Goal: Entertainment & Leisure: Browse casually

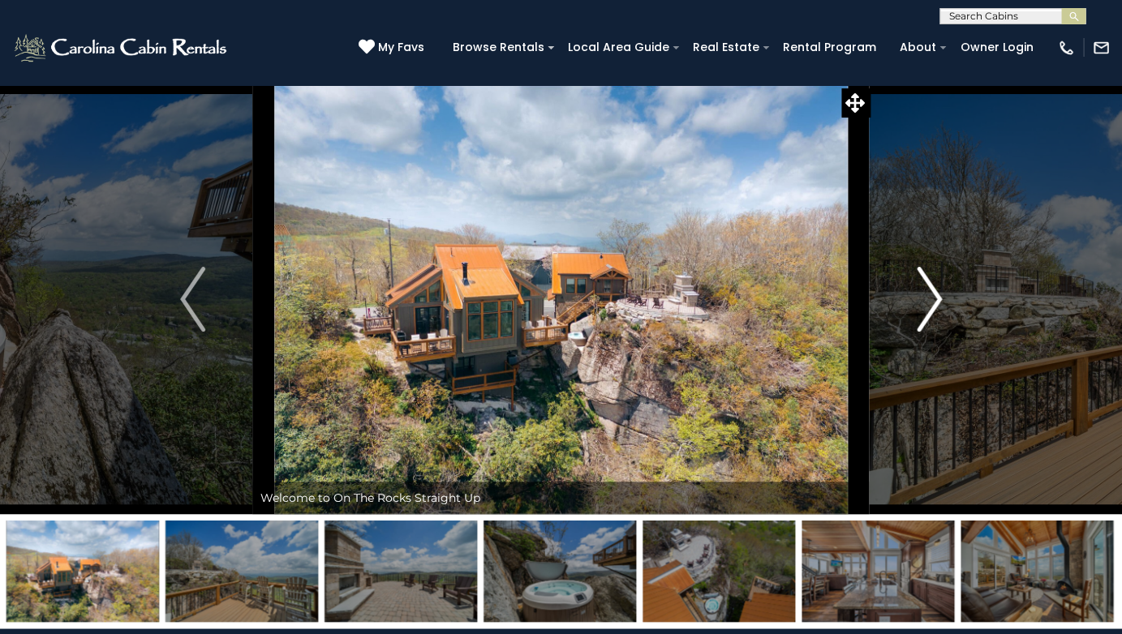
click at [922, 307] on img "Next" at bounding box center [929, 299] width 24 height 65
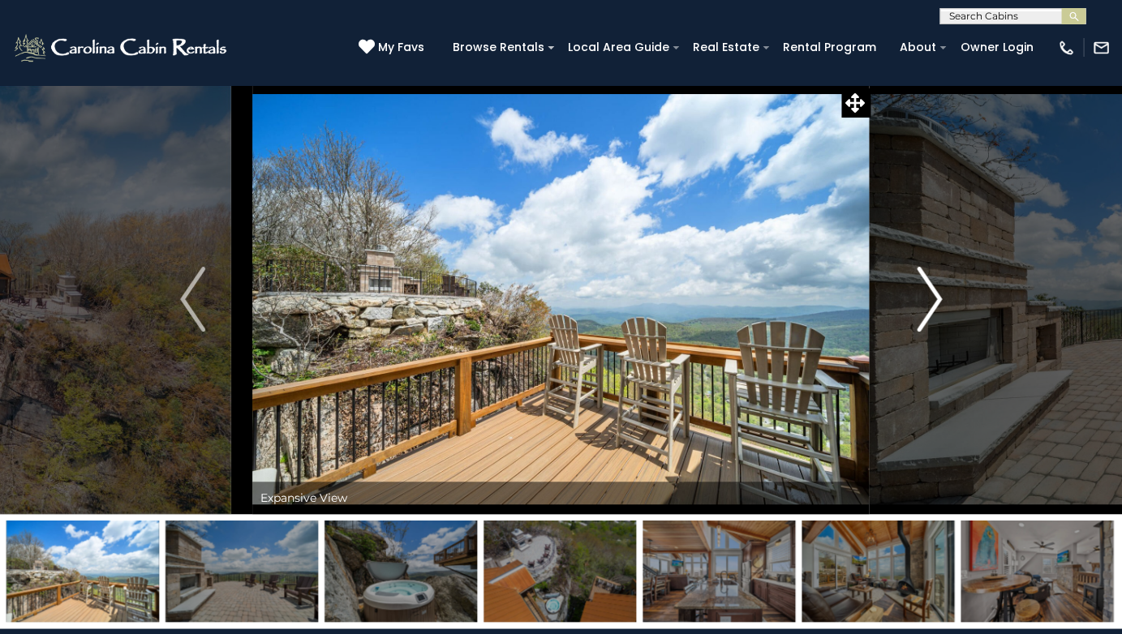
click at [922, 307] on img "Next" at bounding box center [929, 299] width 24 height 65
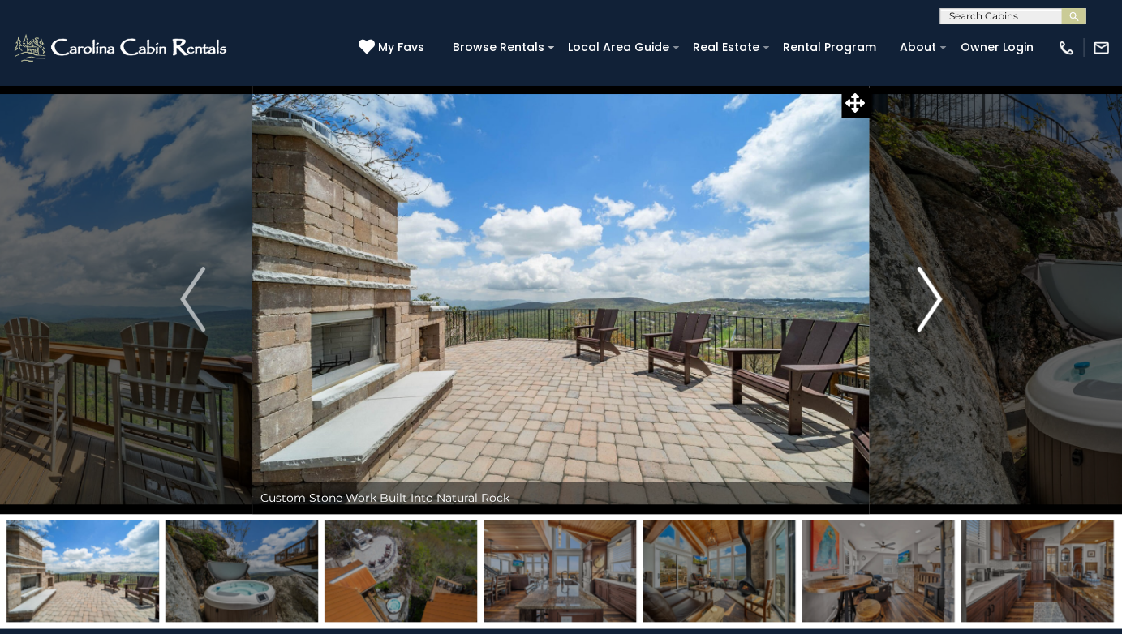
click at [922, 307] on img "Next" at bounding box center [929, 299] width 24 height 65
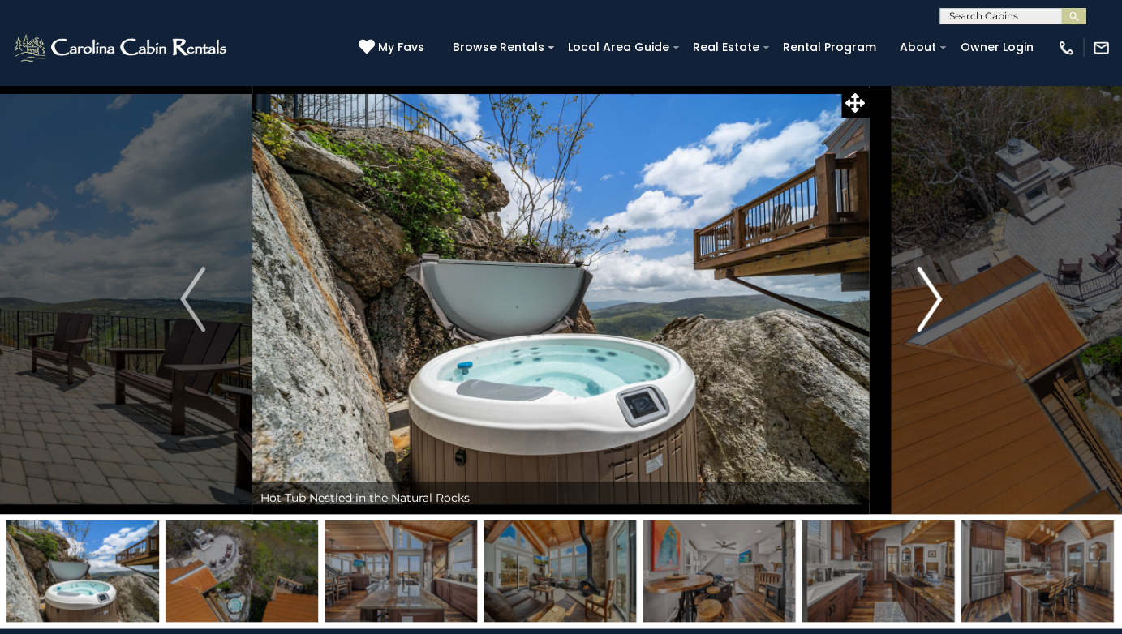
click at [932, 307] on img "Next" at bounding box center [929, 299] width 24 height 65
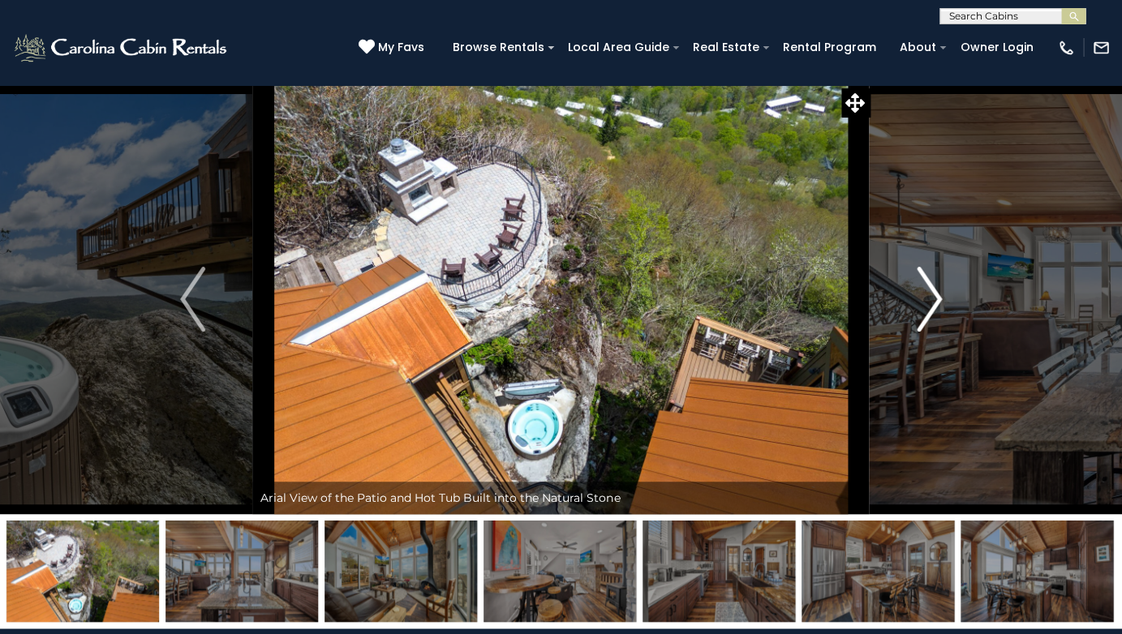
click at [932, 307] on img "Next" at bounding box center [929, 299] width 24 height 65
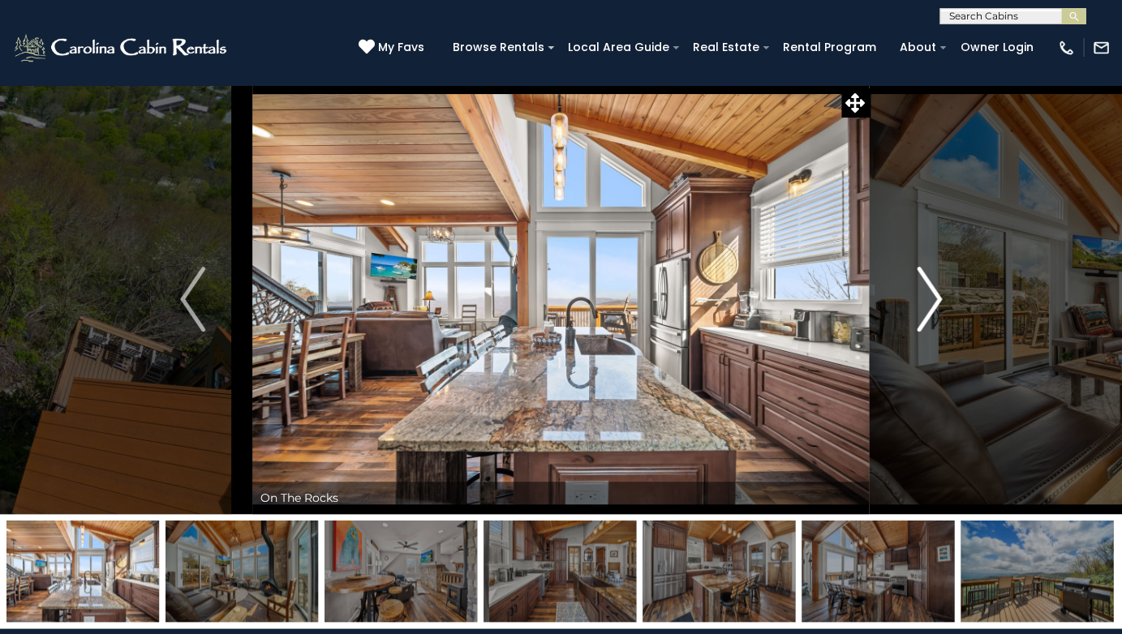
click at [932, 307] on img "Next" at bounding box center [929, 299] width 24 height 65
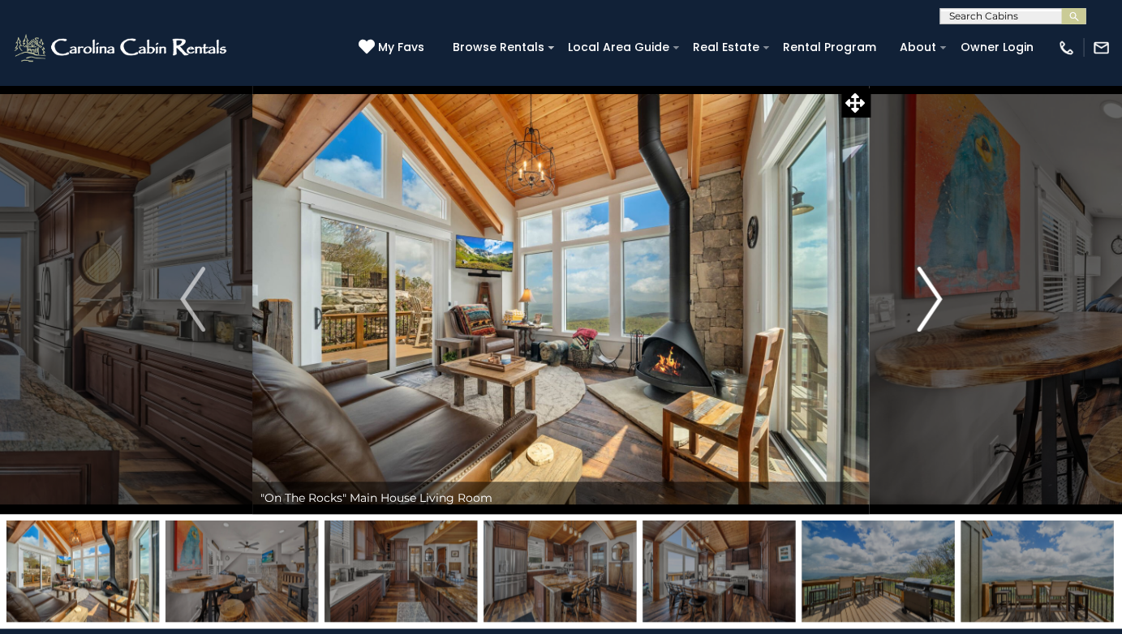
click at [932, 307] on img "Next" at bounding box center [929, 299] width 24 height 65
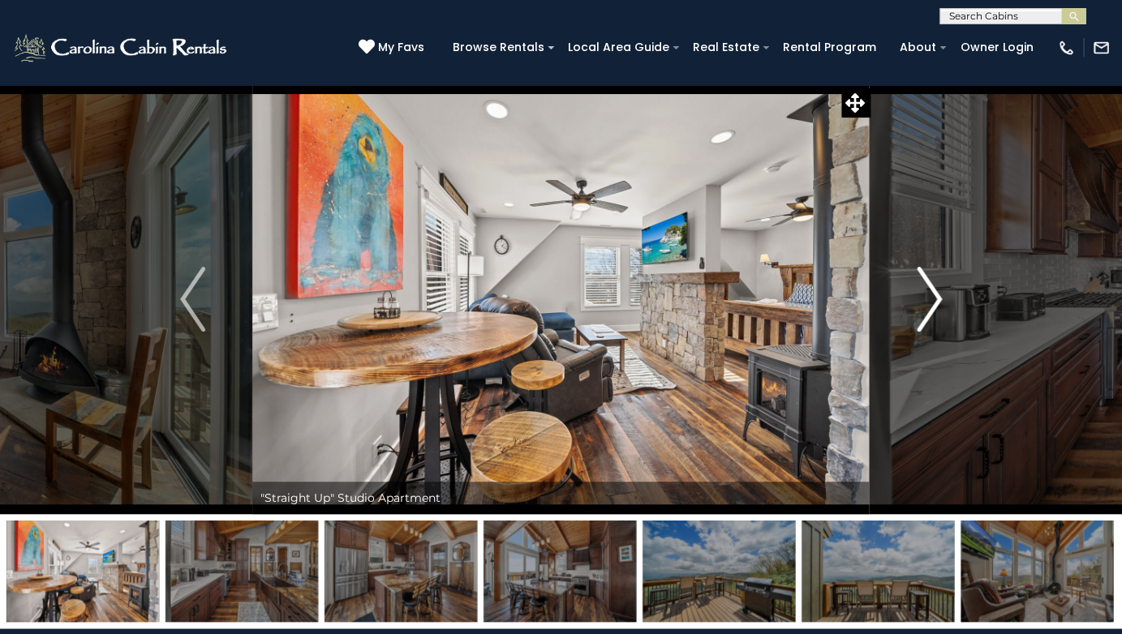
click at [932, 307] on img "Next" at bounding box center [929, 299] width 24 height 65
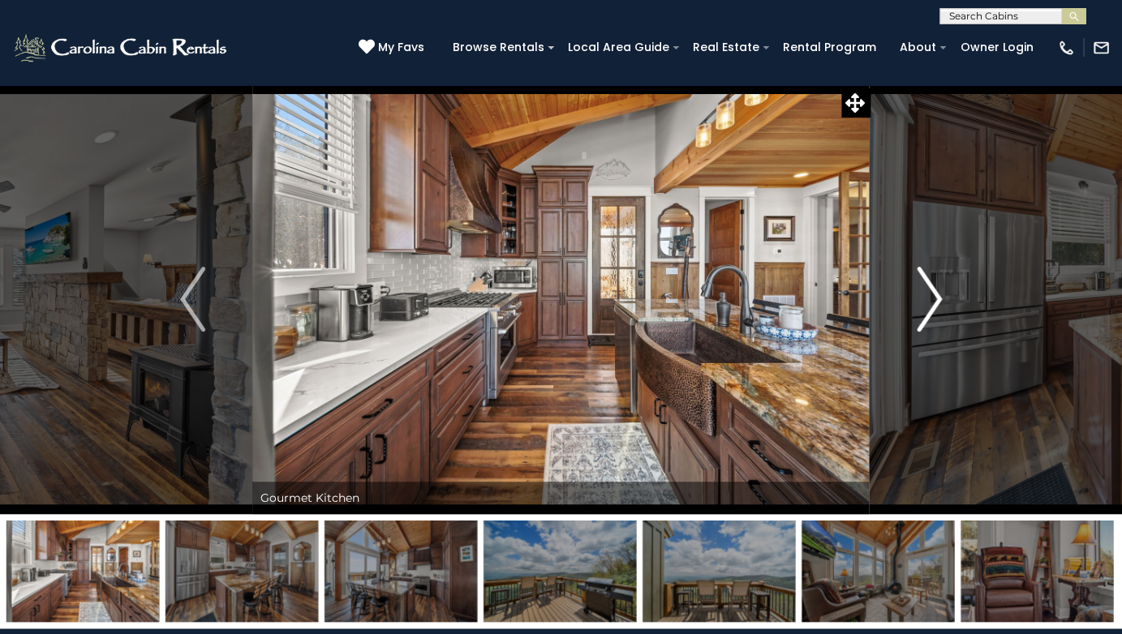
click at [932, 306] on img "Next" at bounding box center [929, 299] width 24 height 65
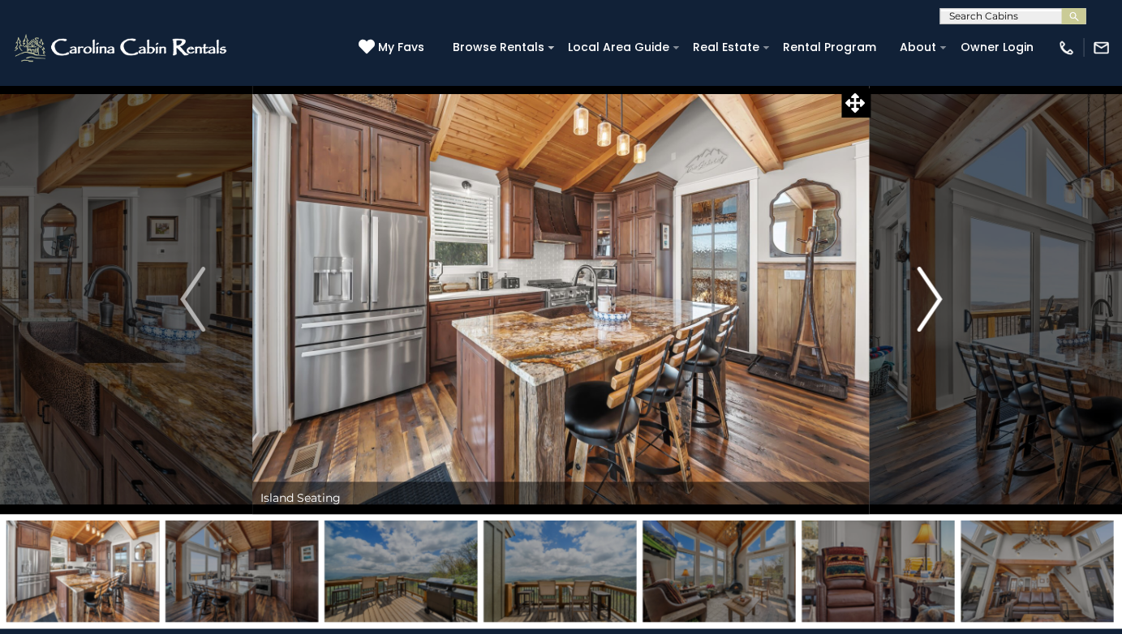
click at [935, 306] on img "Next" at bounding box center [929, 299] width 24 height 65
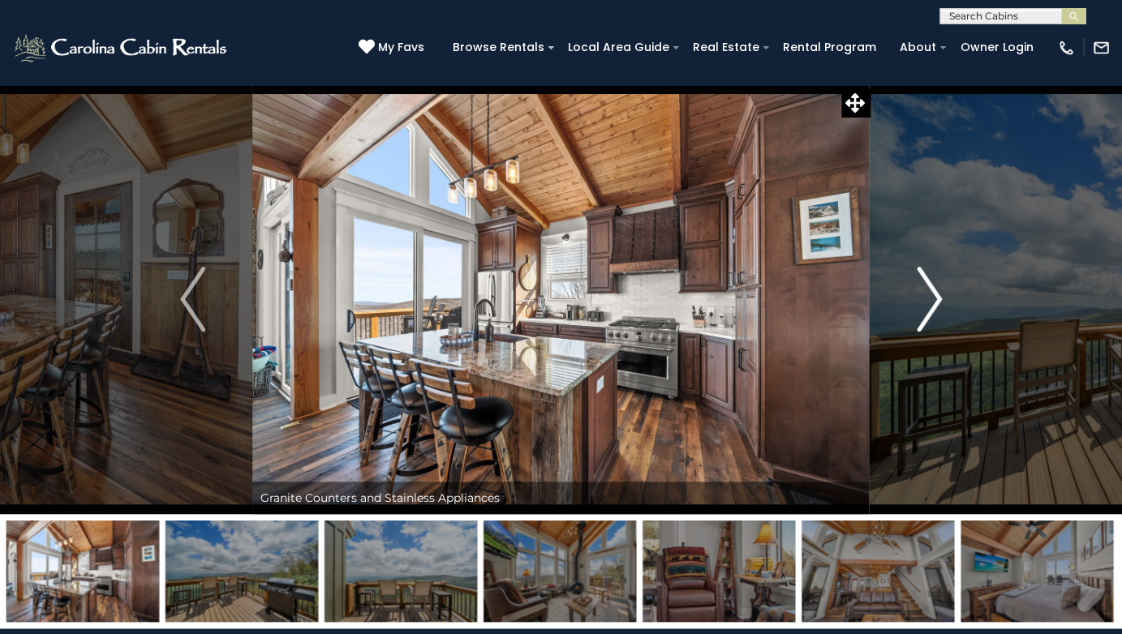
click at [935, 307] on img "Next" at bounding box center [929, 299] width 24 height 65
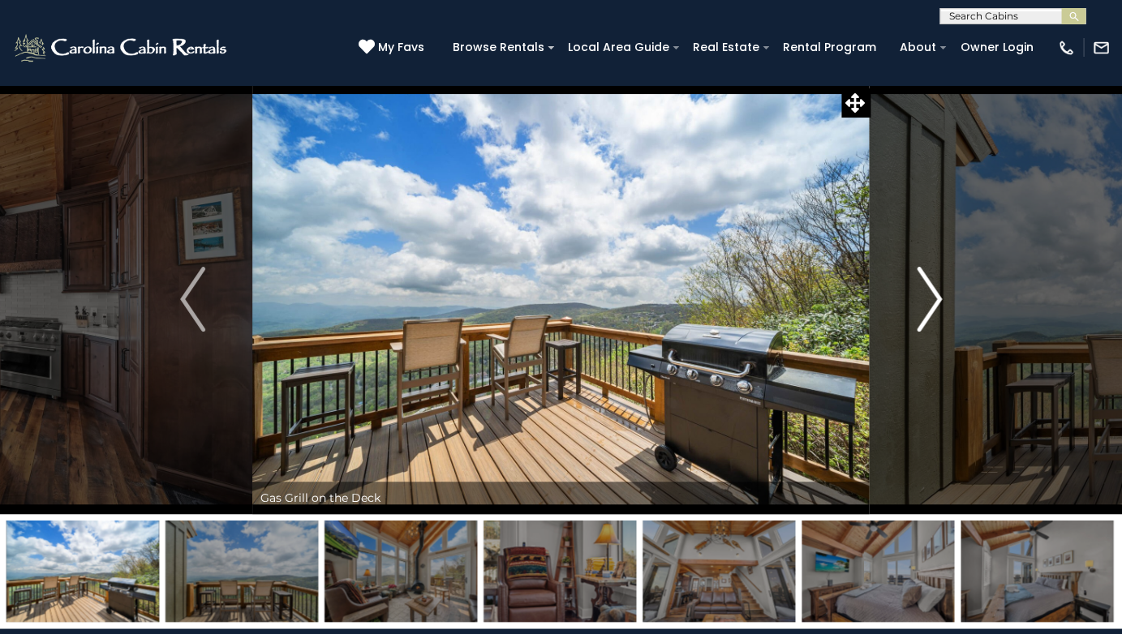
click at [935, 307] on img "Next" at bounding box center [929, 299] width 24 height 65
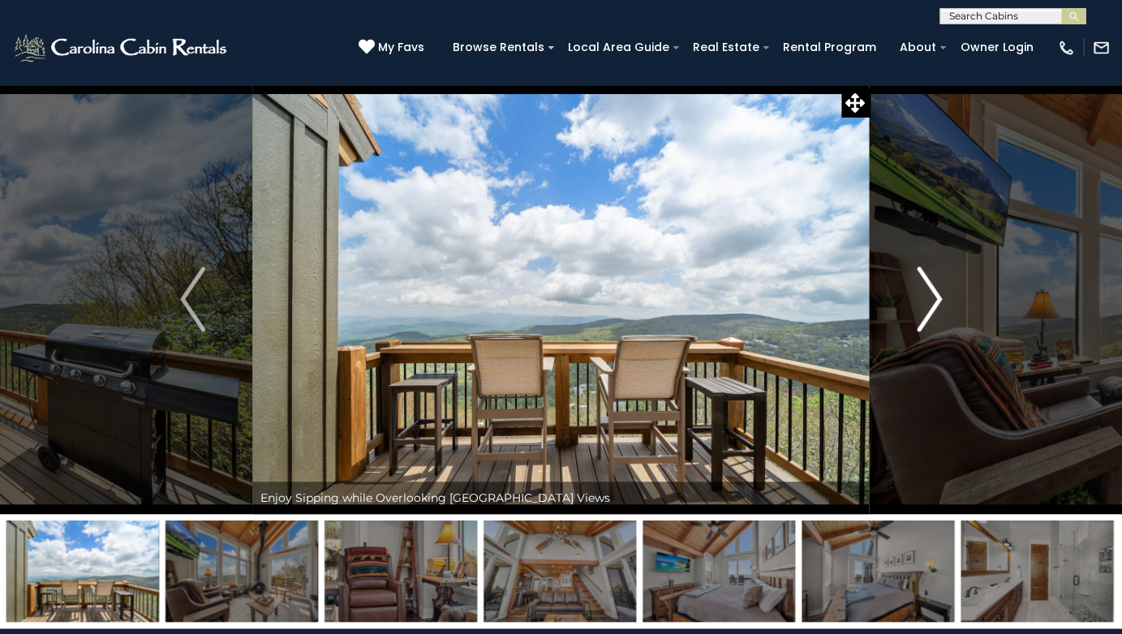
click at [935, 307] on img "Next" at bounding box center [929, 299] width 24 height 65
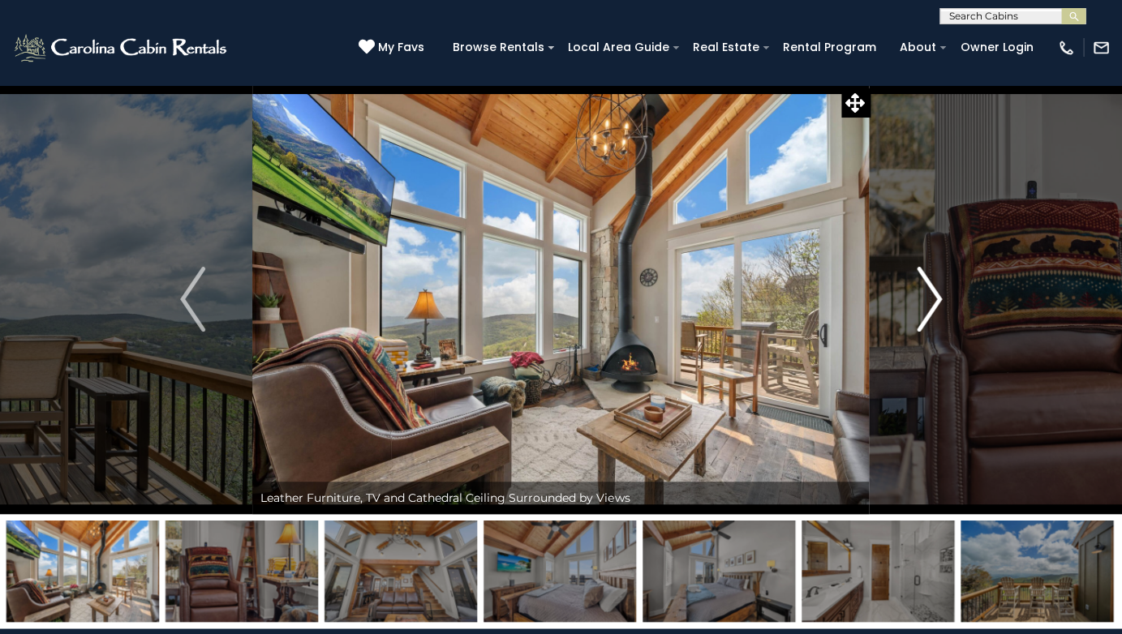
click at [935, 307] on img "Next" at bounding box center [929, 299] width 24 height 65
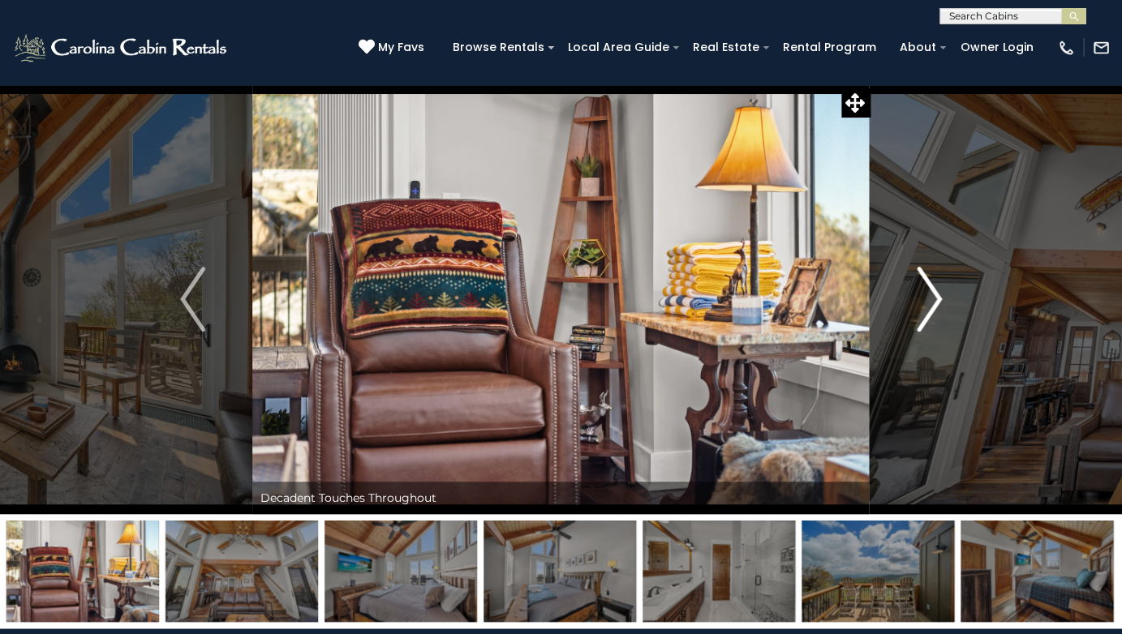
click at [935, 307] on img "Next" at bounding box center [929, 299] width 24 height 65
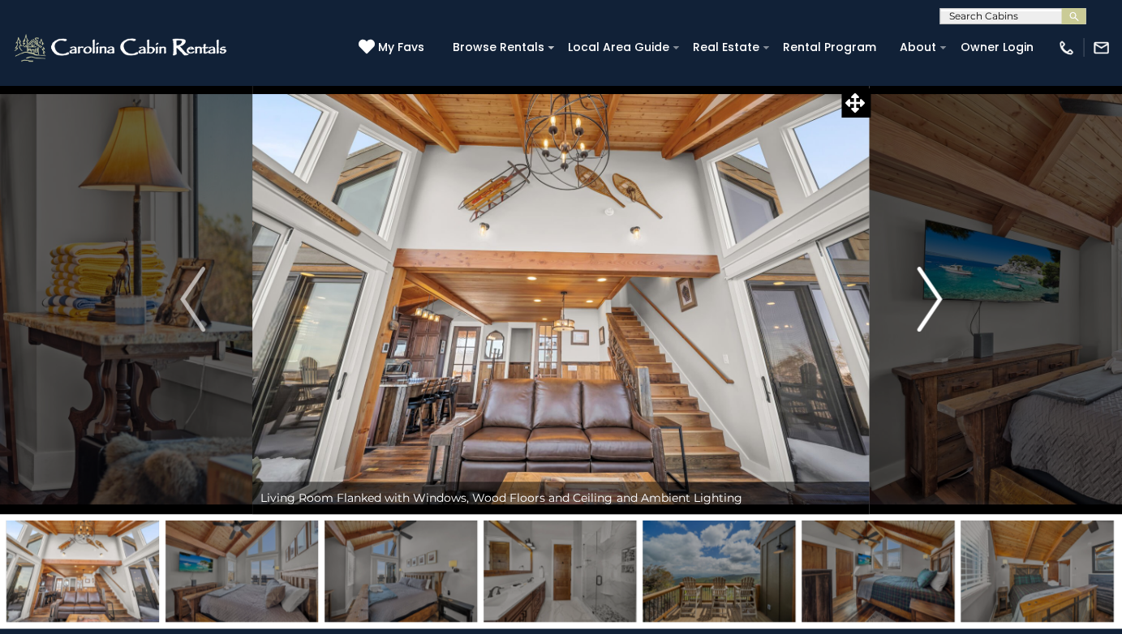
click at [935, 307] on img "Next" at bounding box center [929, 299] width 24 height 65
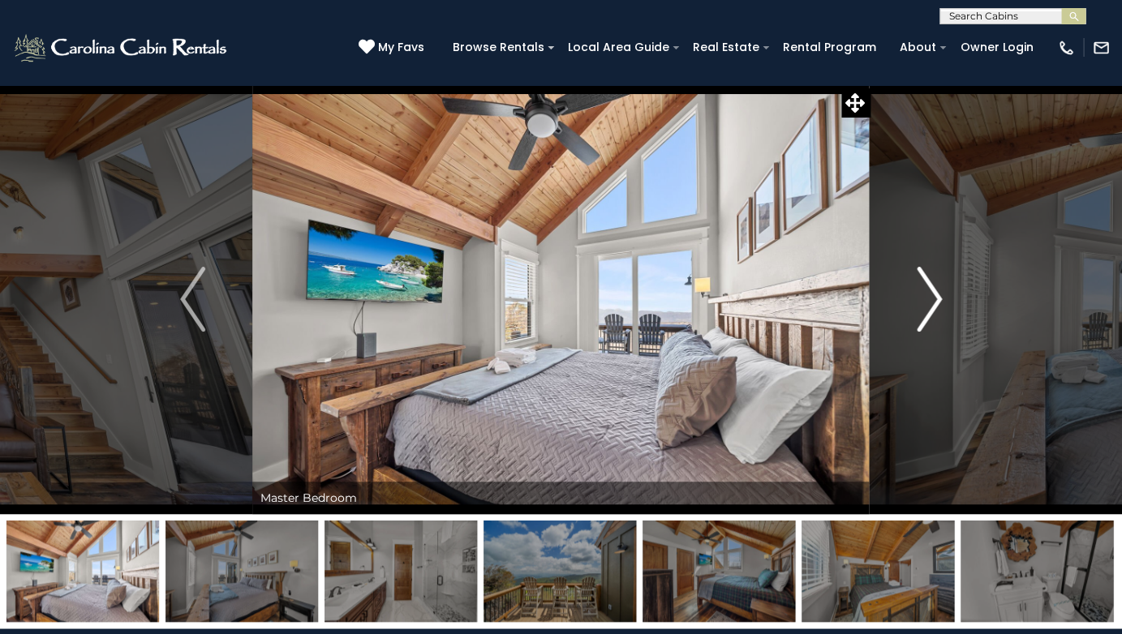
click at [935, 307] on img "Next" at bounding box center [929, 299] width 24 height 65
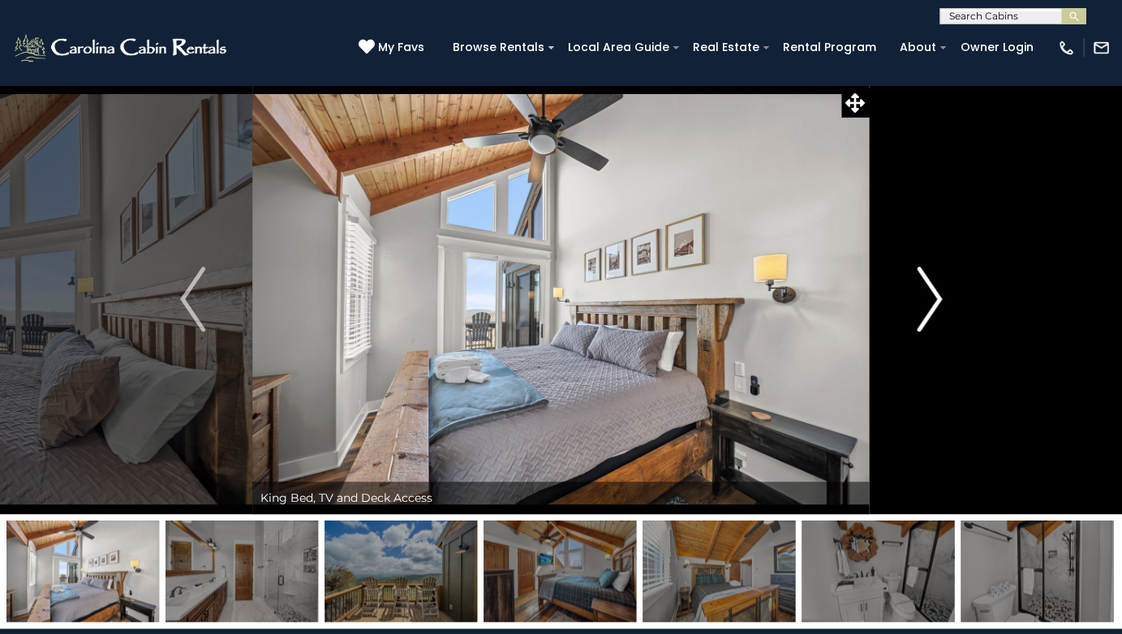
click at [935, 307] on img "Next" at bounding box center [929, 299] width 24 height 65
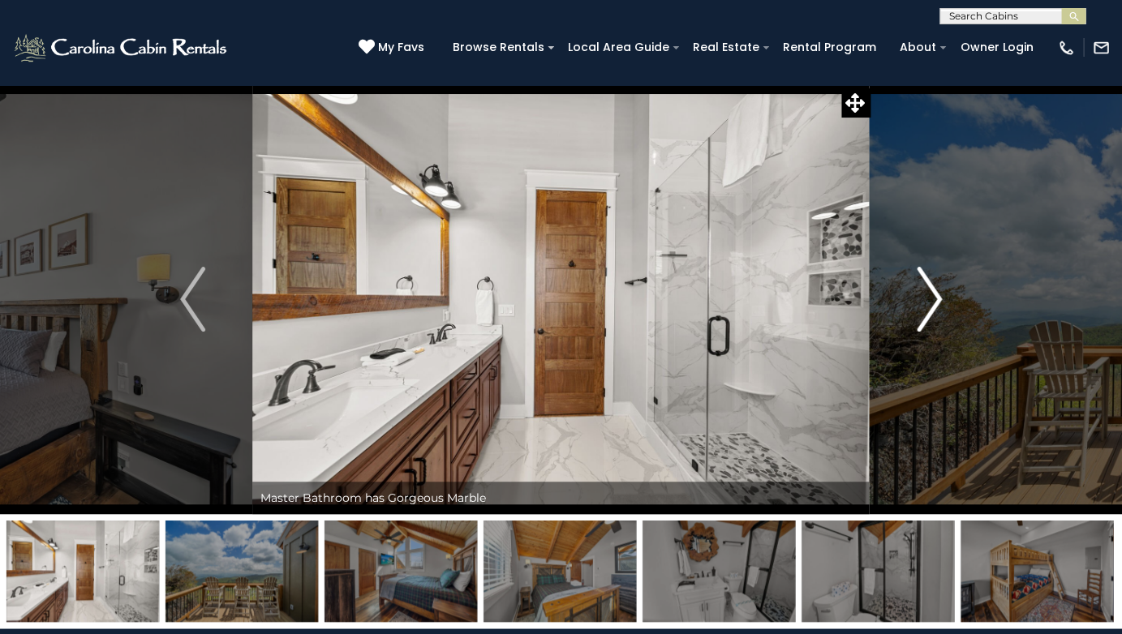
click at [935, 307] on img "Next" at bounding box center [929, 299] width 24 height 65
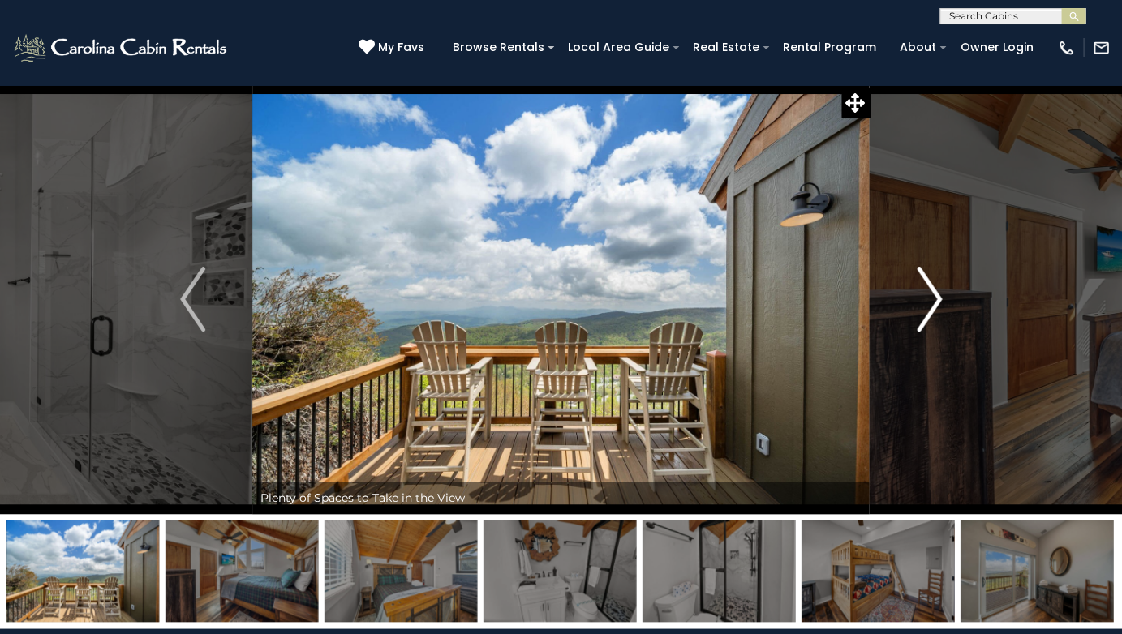
click at [935, 307] on img "Next" at bounding box center [929, 299] width 24 height 65
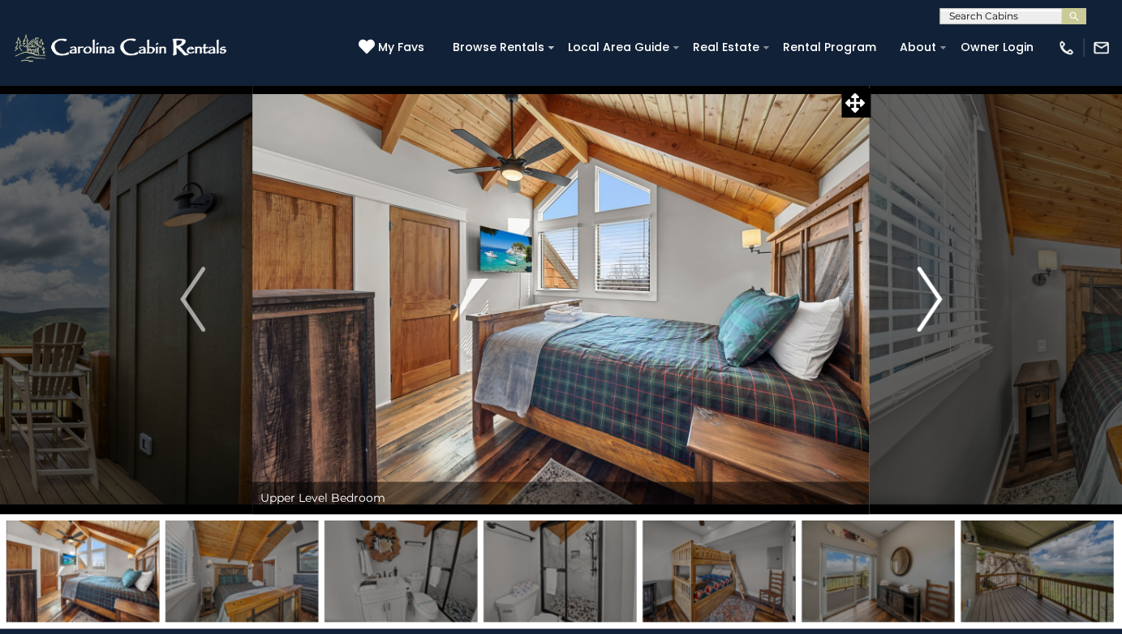
click at [935, 307] on img "Next" at bounding box center [929, 299] width 24 height 65
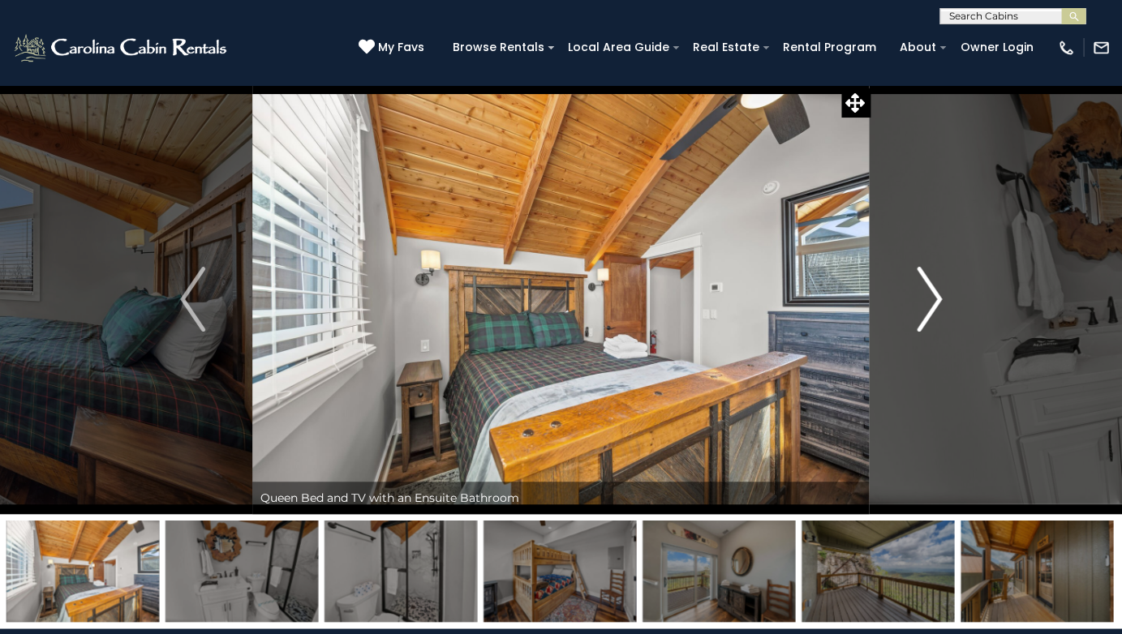
click at [935, 307] on img "Next" at bounding box center [929, 299] width 24 height 65
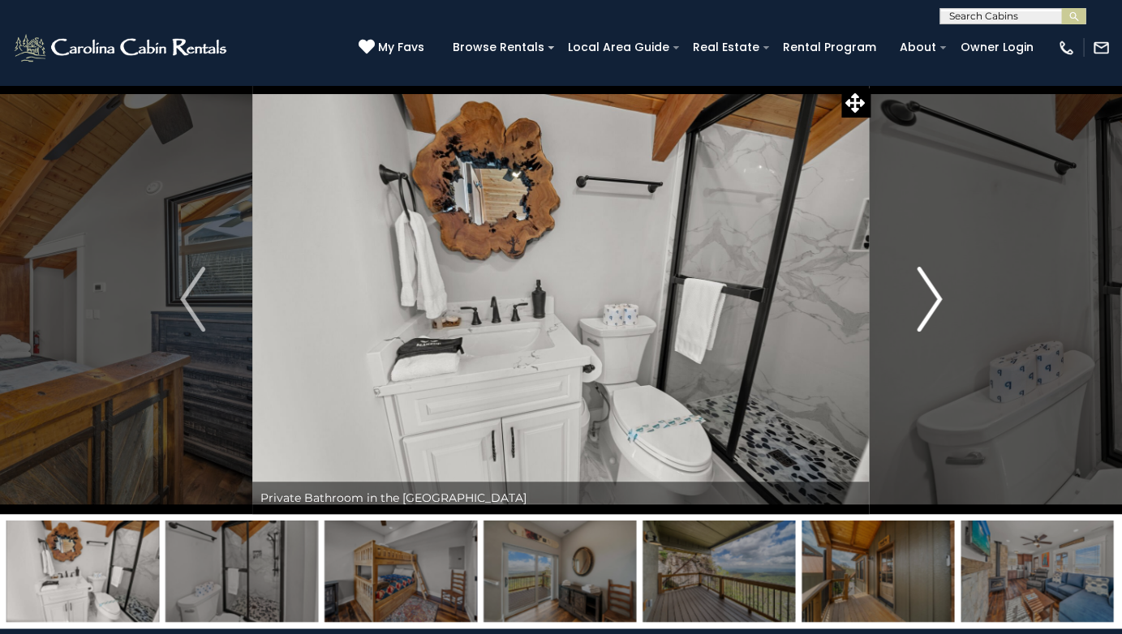
click at [935, 307] on img "Next" at bounding box center [929, 299] width 24 height 65
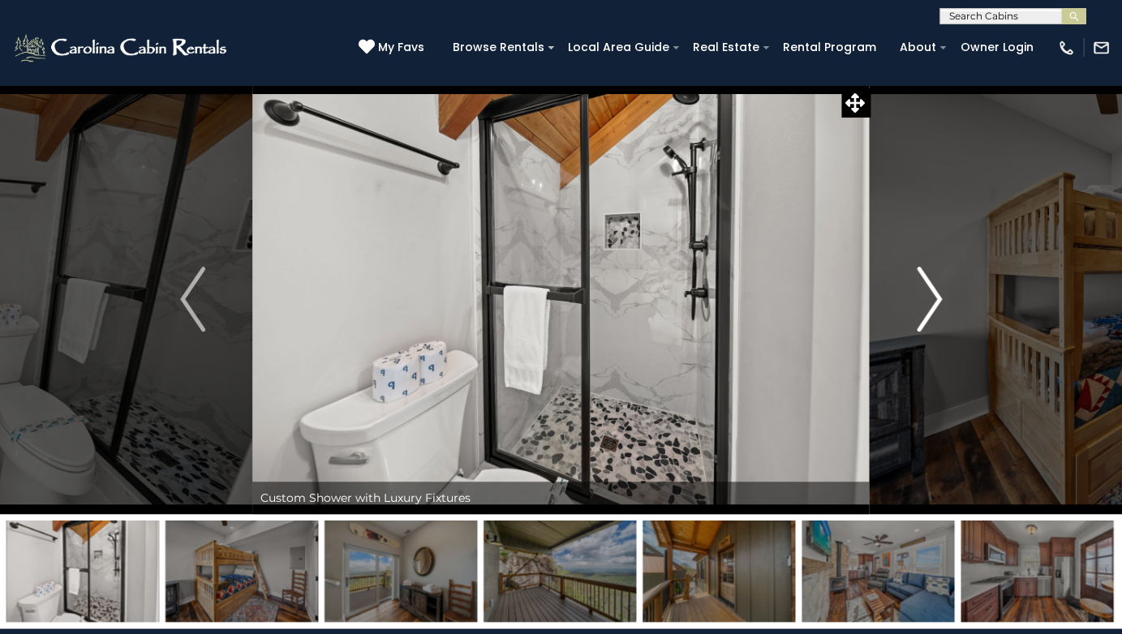
click at [935, 307] on img "Next" at bounding box center [929, 299] width 24 height 65
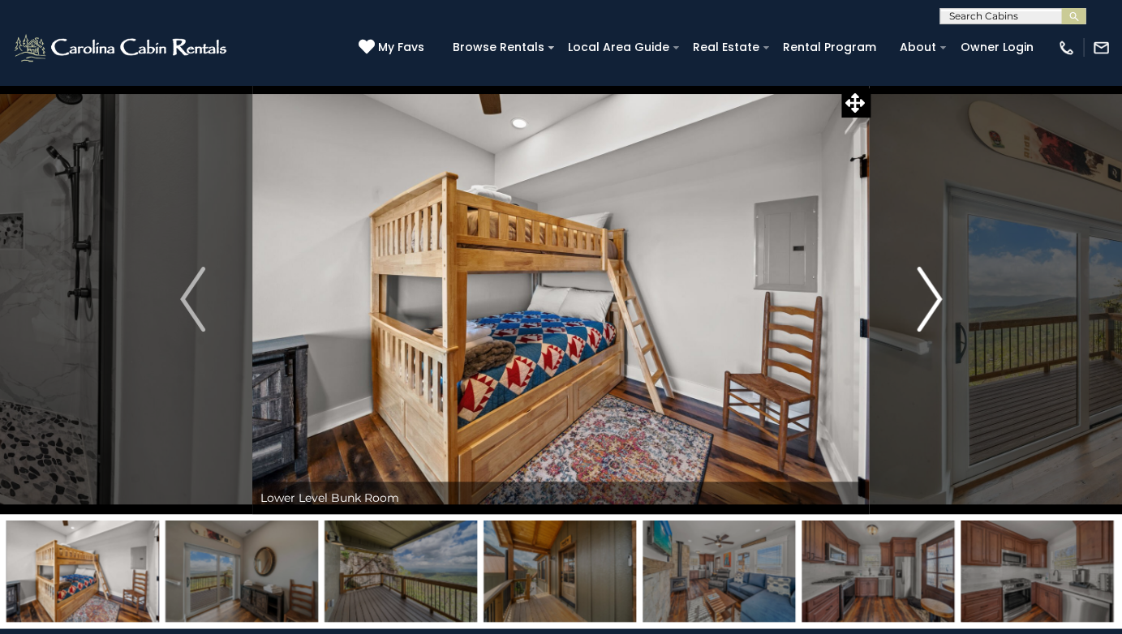
click at [935, 307] on img "Next" at bounding box center [929, 299] width 24 height 65
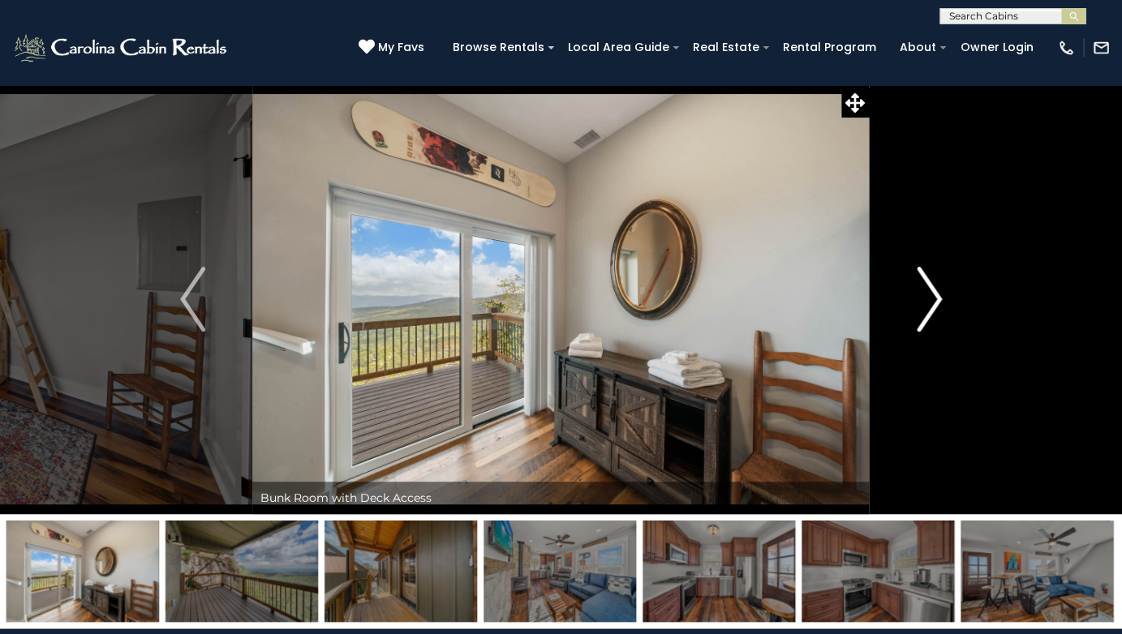
click at [935, 307] on img "Next" at bounding box center [929, 299] width 24 height 65
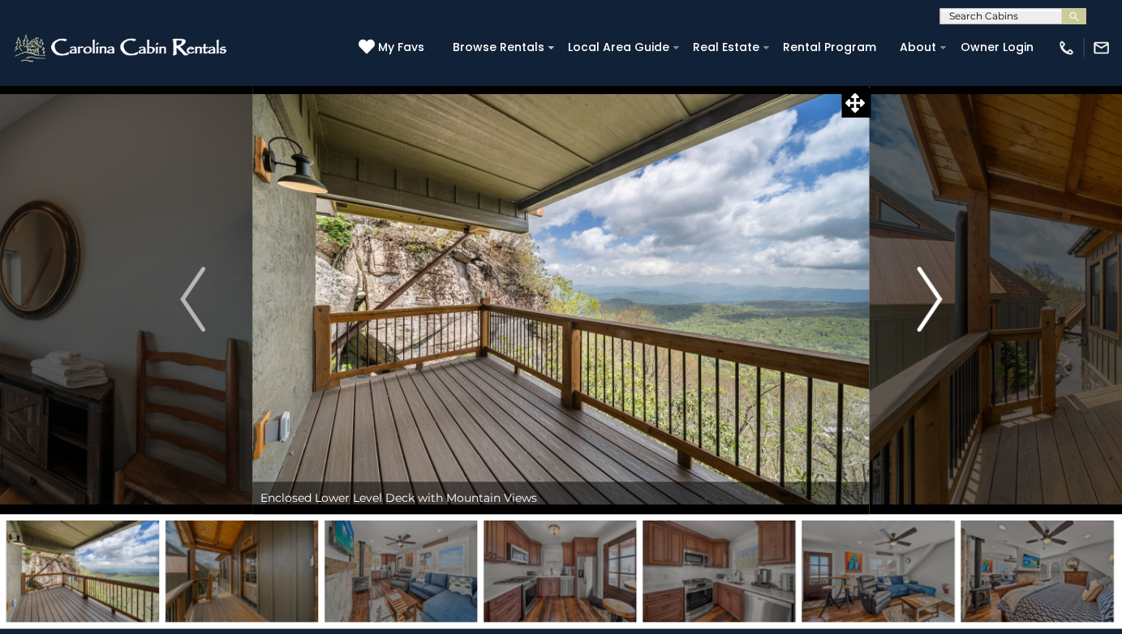
click at [935, 305] on img "Next" at bounding box center [929, 299] width 24 height 65
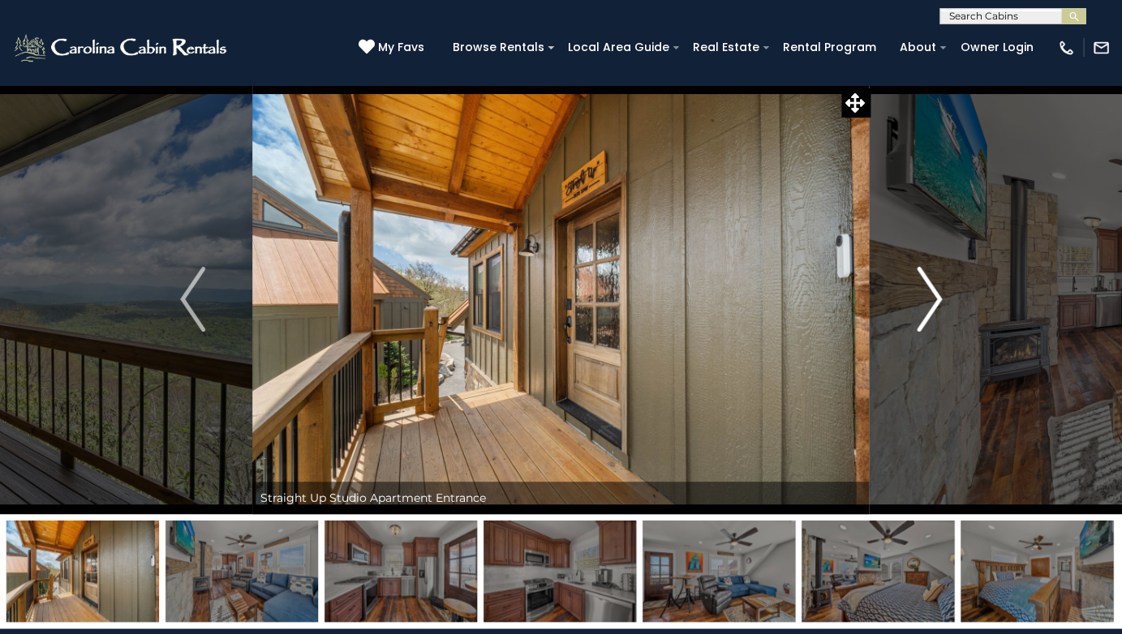
click at [935, 305] on img "Next" at bounding box center [929, 299] width 24 height 65
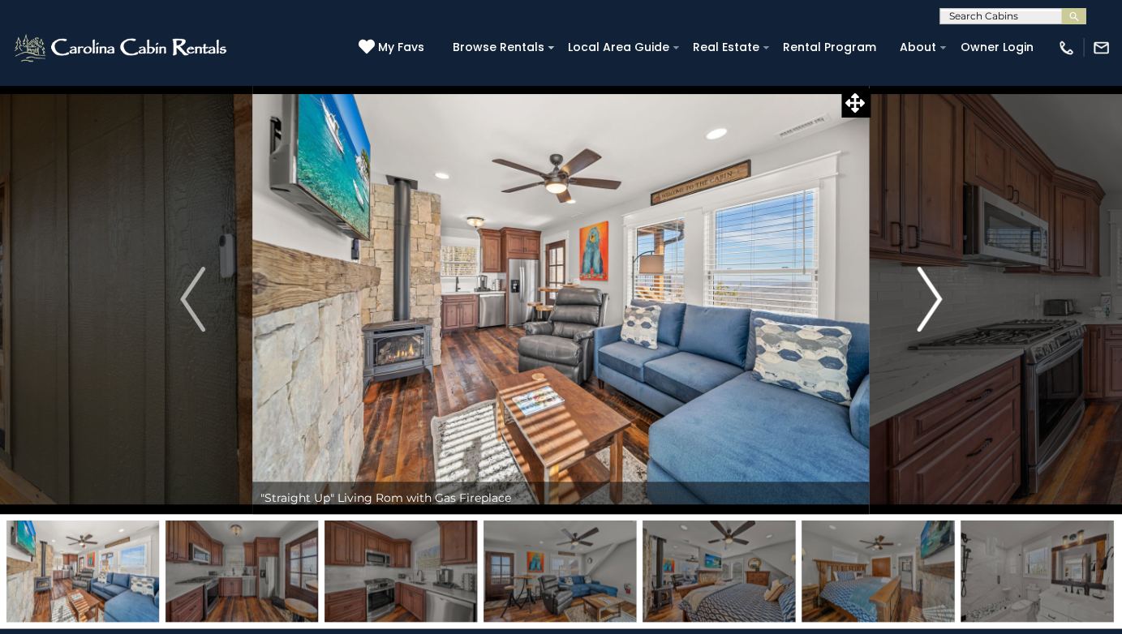
click at [935, 305] on img "Next" at bounding box center [929, 299] width 24 height 65
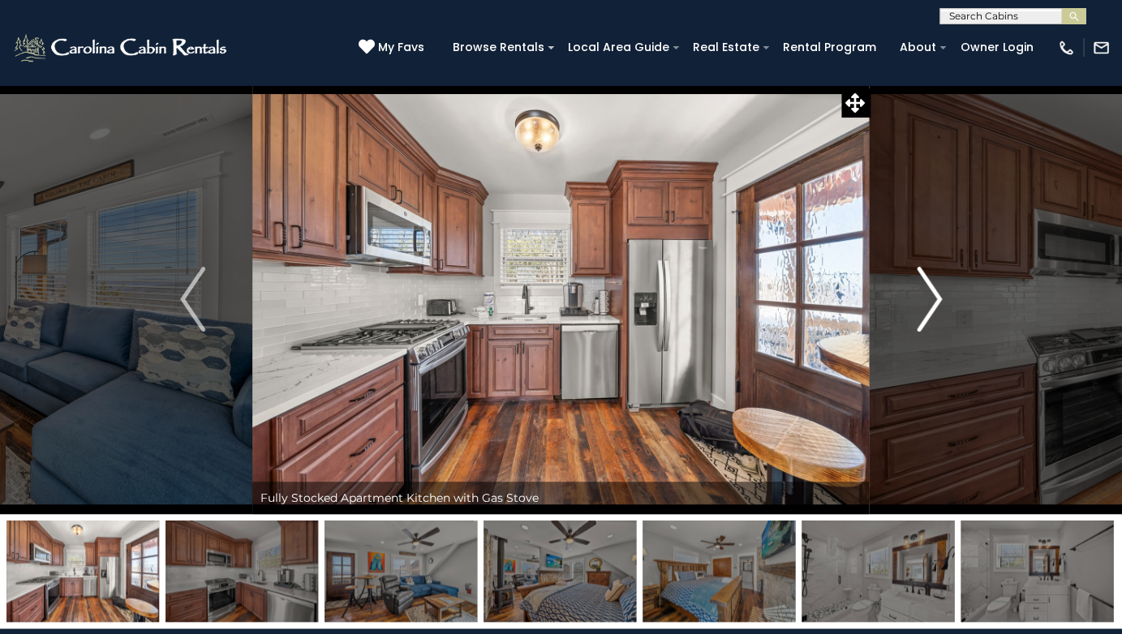
click at [935, 305] on img "Next" at bounding box center [929, 299] width 24 height 65
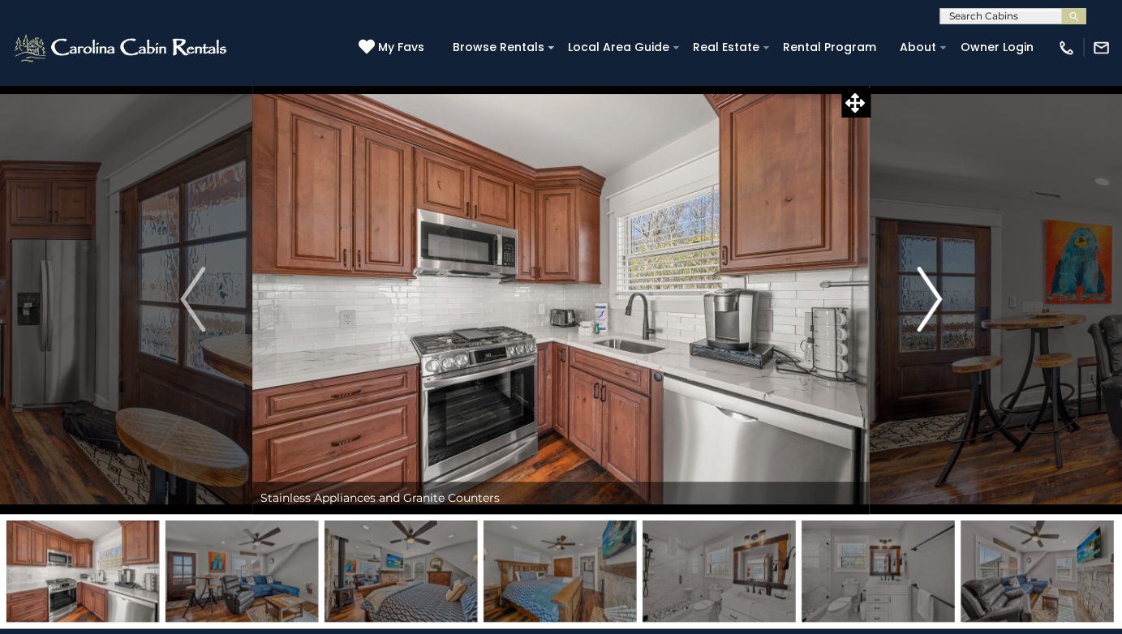
click at [935, 305] on img "Next" at bounding box center [929, 299] width 24 height 65
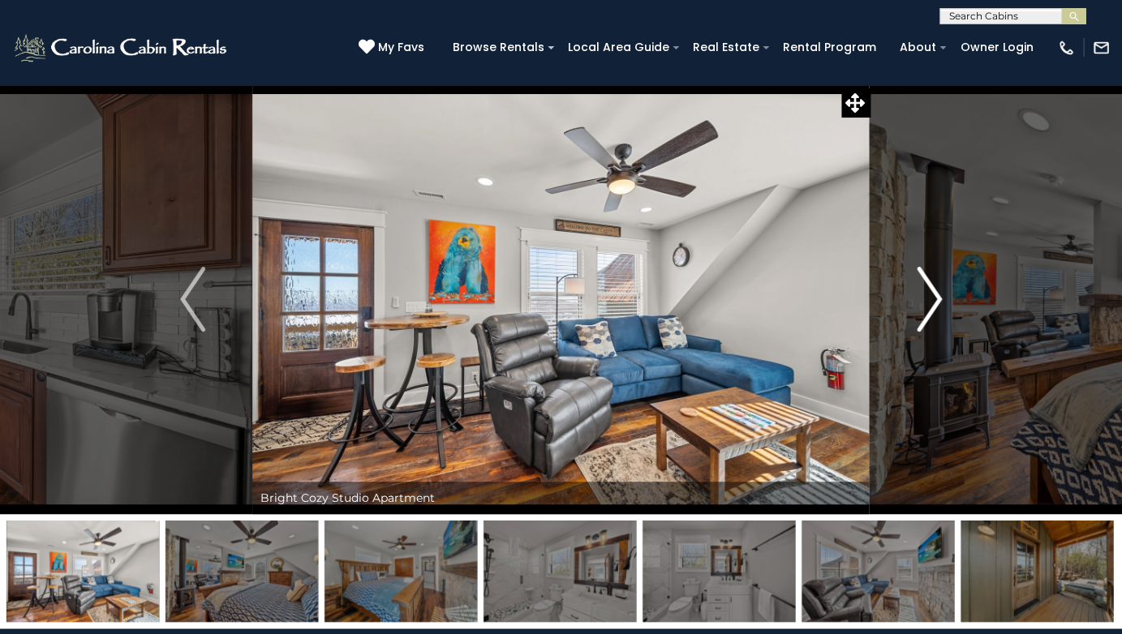
click at [935, 305] on img "Next" at bounding box center [929, 299] width 24 height 65
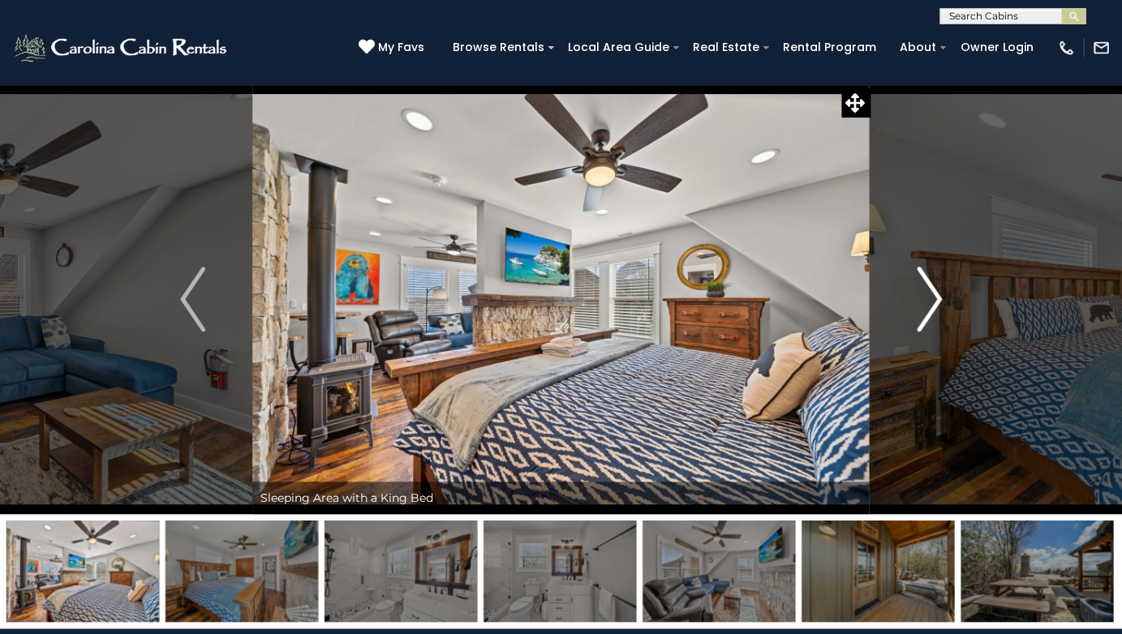
click at [935, 305] on img "Next" at bounding box center [929, 299] width 24 height 65
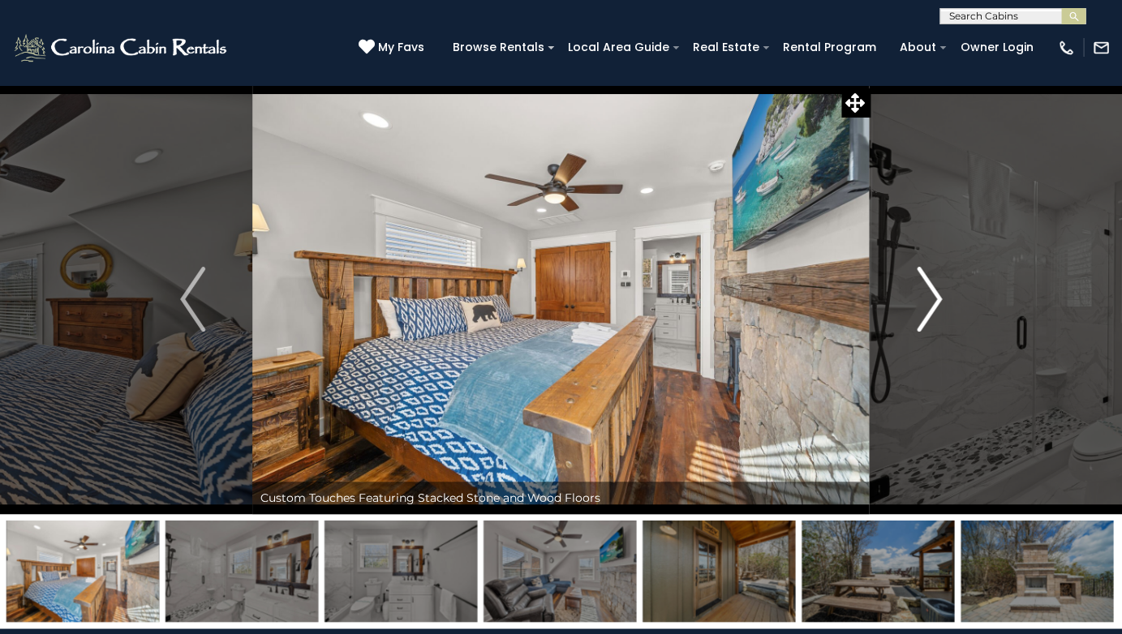
click at [935, 305] on img "Next" at bounding box center [929, 299] width 24 height 65
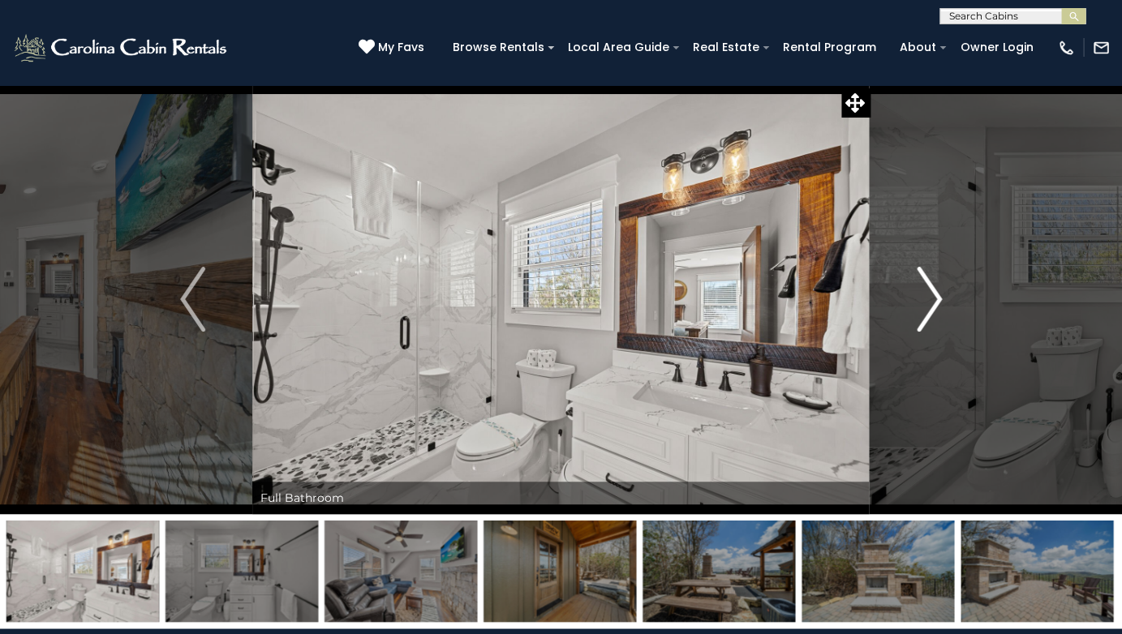
click at [935, 305] on img "Next" at bounding box center [929, 299] width 24 height 65
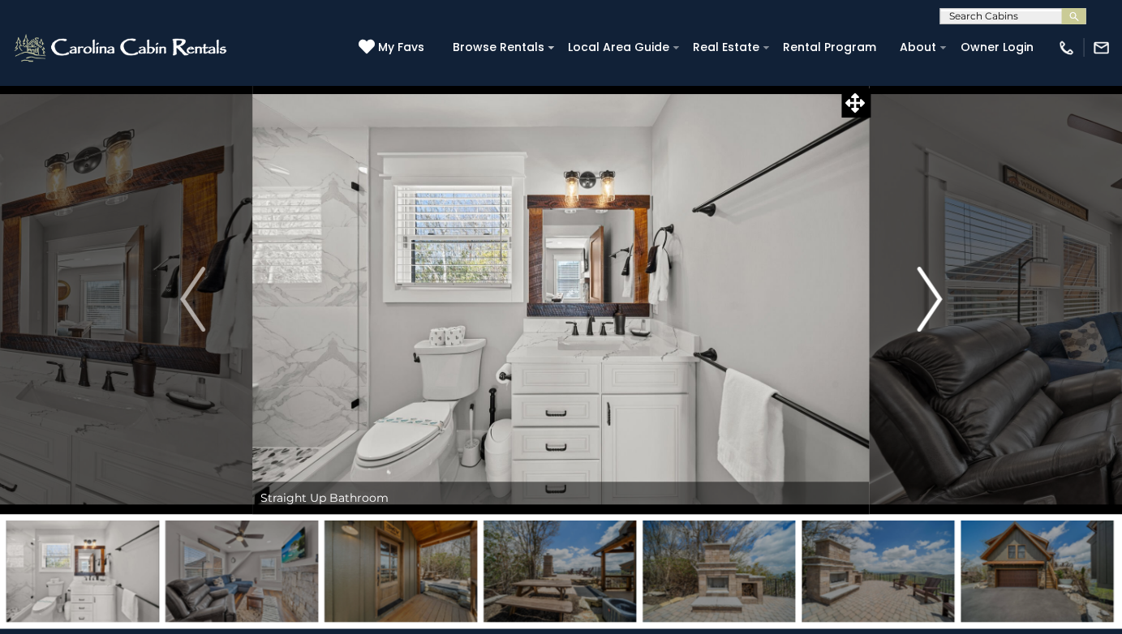
click at [935, 305] on img "Next" at bounding box center [929, 299] width 24 height 65
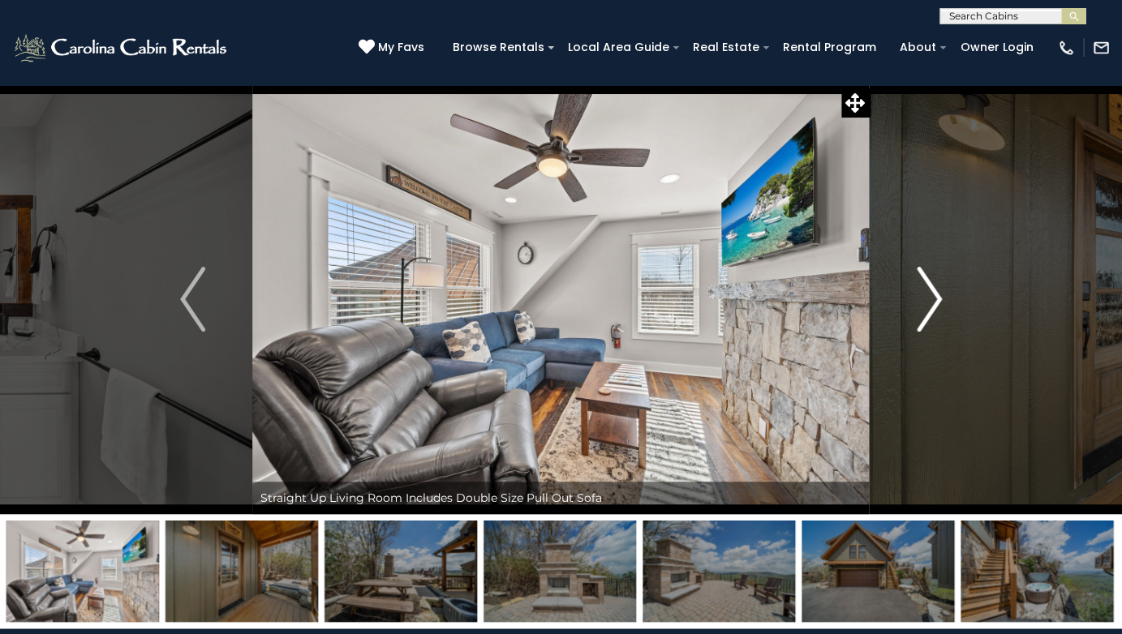
click at [935, 305] on img "Next" at bounding box center [929, 299] width 24 height 65
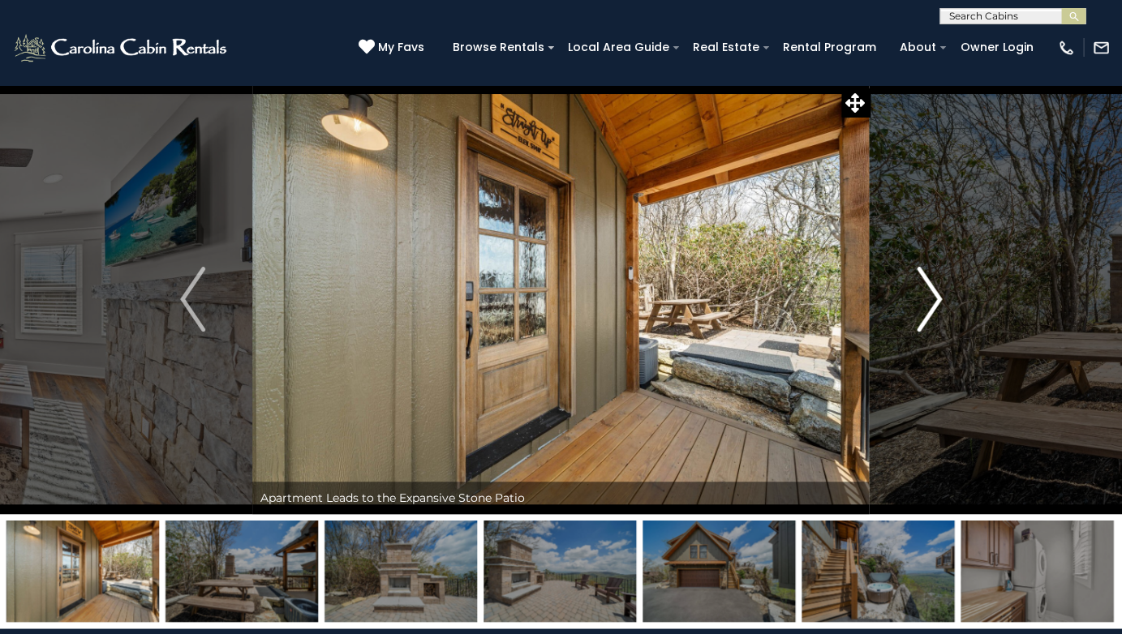
click at [935, 305] on img "Next" at bounding box center [929, 299] width 24 height 65
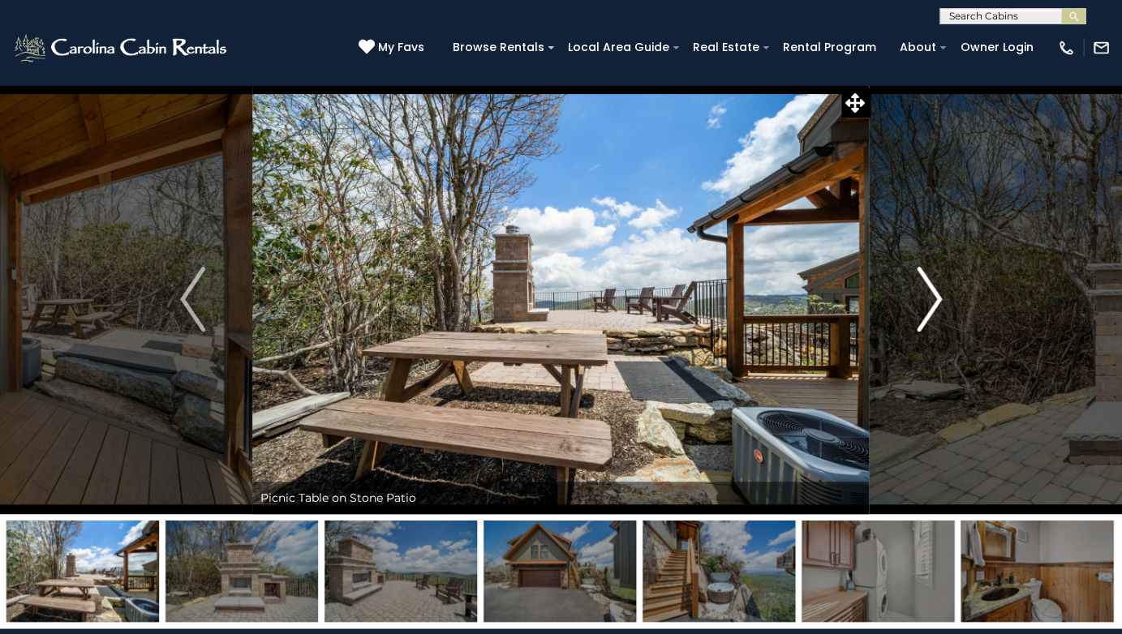
click at [935, 305] on img "Next" at bounding box center [929, 299] width 24 height 65
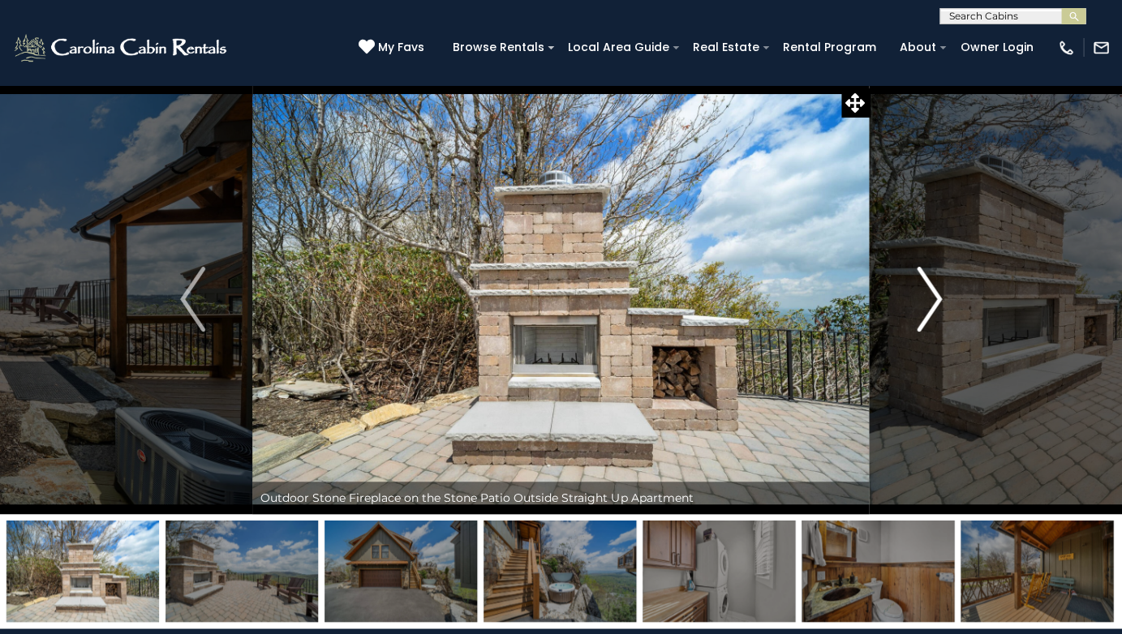
click at [935, 305] on img "Next" at bounding box center [929, 299] width 24 height 65
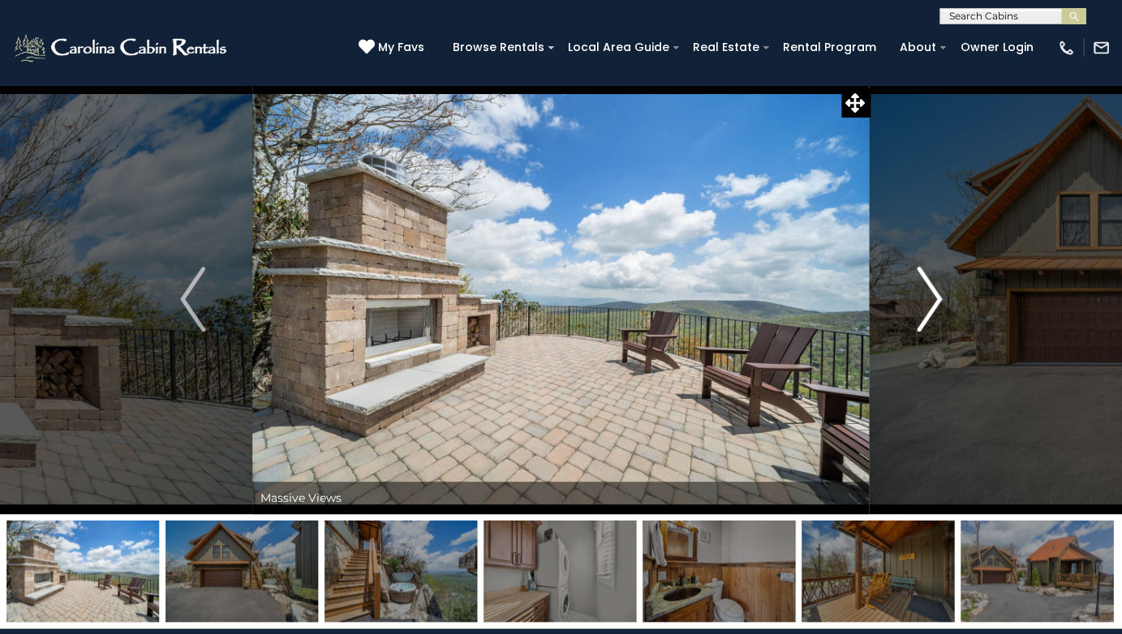
click at [935, 305] on img "Next" at bounding box center [929, 299] width 24 height 65
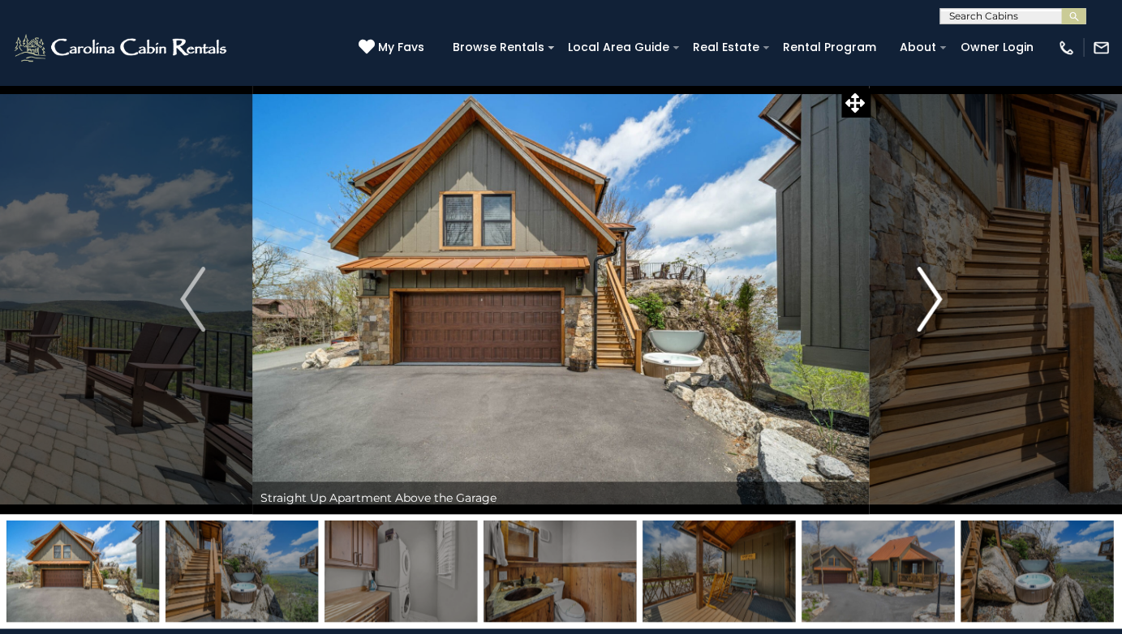
click at [935, 305] on img "Next" at bounding box center [929, 299] width 24 height 65
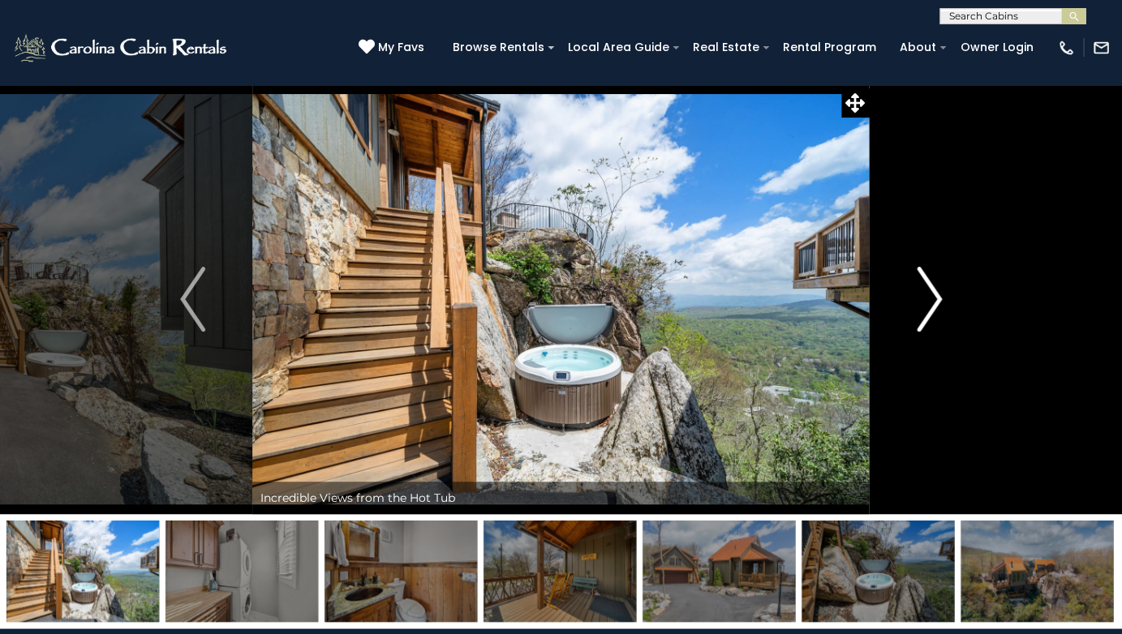
click at [935, 305] on img "Next" at bounding box center [929, 299] width 24 height 65
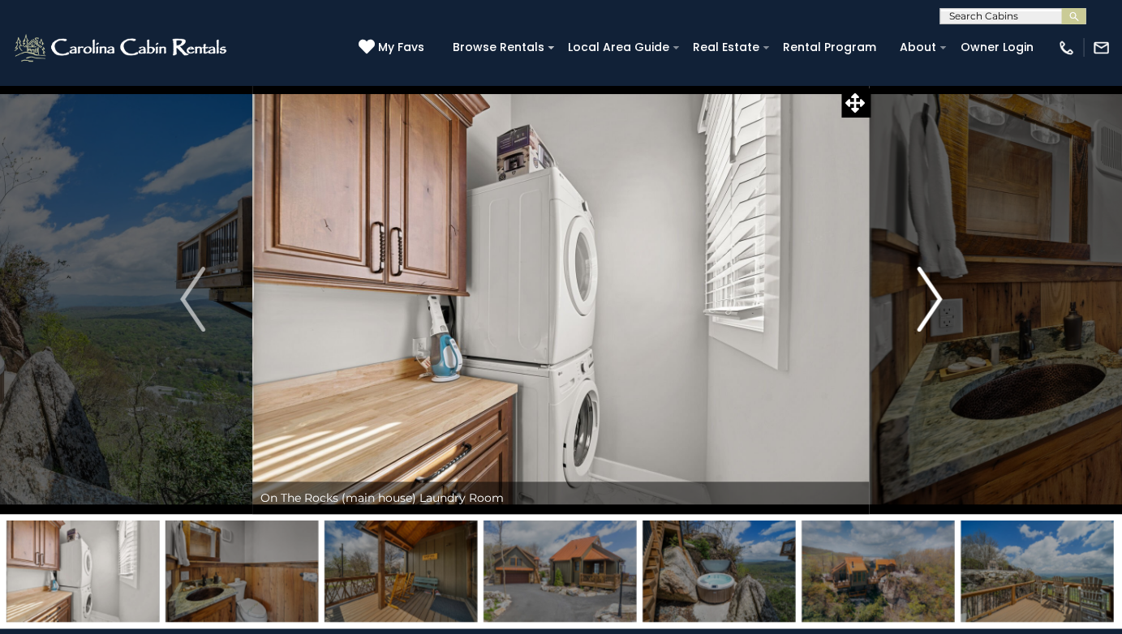
click at [934, 305] on img "Next" at bounding box center [929, 299] width 24 height 65
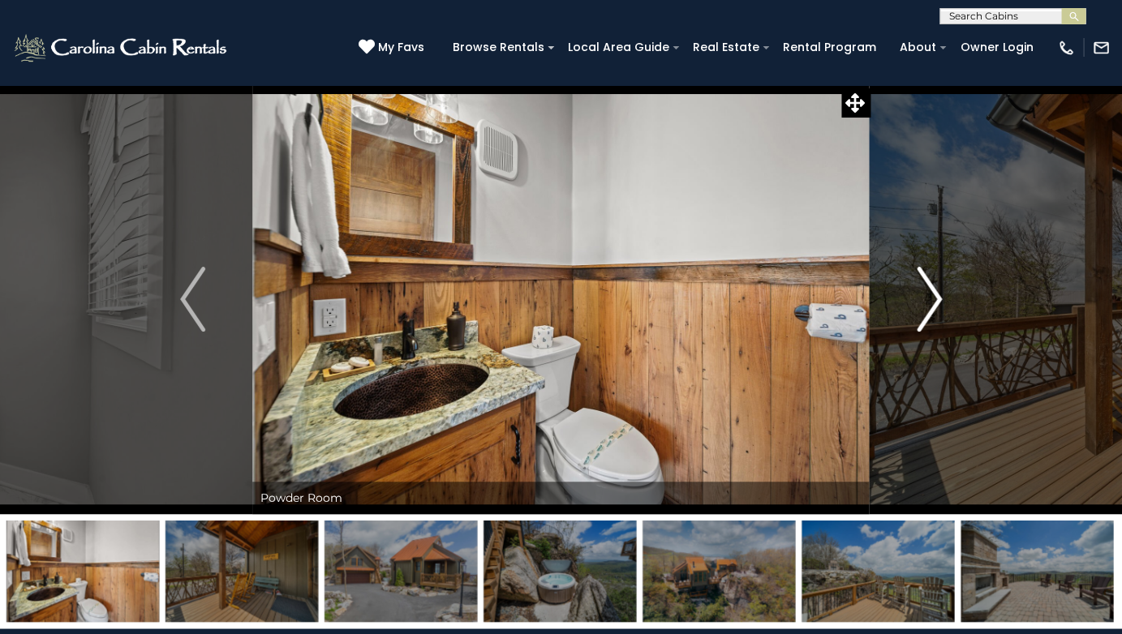
click at [933, 305] on img "Next" at bounding box center [929, 299] width 24 height 65
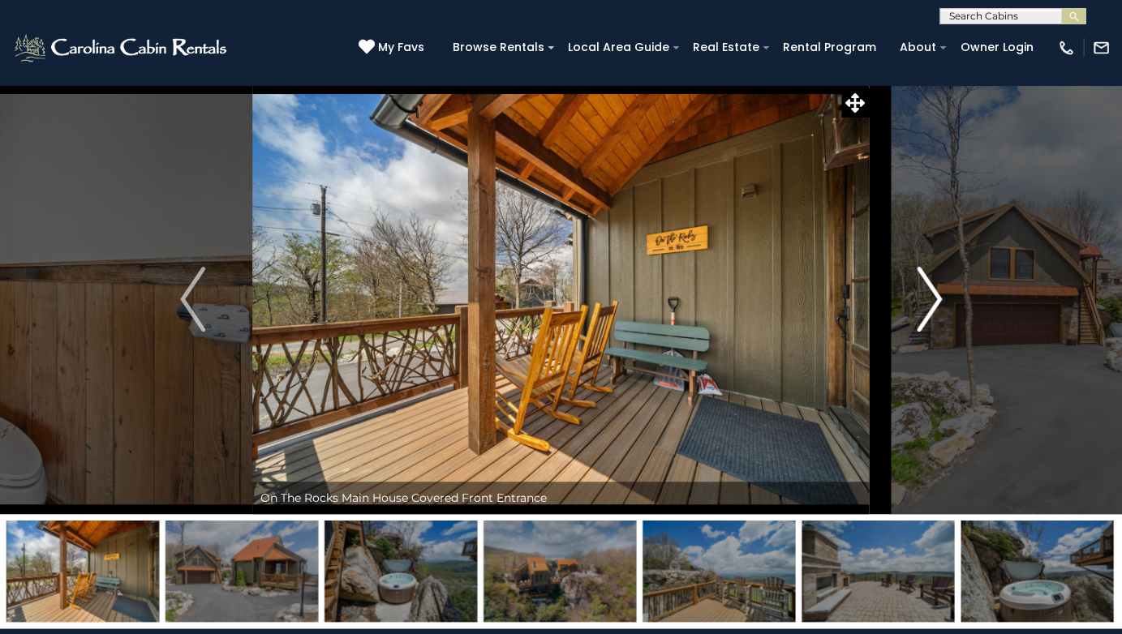
click at [933, 305] on img "Next" at bounding box center [929, 299] width 24 height 65
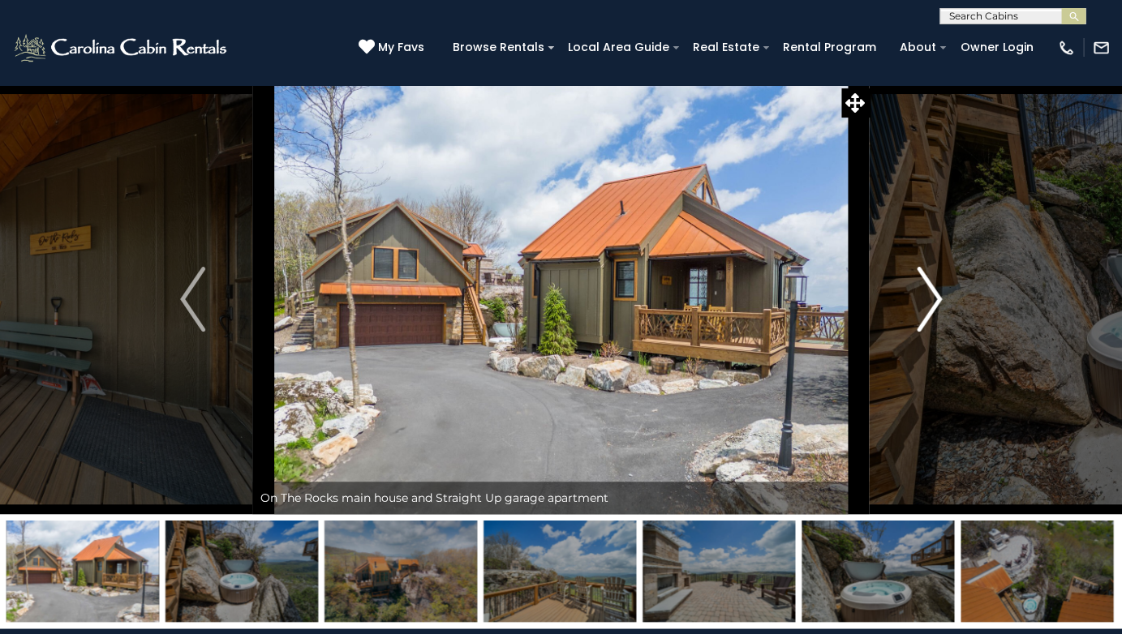
click at [933, 305] on img "Next" at bounding box center [929, 299] width 24 height 65
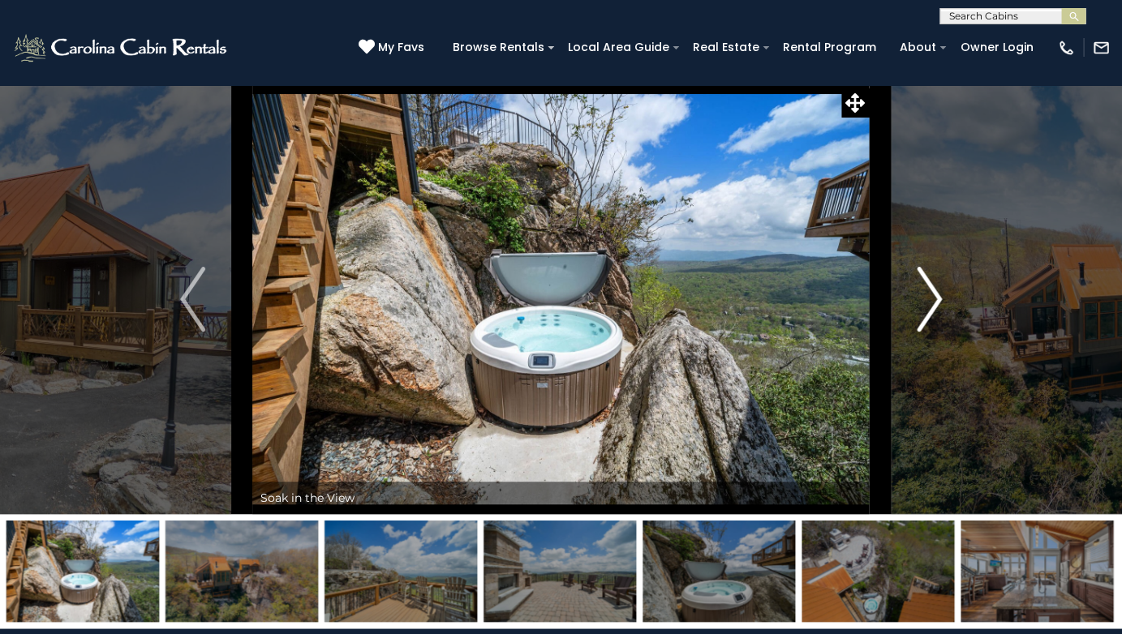
click at [933, 305] on img "Next" at bounding box center [929, 299] width 24 height 65
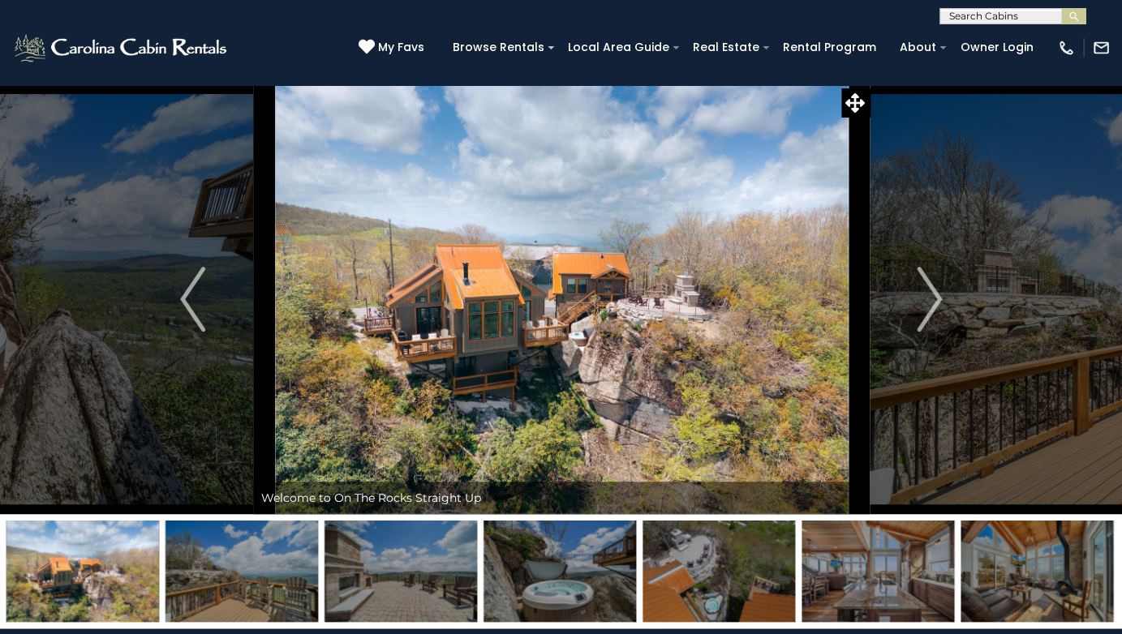
drag, startPoint x: 541, startPoint y: 402, endPoint x: 468, endPoint y: 341, distance: 95.6
click at [928, 299] on img "Next" at bounding box center [929, 299] width 24 height 65
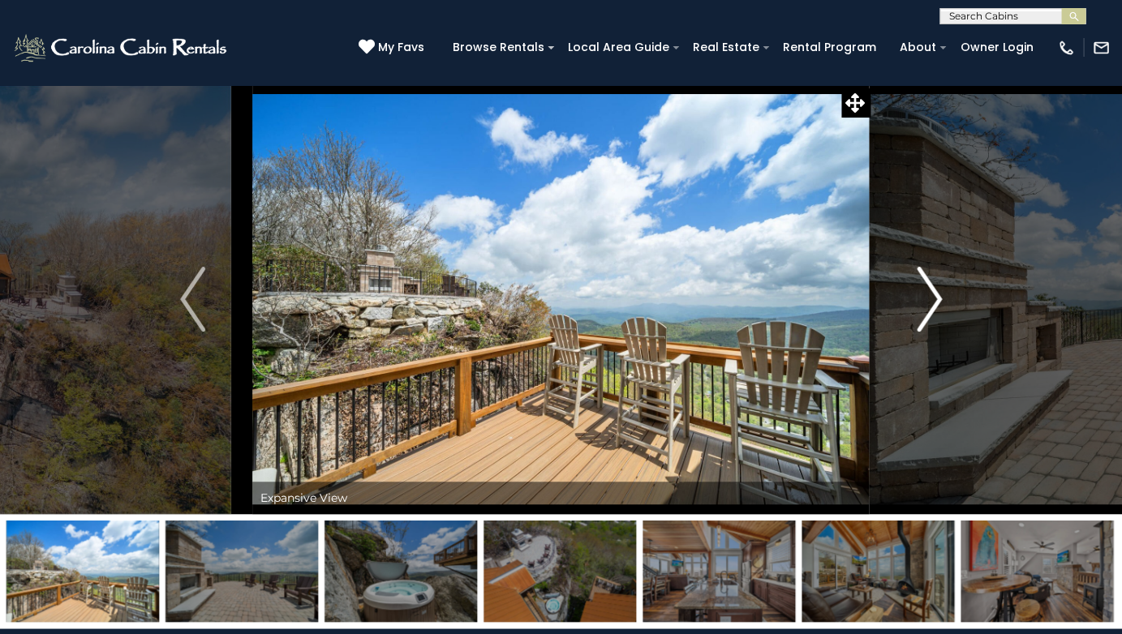
click at [932, 299] on img "Next" at bounding box center [929, 299] width 24 height 65
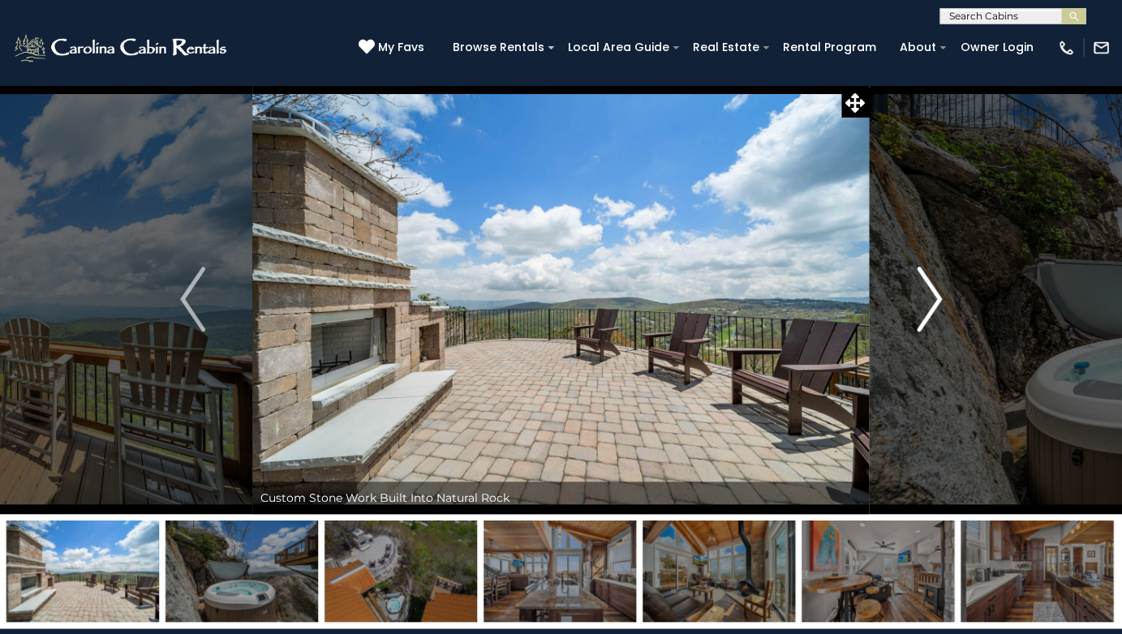
click at [934, 299] on img "Next" at bounding box center [929, 299] width 24 height 65
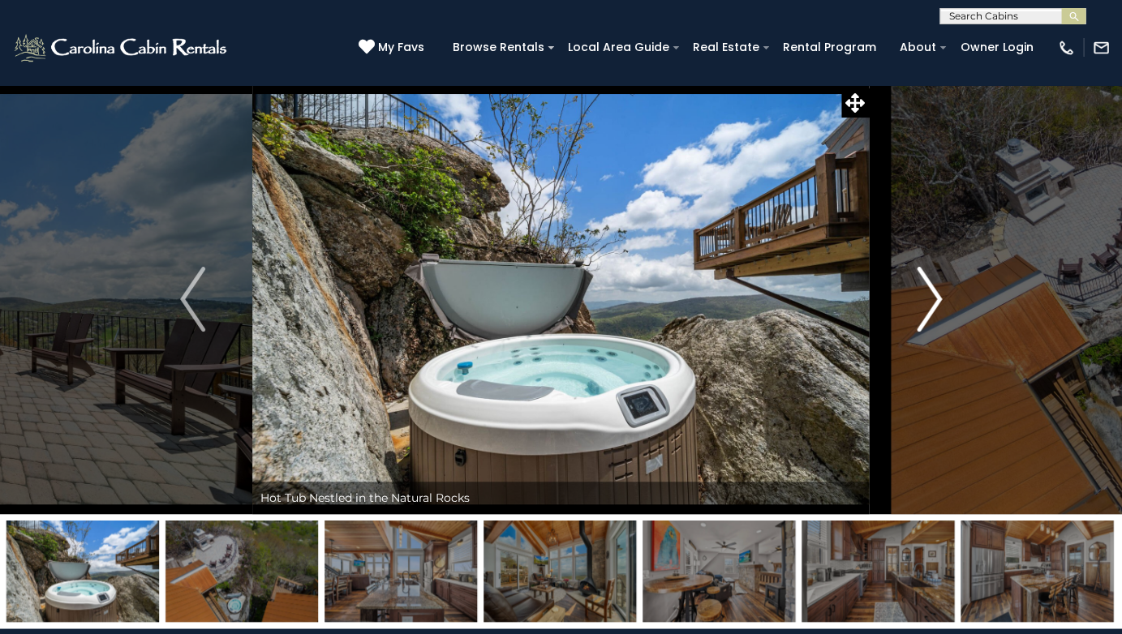
click at [934, 299] on img "Next" at bounding box center [929, 299] width 24 height 65
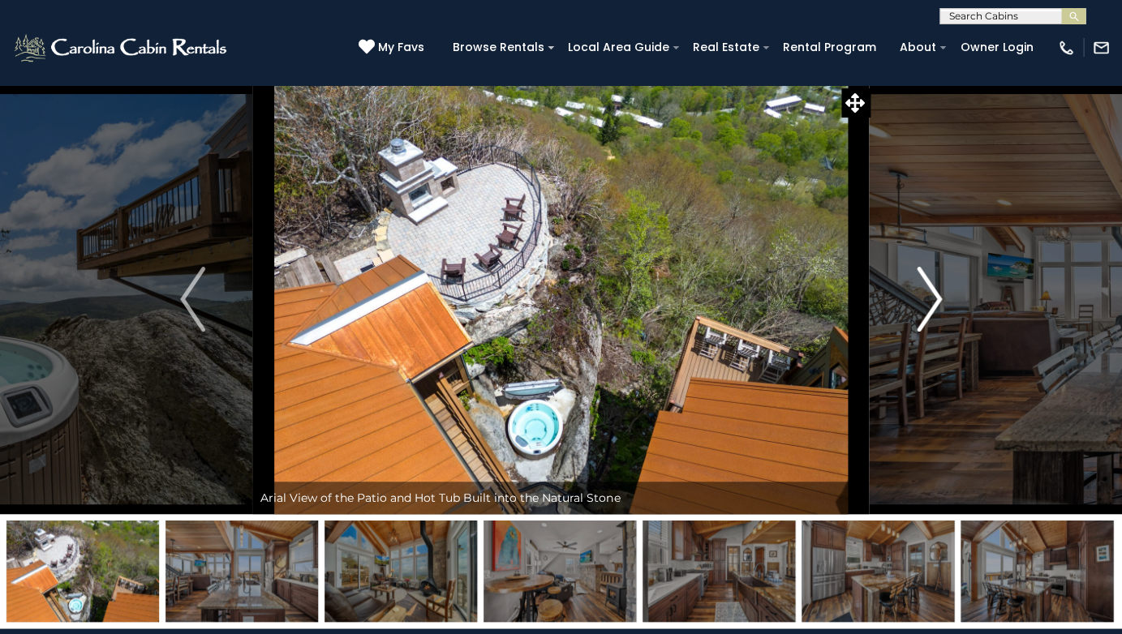
click at [934, 299] on img "Next" at bounding box center [929, 299] width 24 height 65
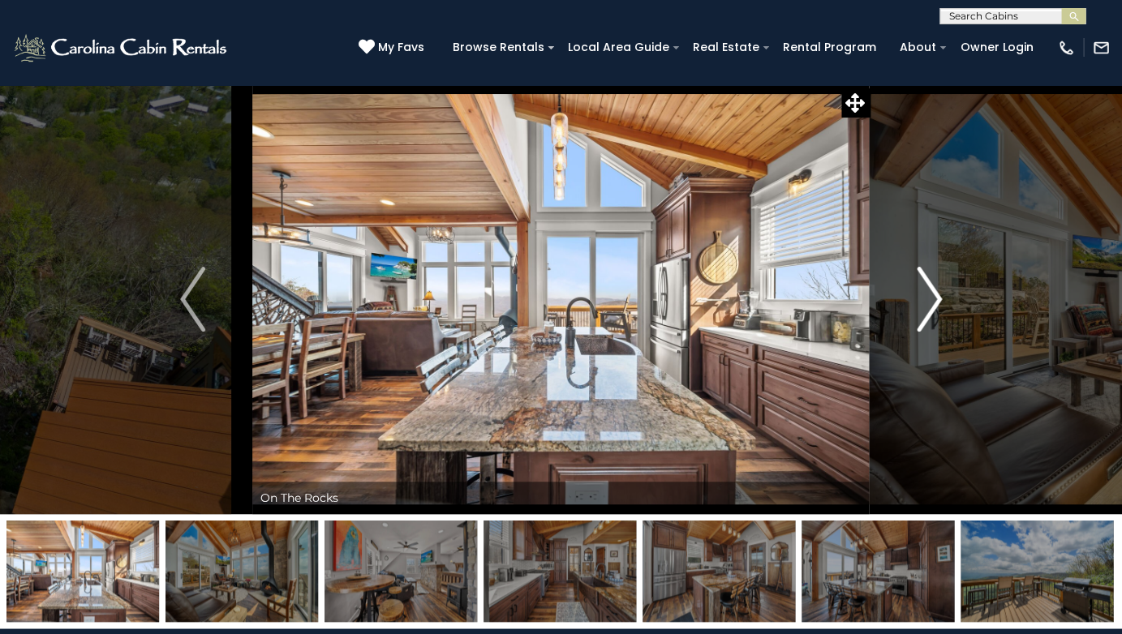
click at [934, 299] on img "Next" at bounding box center [929, 299] width 24 height 65
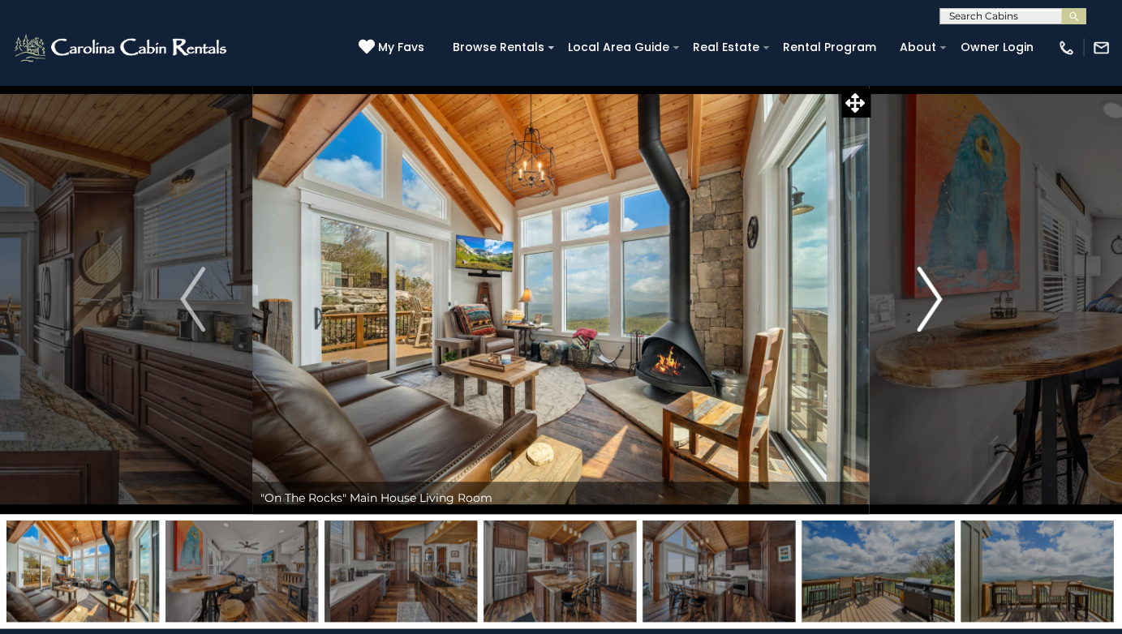
click at [934, 299] on img "Next" at bounding box center [929, 299] width 24 height 65
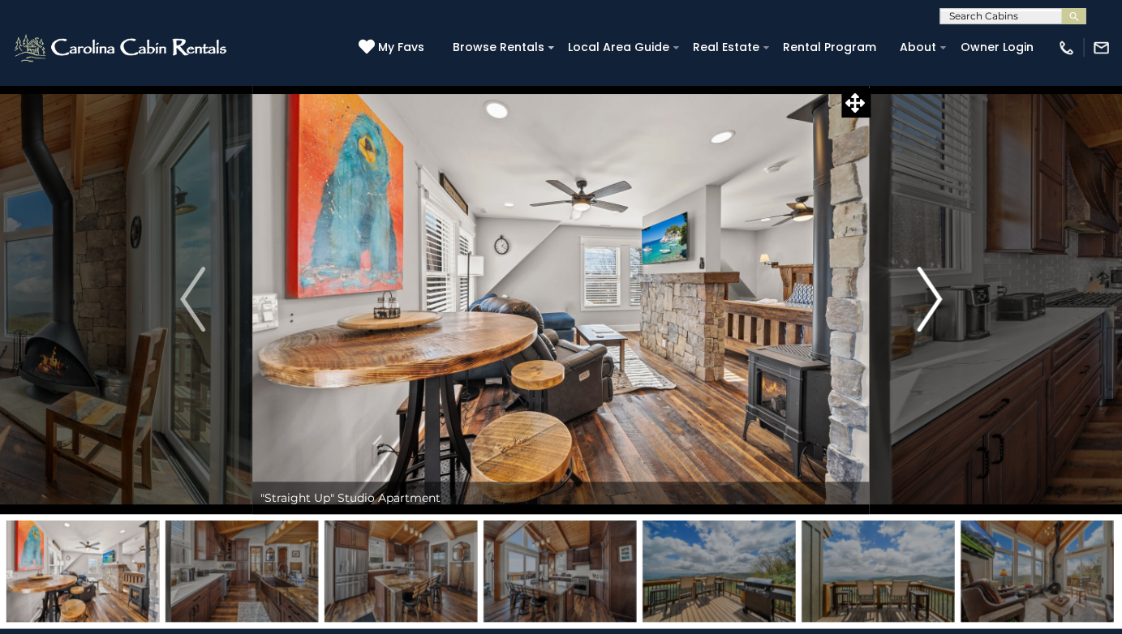
click at [934, 299] on img "Next" at bounding box center [929, 299] width 24 height 65
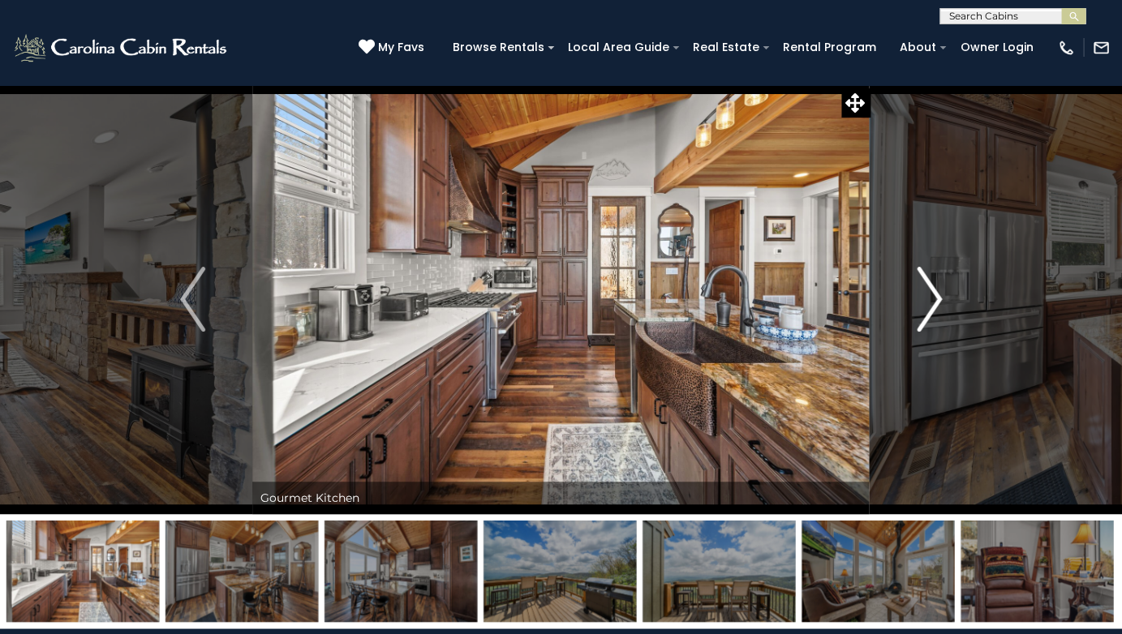
click at [934, 299] on img "Next" at bounding box center [929, 299] width 24 height 65
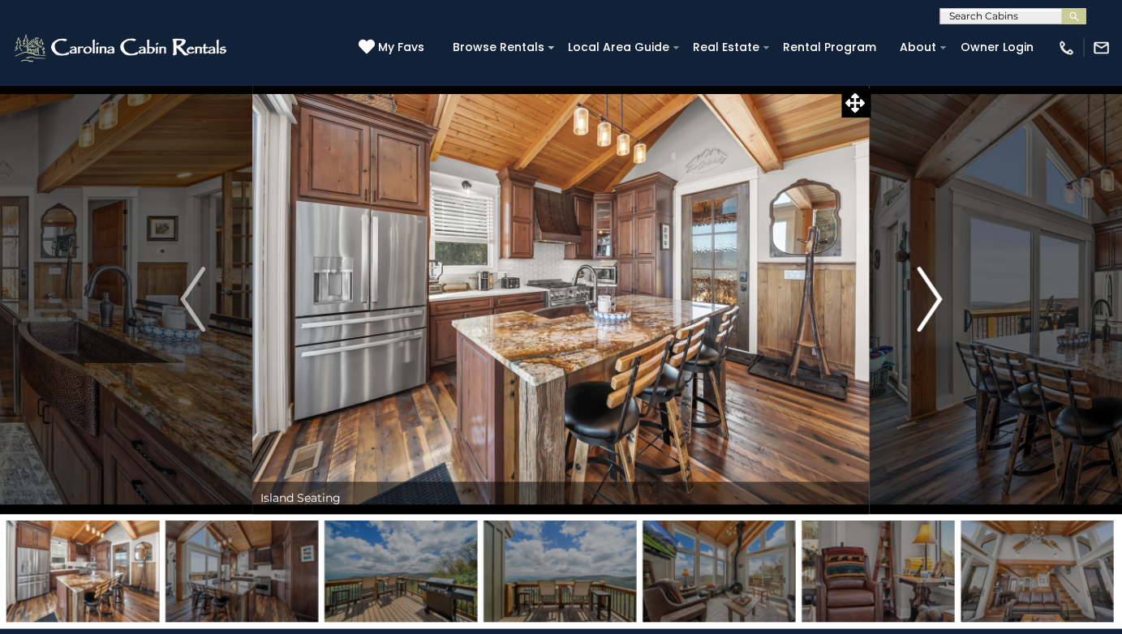
click at [934, 299] on img "Next" at bounding box center [929, 299] width 24 height 65
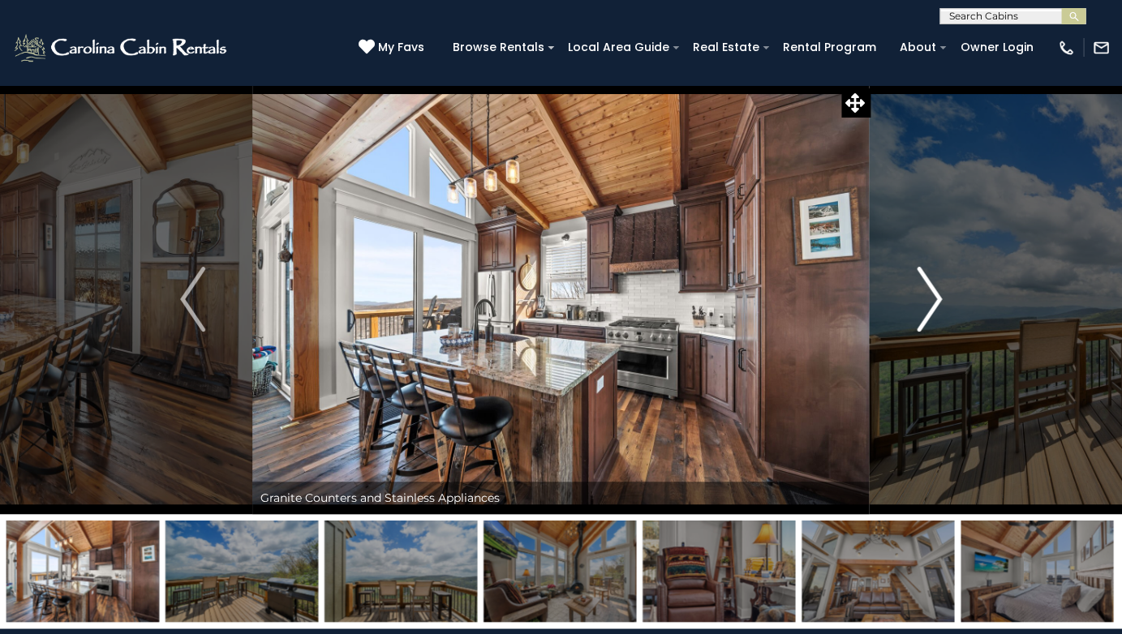
click at [934, 299] on img "Next" at bounding box center [929, 299] width 24 height 65
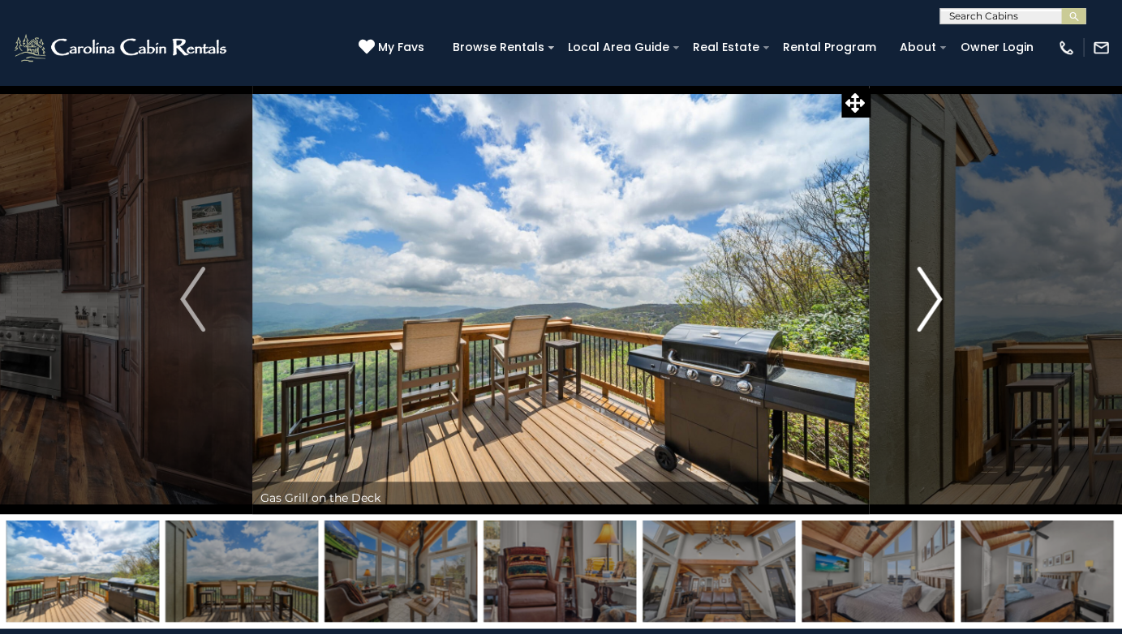
click at [934, 299] on img "Next" at bounding box center [929, 299] width 24 height 65
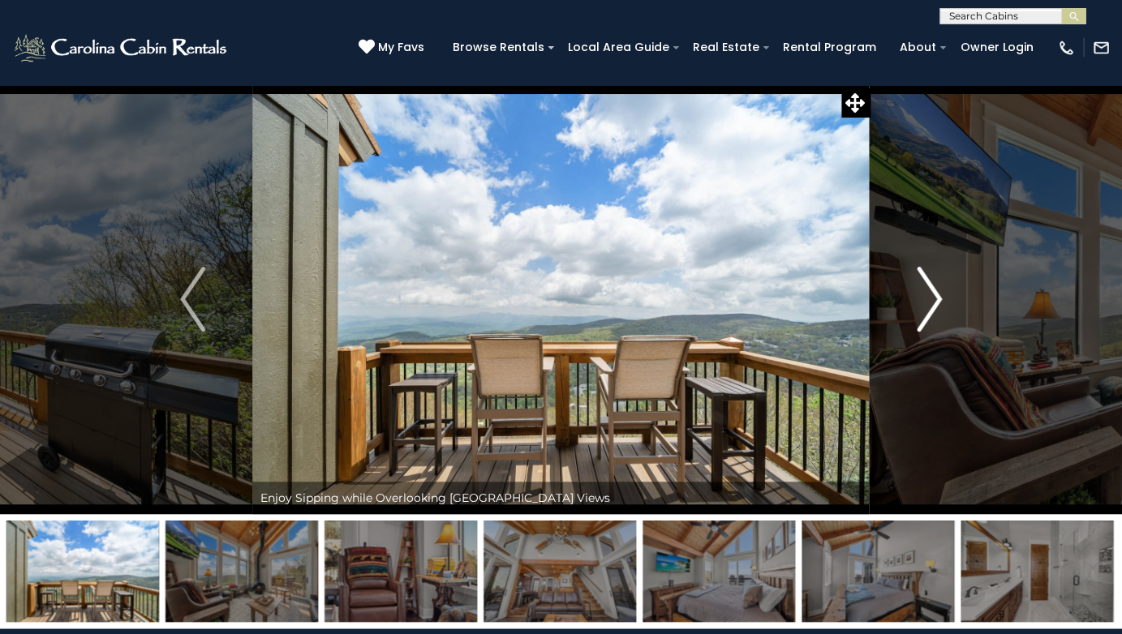
click at [934, 299] on img "Next" at bounding box center [929, 299] width 24 height 65
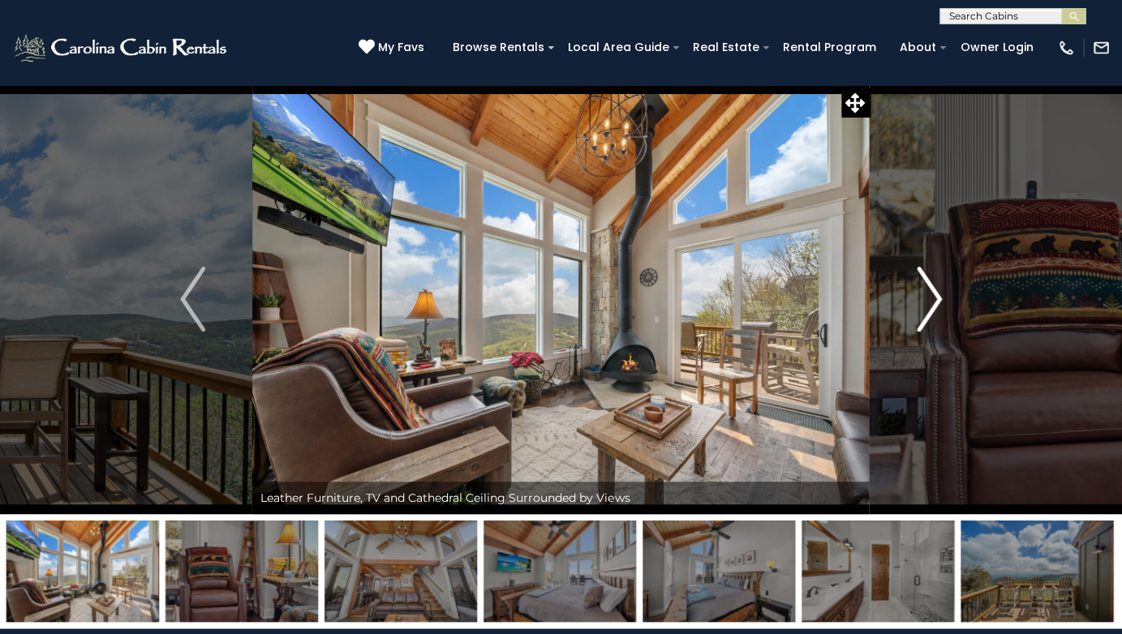
click at [934, 299] on img "Next" at bounding box center [929, 299] width 24 height 65
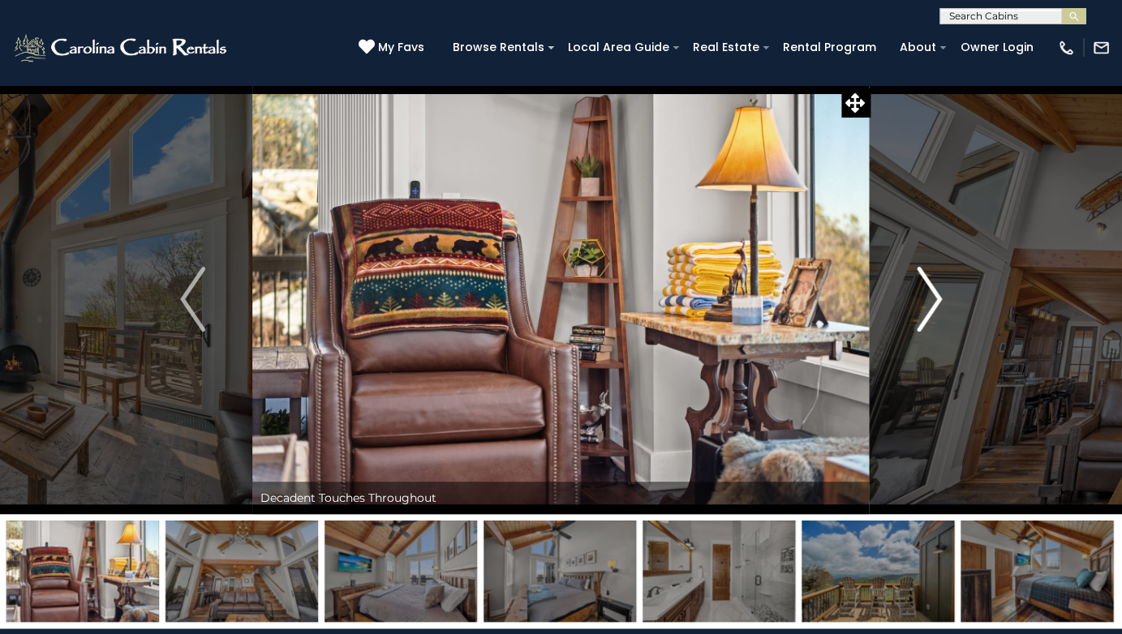
click at [934, 299] on img "Next" at bounding box center [929, 299] width 24 height 65
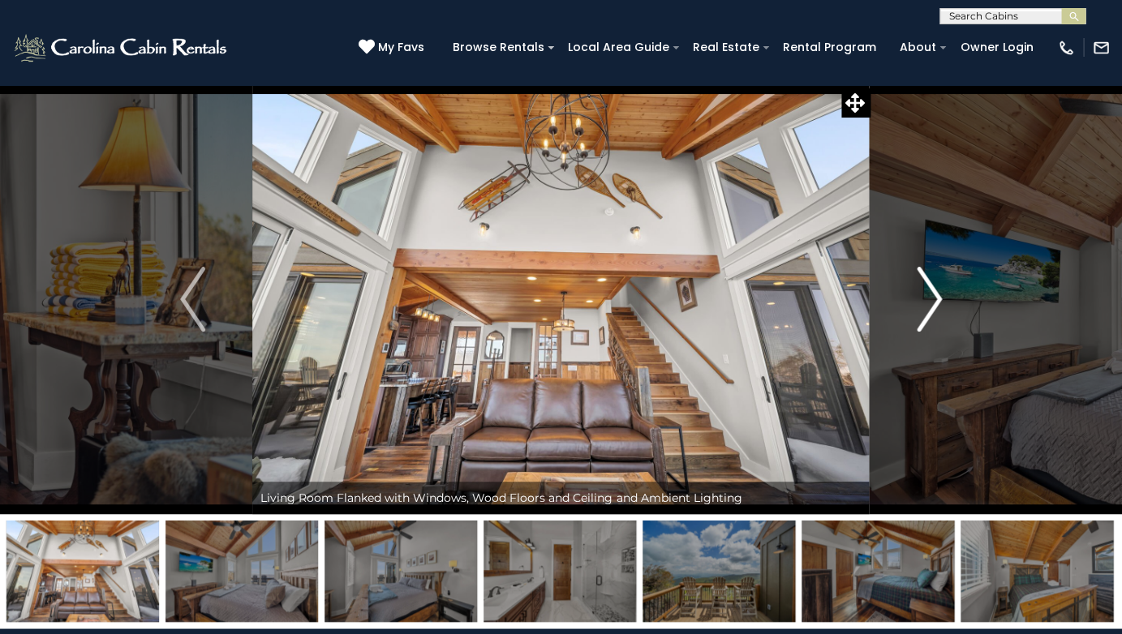
click at [934, 299] on img "Next" at bounding box center [929, 299] width 24 height 65
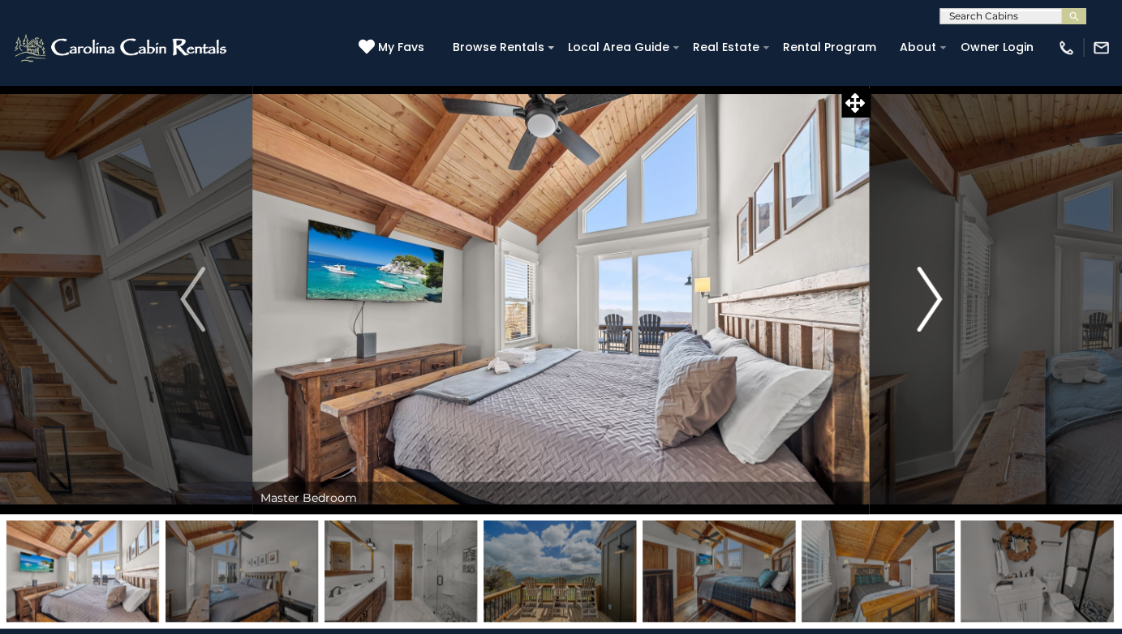
click at [934, 299] on img "Next" at bounding box center [929, 299] width 24 height 65
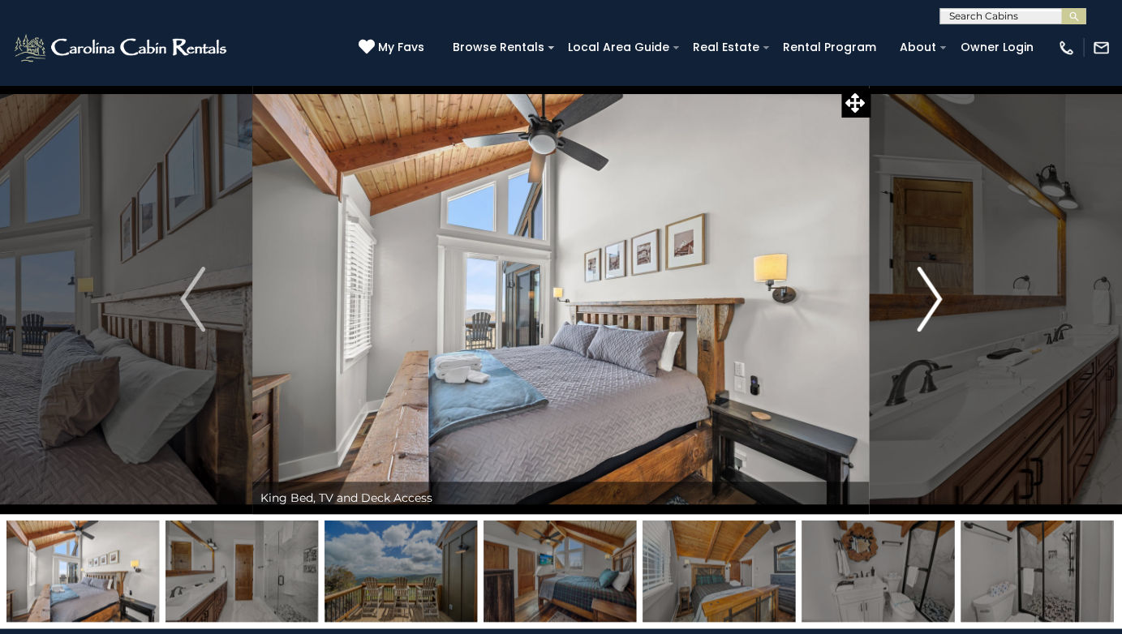
click at [934, 299] on img "Next" at bounding box center [929, 299] width 24 height 65
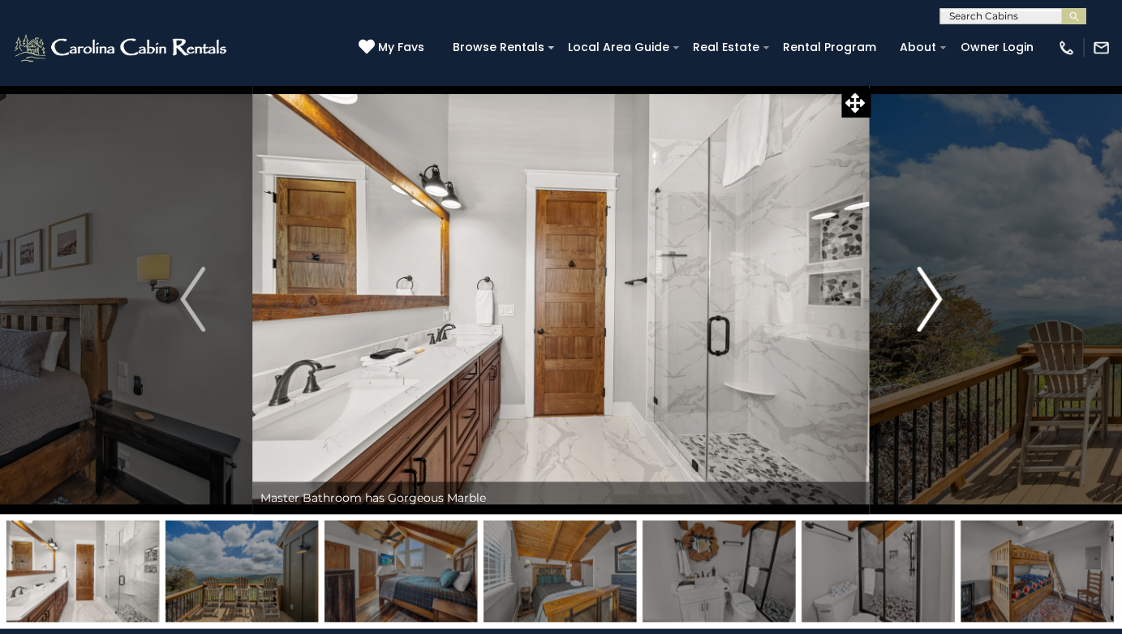
click at [934, 299] on img "Next" at bounding box center [929, 299] width 24 height 65
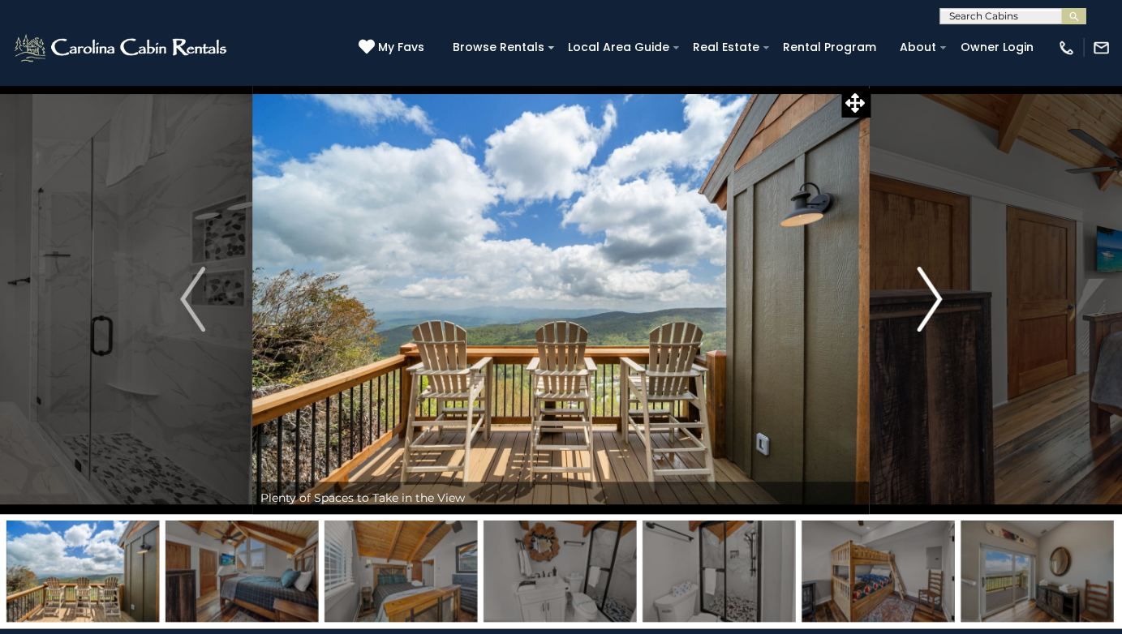
click at [934, 299] on img "Next" at bounding box center [929, 299] width 24 height 65
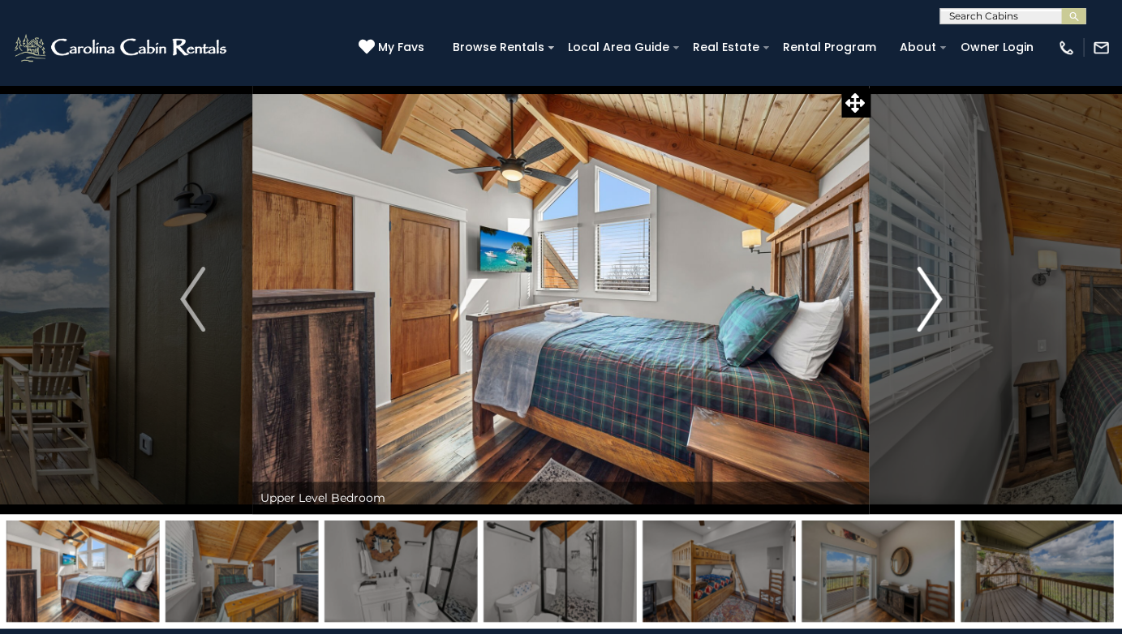
click at [934, 299] on img "Next" at bounding box center [929, 299] width 24 height 65
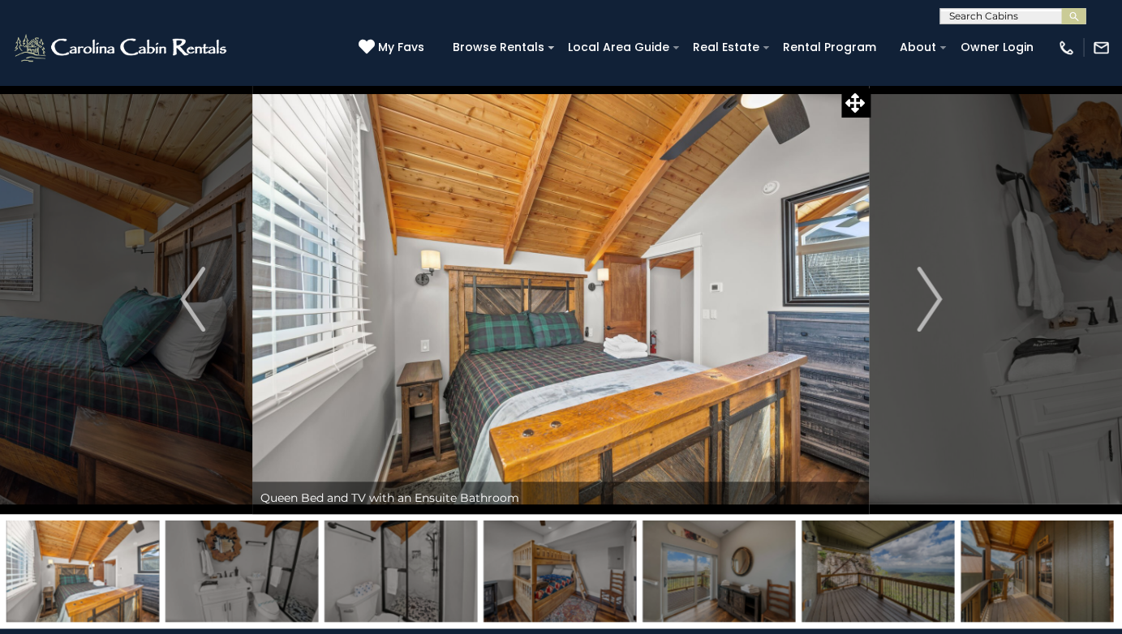
click at [934, 302] on img "Next" at bounding box center [929, 299] width 24 height 65
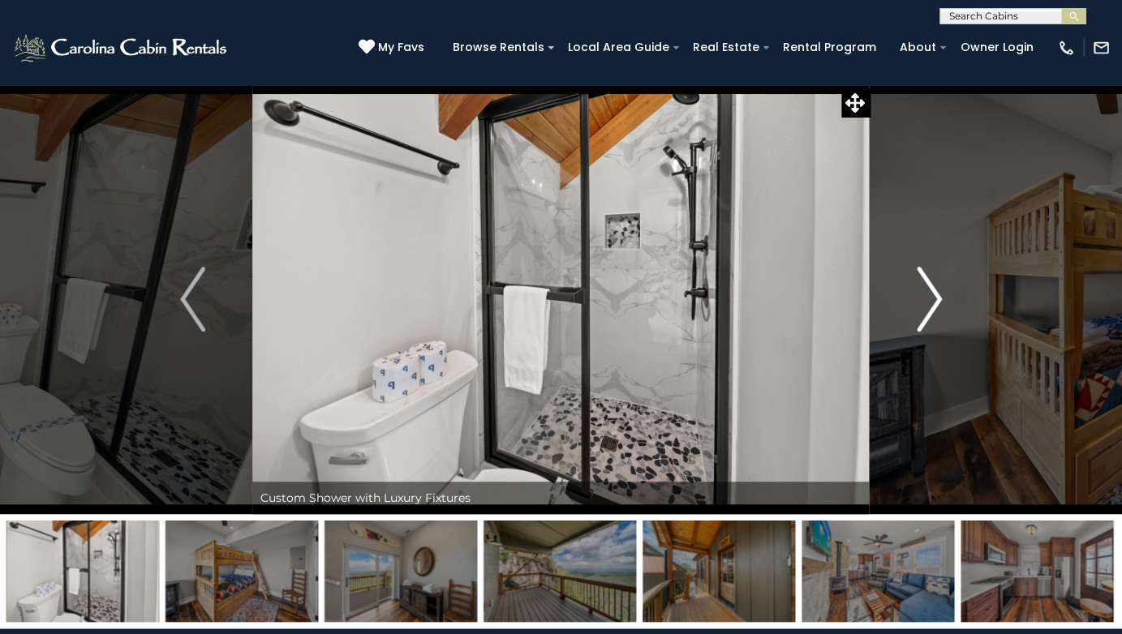
click at [934, 302] on img "Next" at bounding box center [929, 299] width 24 height 65
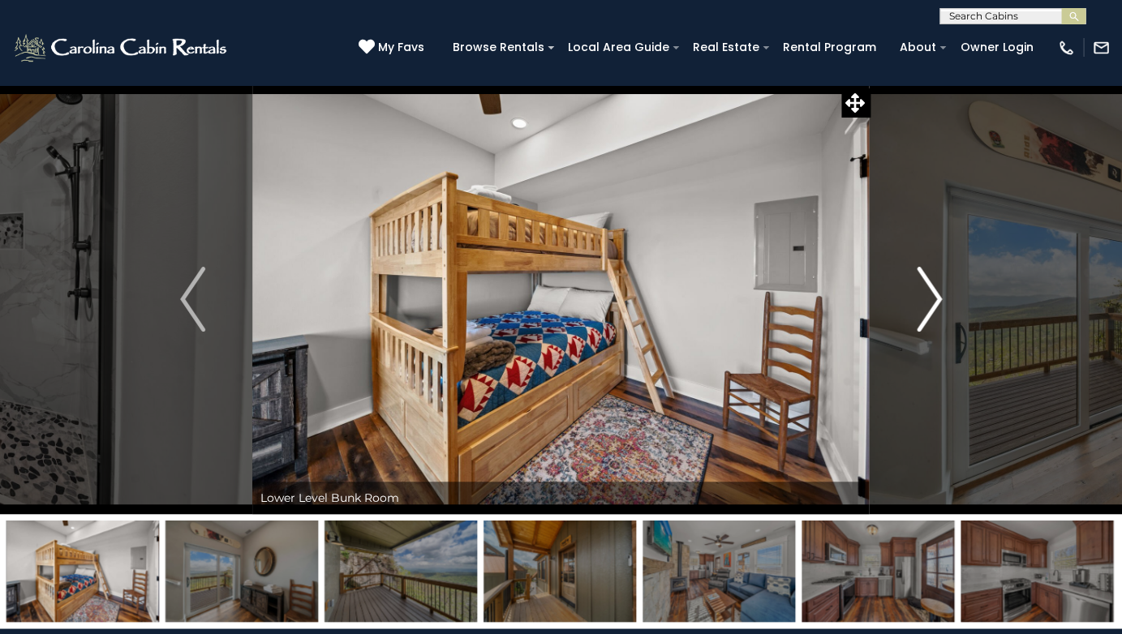
click at [934, 302] on img "Next" at bounding box center [929, 299] width 24 height 65
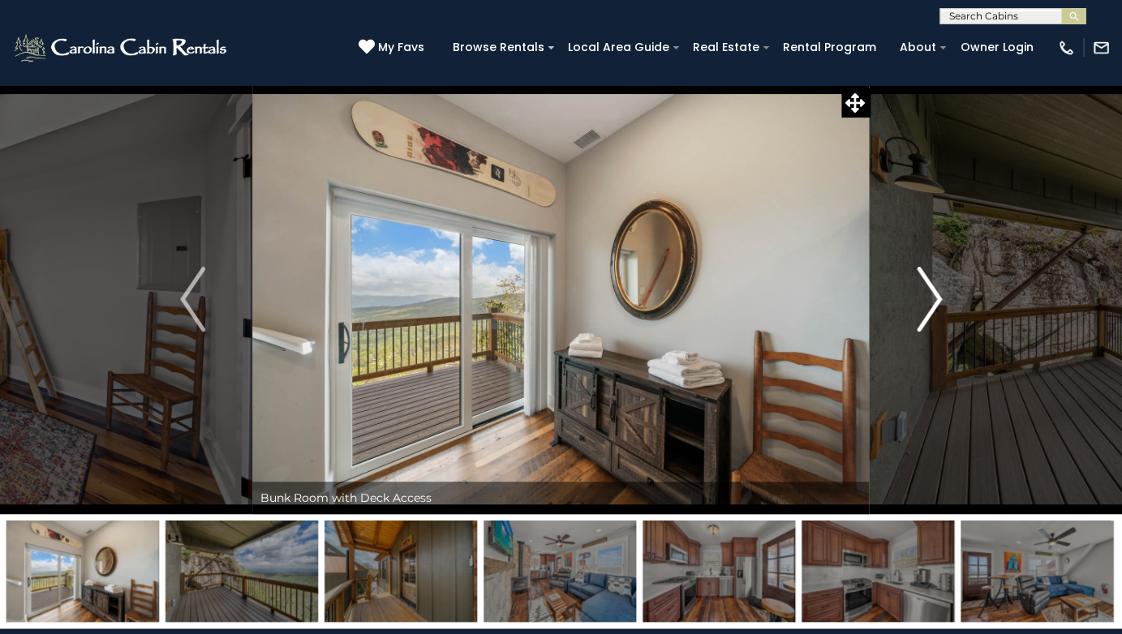
click at [934, 302] on img "Next" at bounding box center [929, 299] width 24 height 65
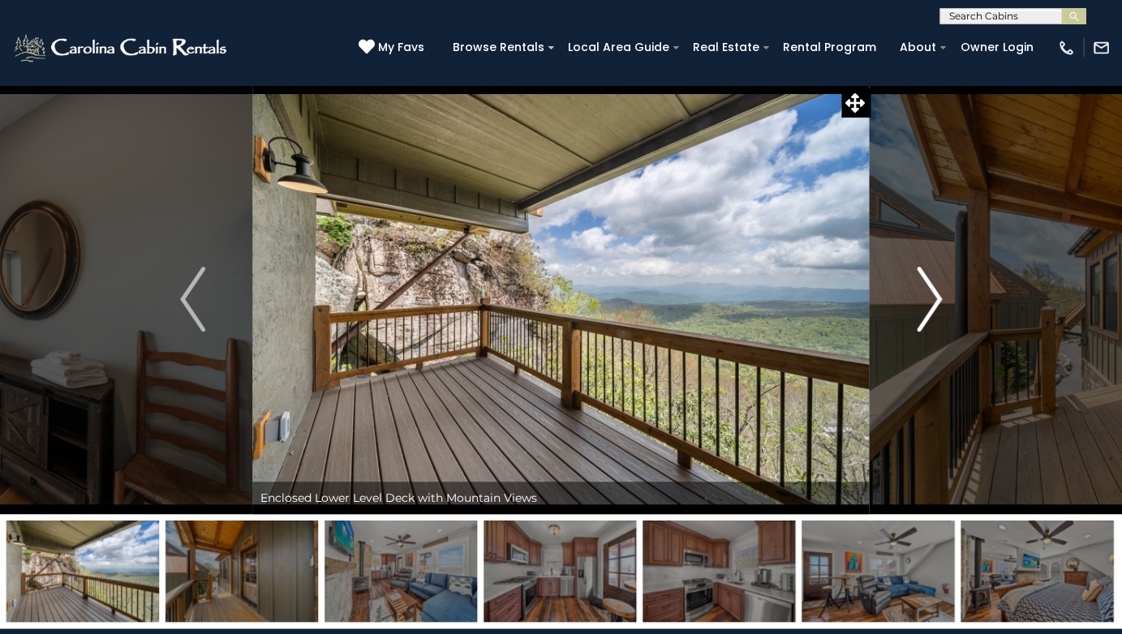
click at [934, 302] on img "Next" at bounding box center [929, 299] width 24 height 65
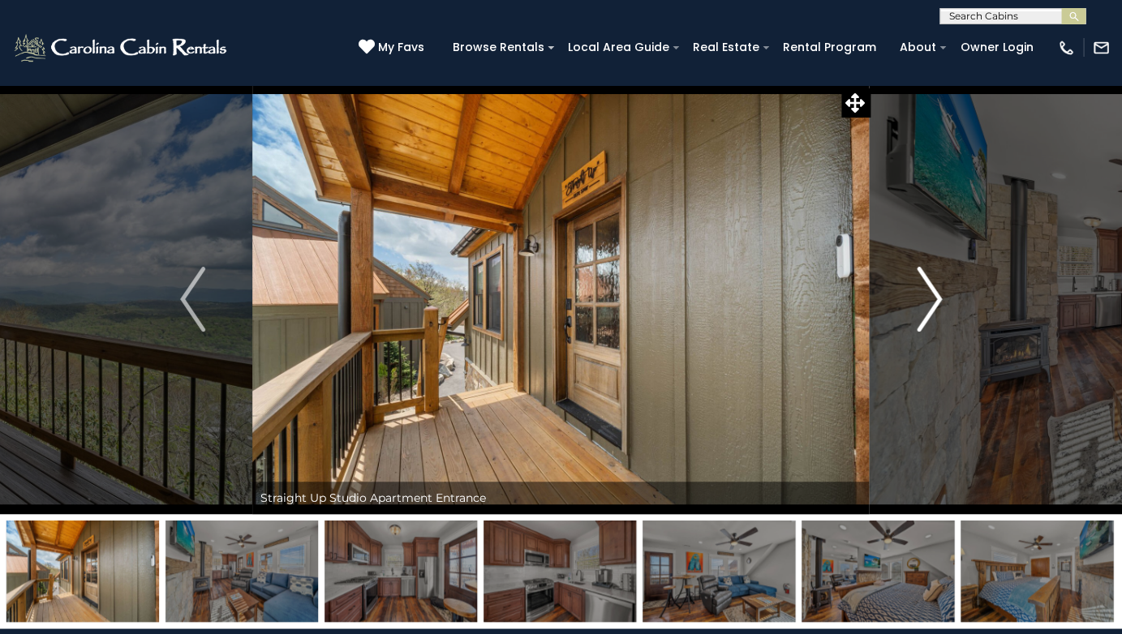
click at [934, 302] on img "Next" at bounding box center [929, 299] width 24 height 65
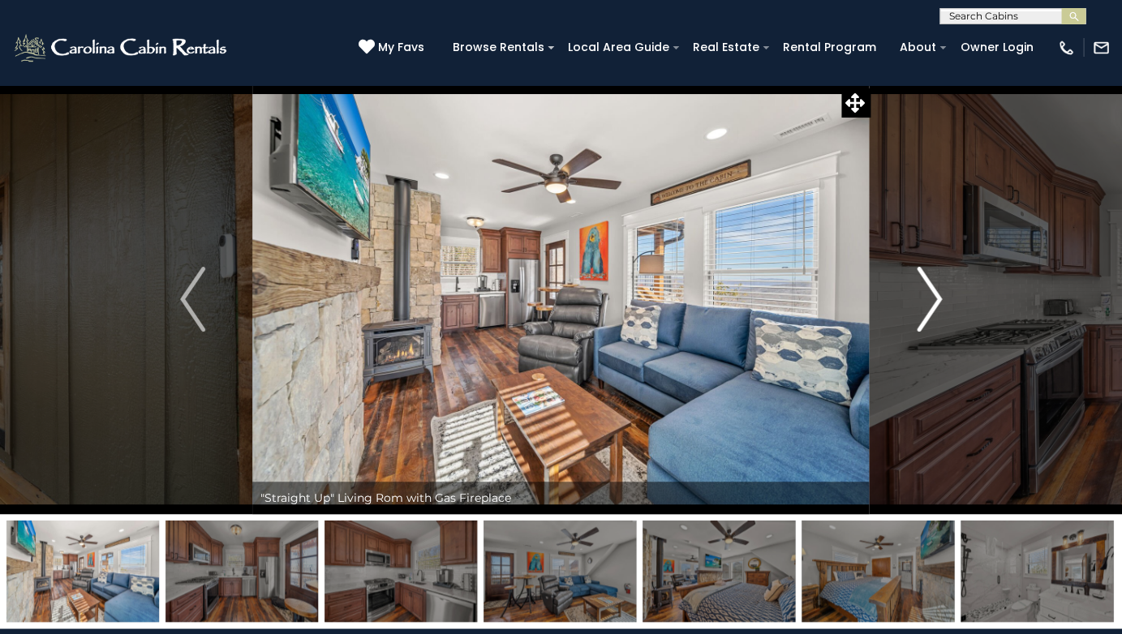
click at [934, 302] on img "Next" at bounding box center [929, 299] width 24 height 65
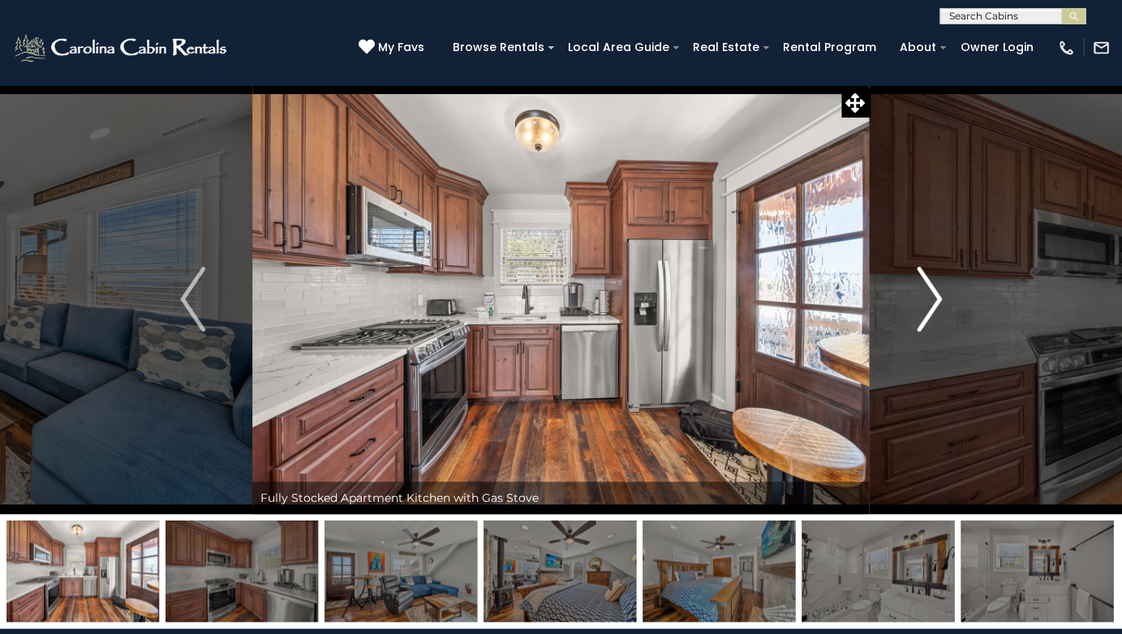
click at [934, 302] on img "Next" at bounding box center [929, 299] width 24 height 65
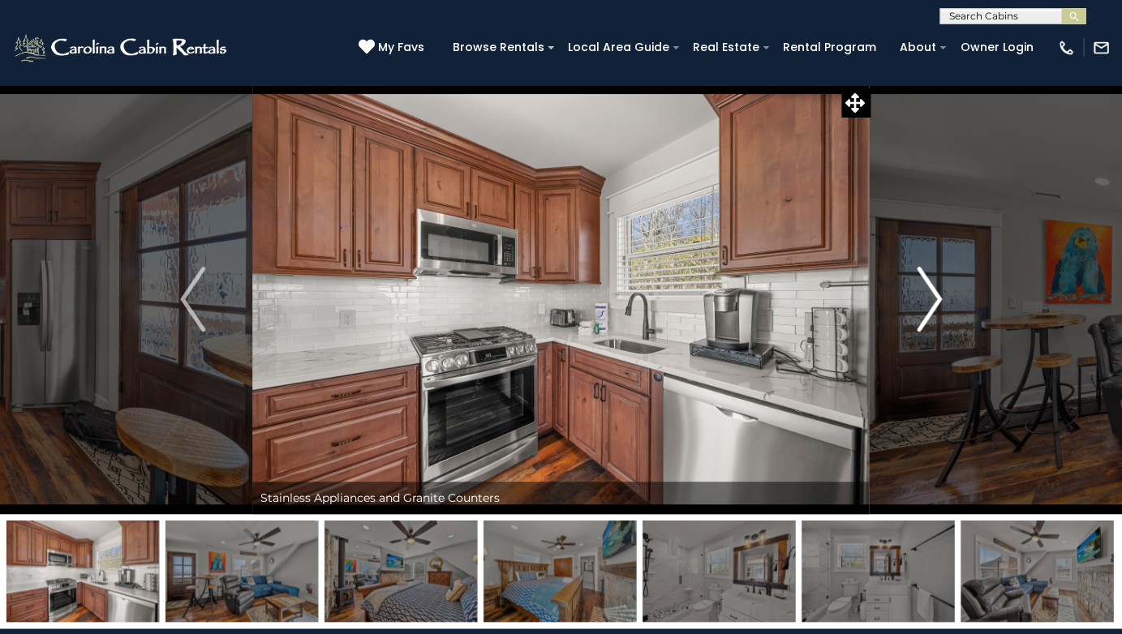
click at [934, 302] on img "Next" at bounding box center [929, 299] width 24 height 65
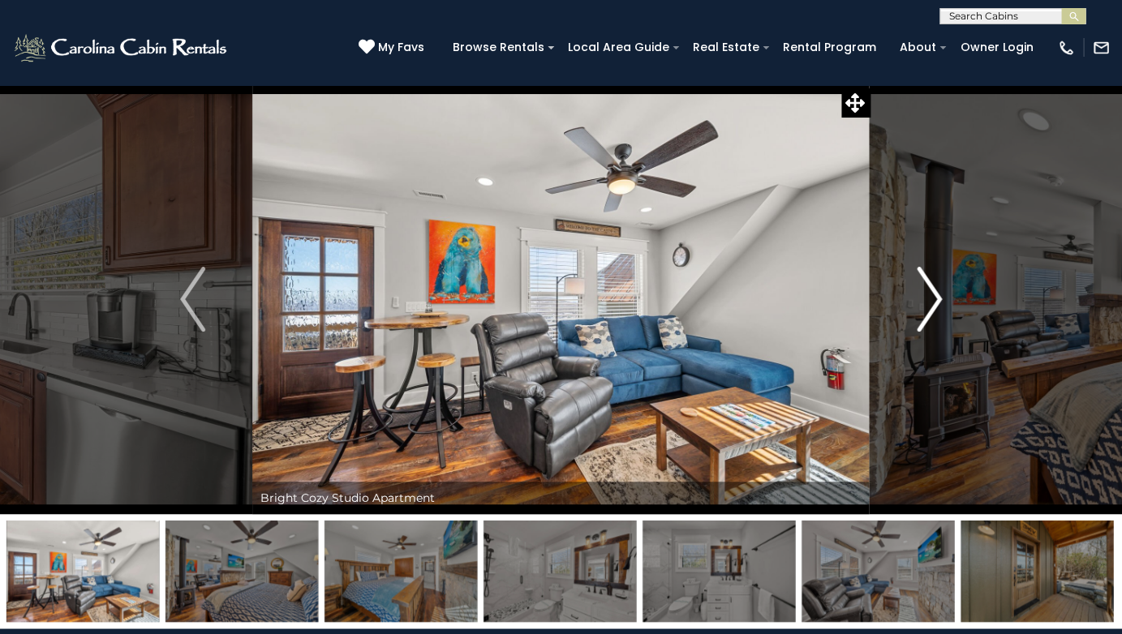
click at [934, 302] on img "Next" at bounding box center [929, 299] width 24 height 65
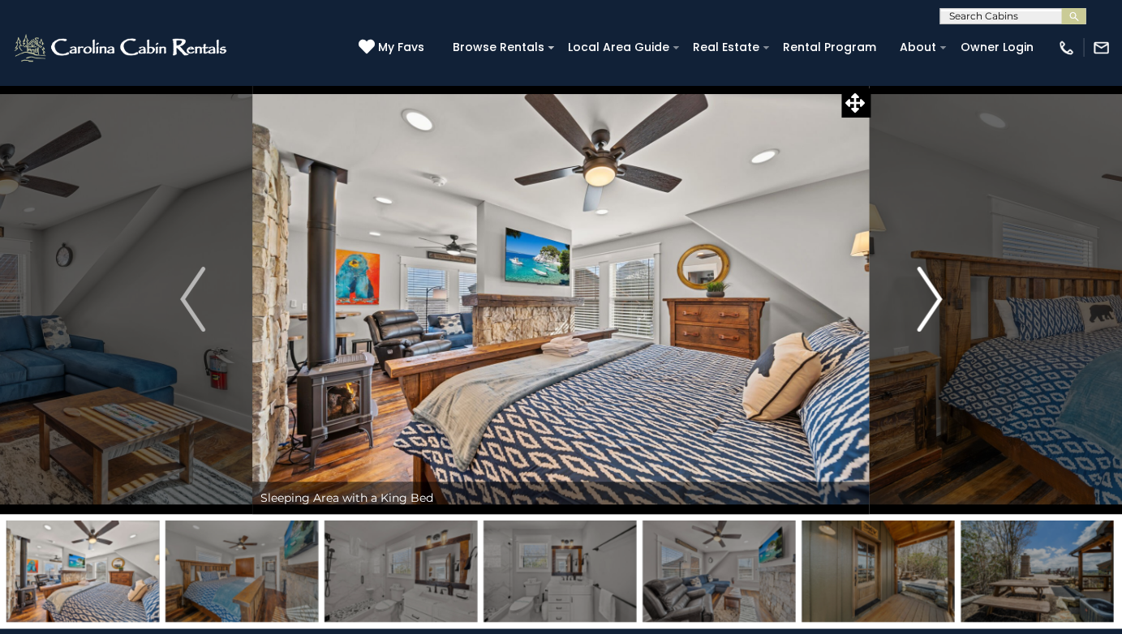
click at [934, 302] on img "Next" at bounding box center [929, 299] width 24 height 65
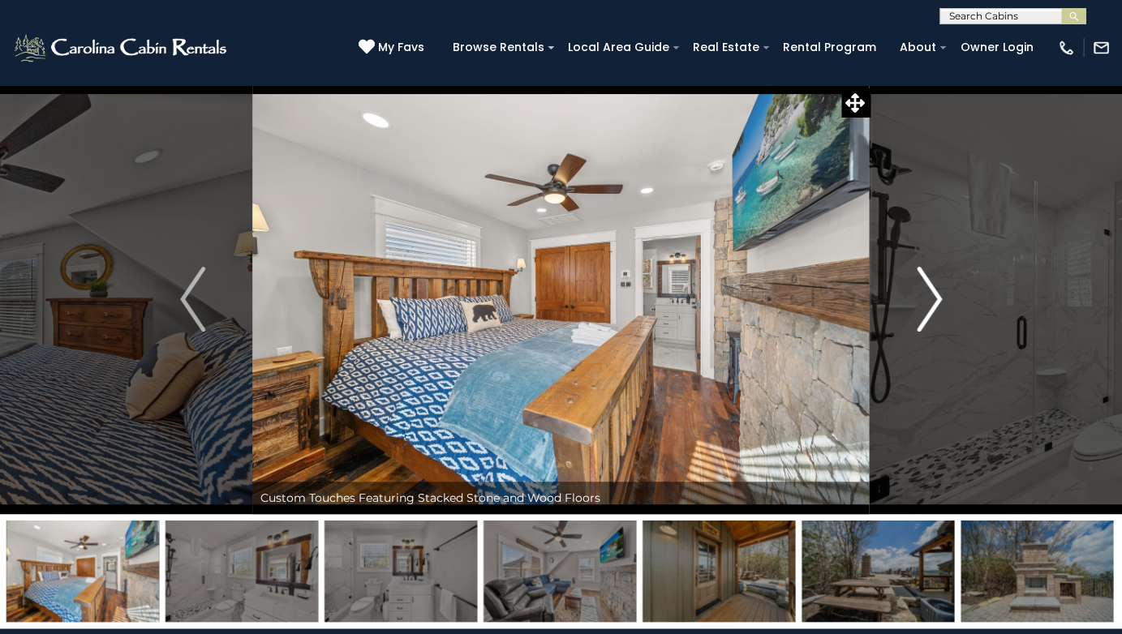
click at [934, 302] on img "Next" at bounding box center [929, 299] width 24 height 65
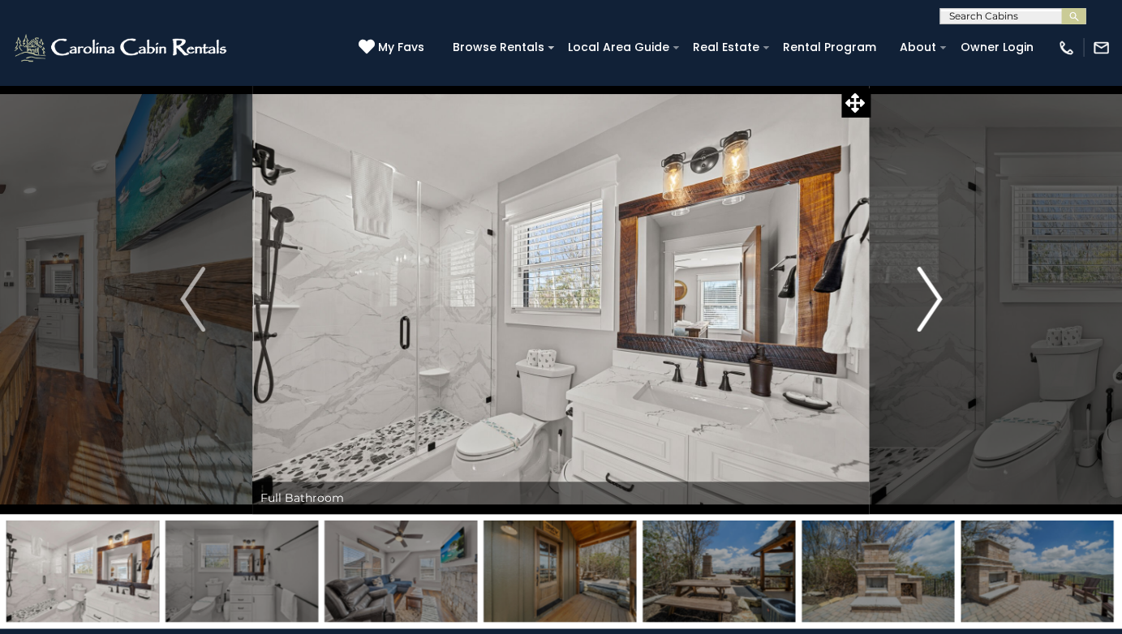
click at [934, 302] on img "Next" at bounding box center [929, 299] width 24 height 65
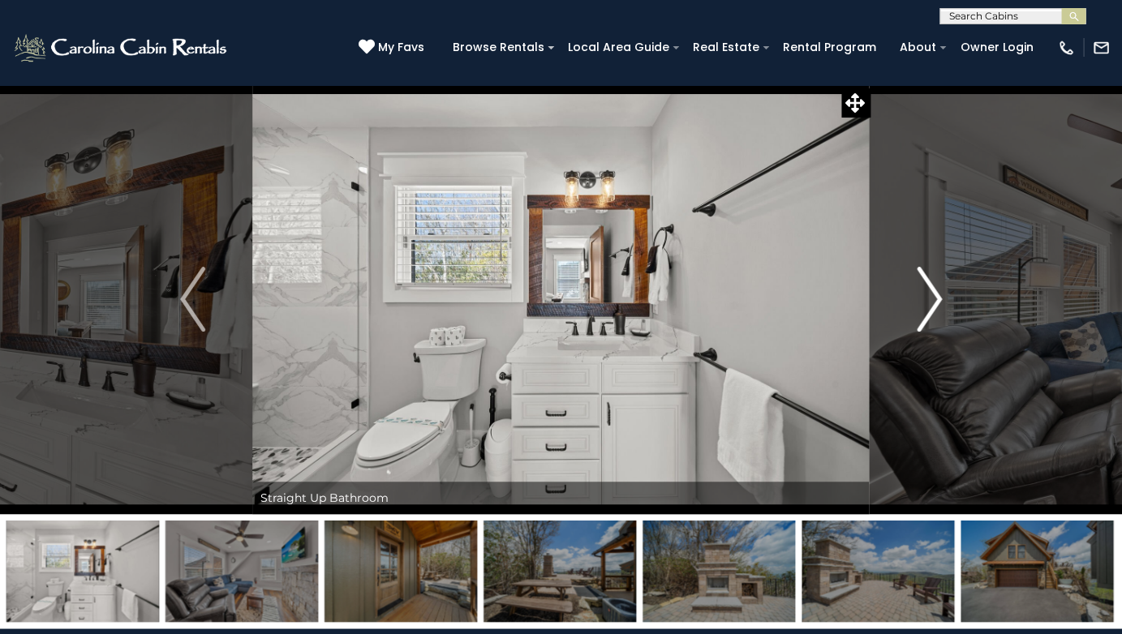
click at [934, 302] on img "Next" at bounding box center [929, 299] width 24 height 65
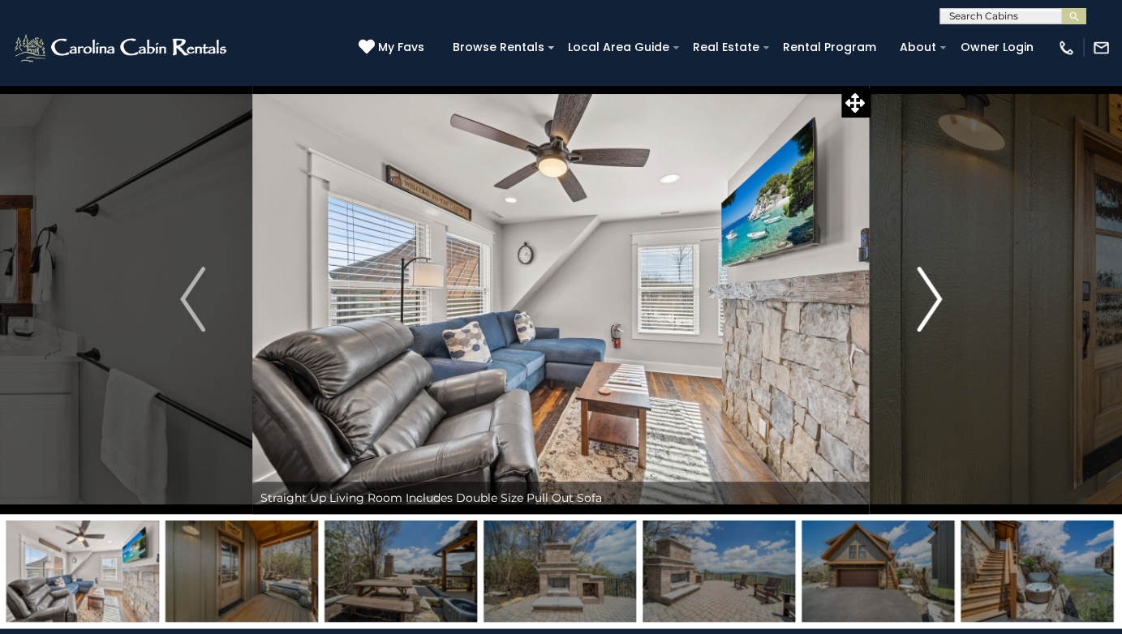
click at [934, 302] on img "Next" at bounding box center [929, 299] width 24 height 65
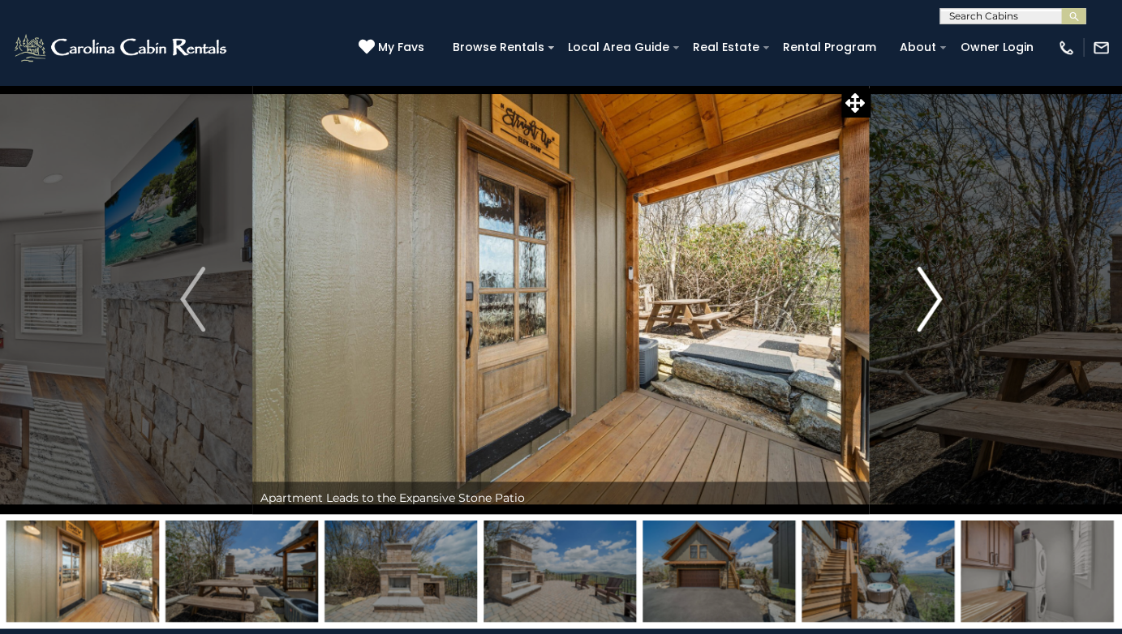
click at [934, 302] on img "Next" at bounding box center [929, 299] width 24 height 65
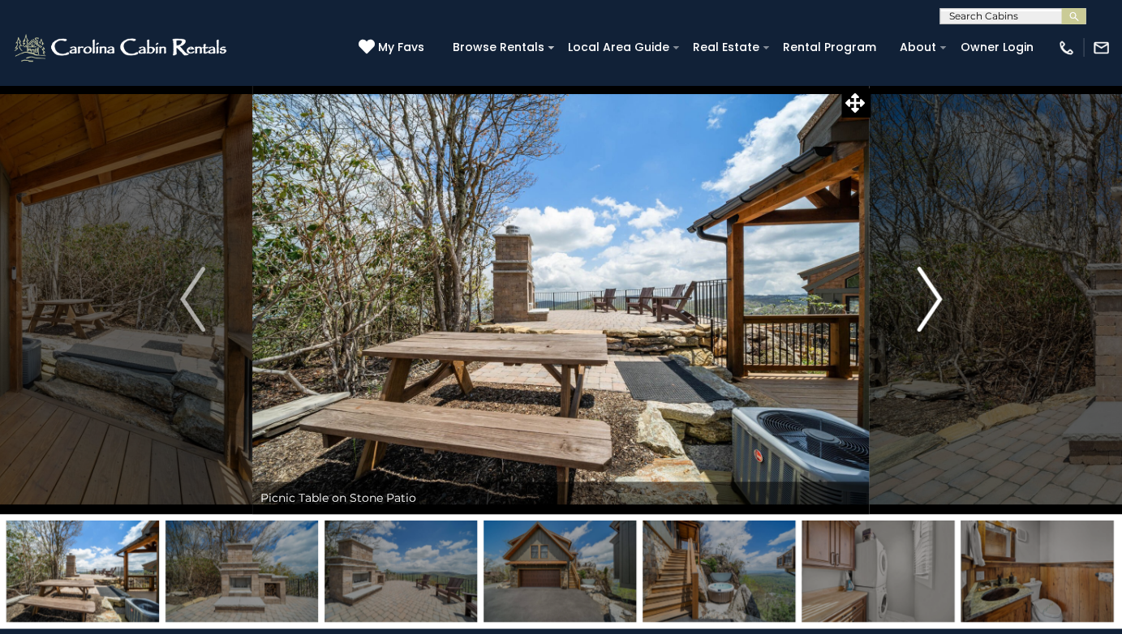
click at [934, 302] on img "Next" at bounding box center [929, 299] width 24 height 65
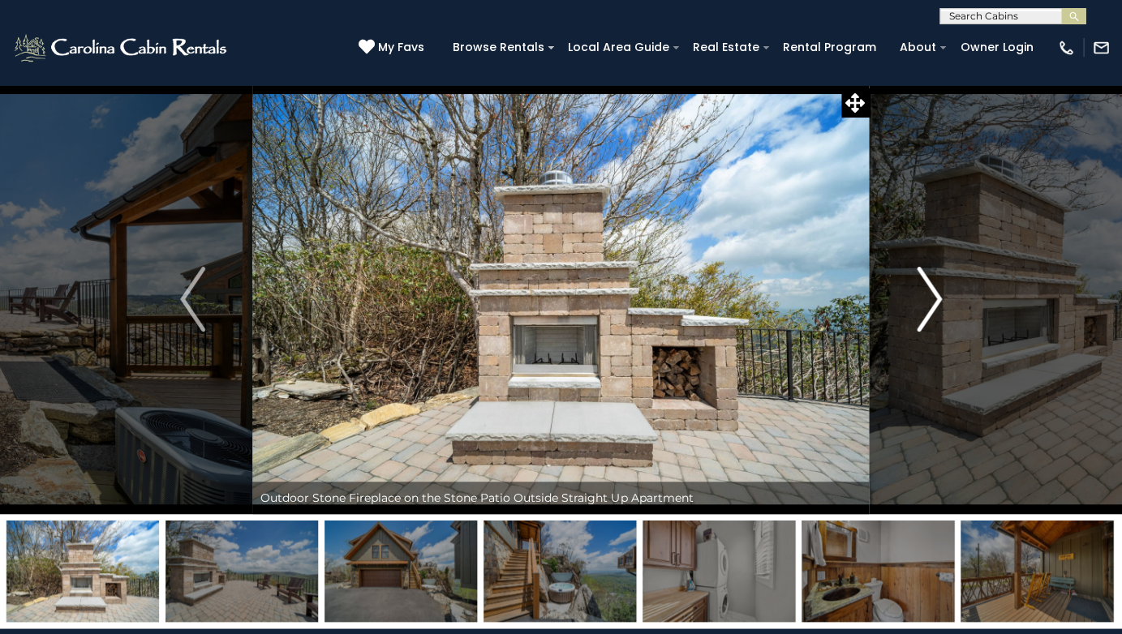
click at [934, 302] on img "Next" at bounding box center [929, 299] width 24 height 65
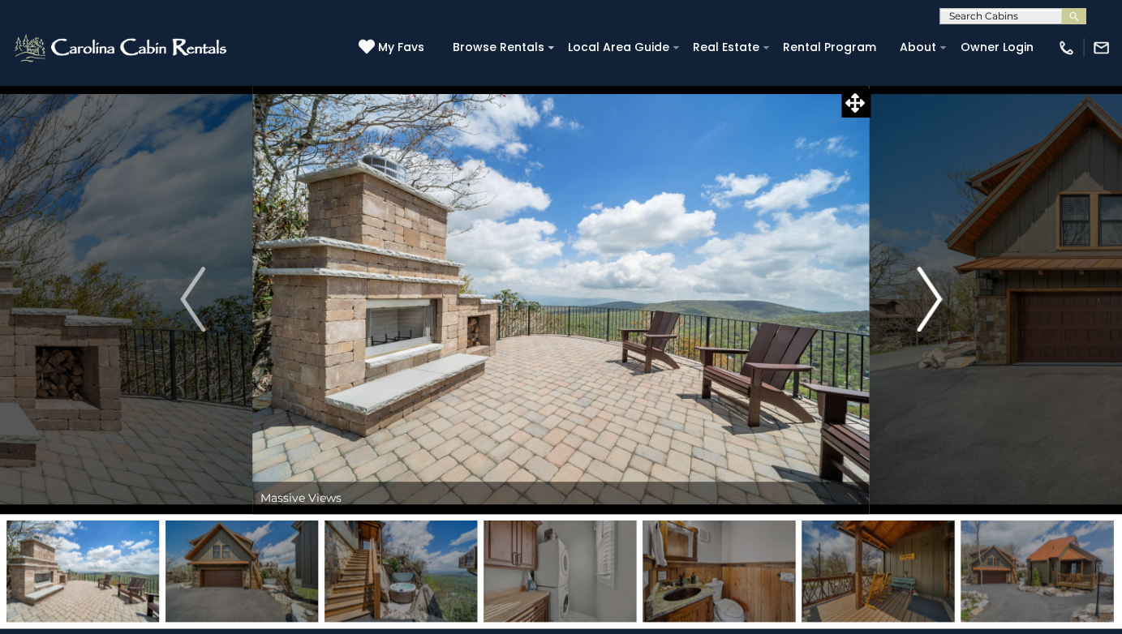
click at [934, 302] on img "Next" at bounding box center [929, 299] width 24 height 65
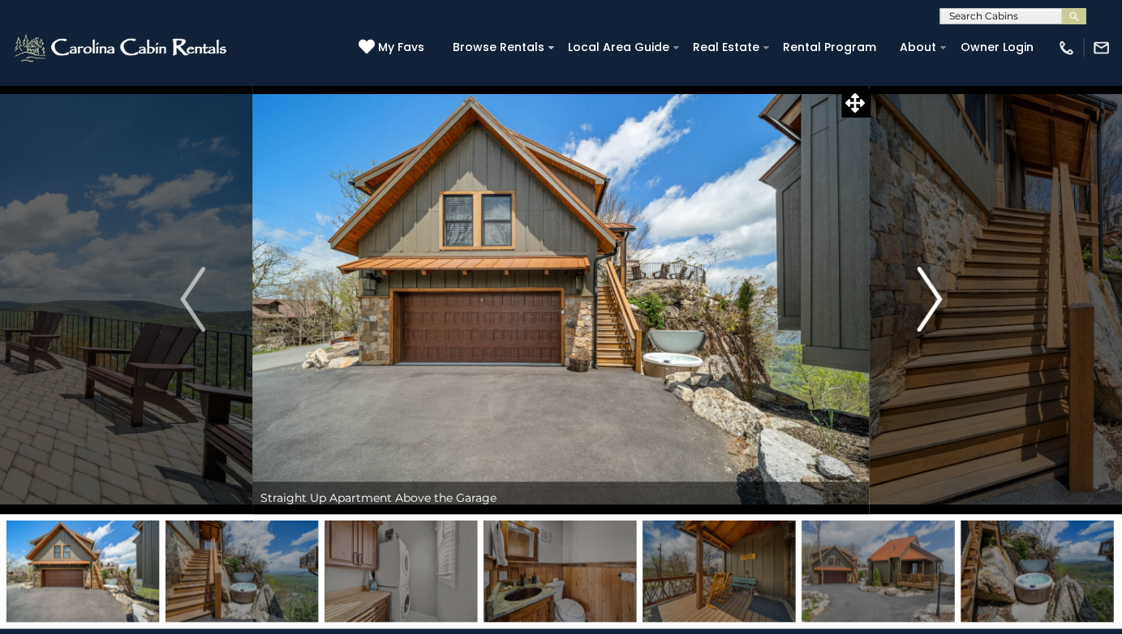
click at [934, 302] on img "Next" at bounding box center [929, 299] width 24 height 65
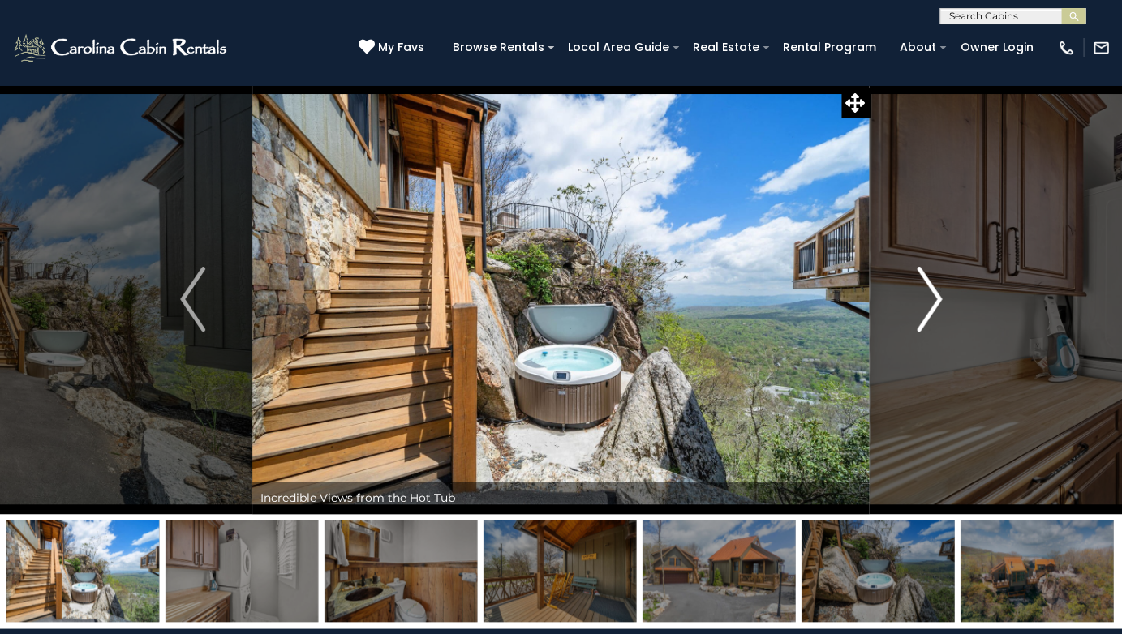
click at [934, 302] on img "Next" at bounding box center [929, 299] width 24 height 65
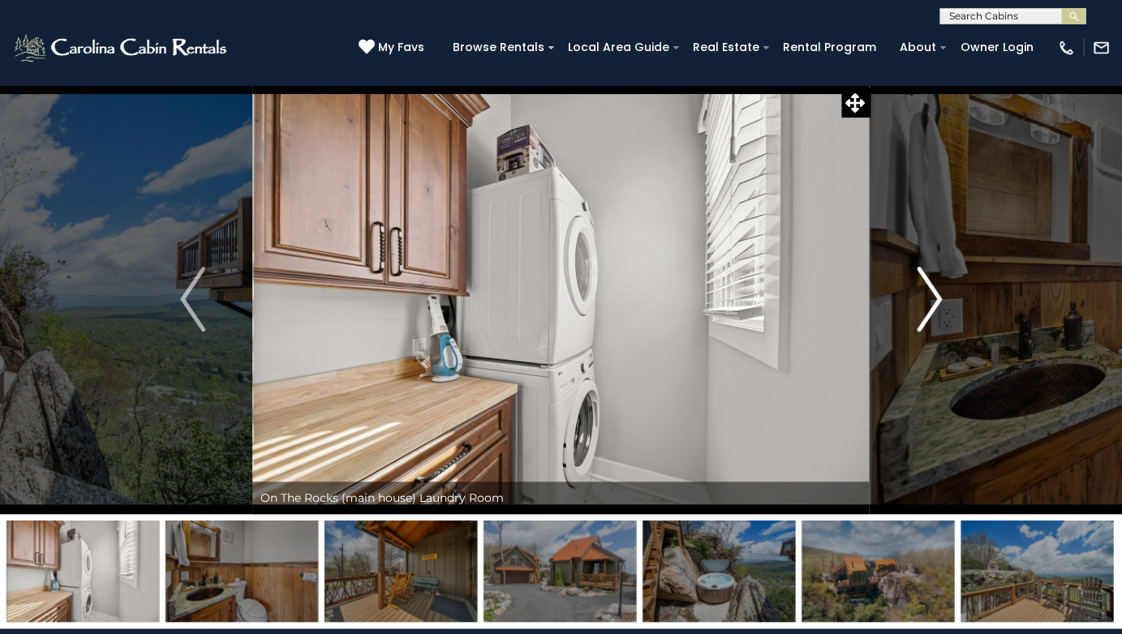
click at [934, 302] on img "Next" at bounding box center [929, 299] width 24 height 65
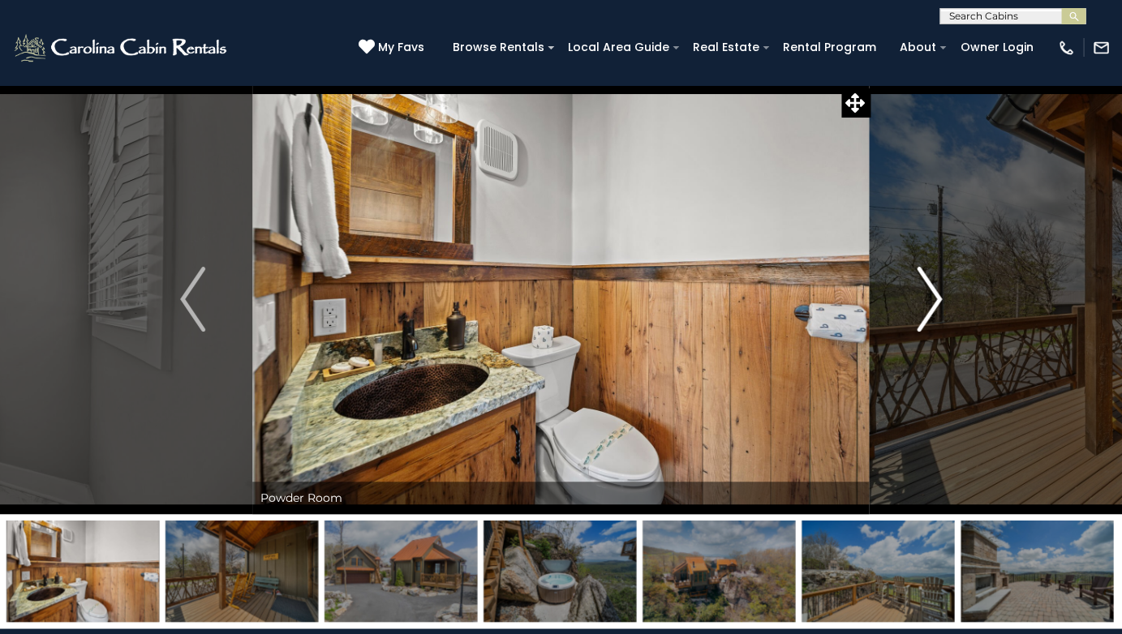
click at [934, 302] on img "Next" at bounding box center [929, 299] width 24 height 65
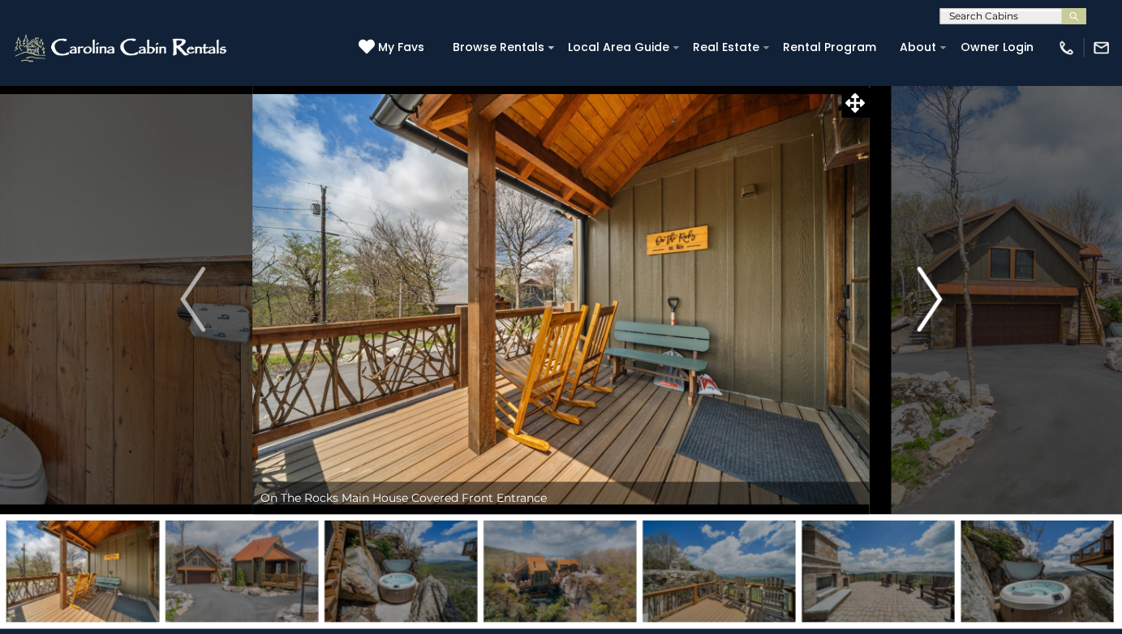
click at [934, 302] on img "Next" at bounding box center [929, 299] width 24 height 65
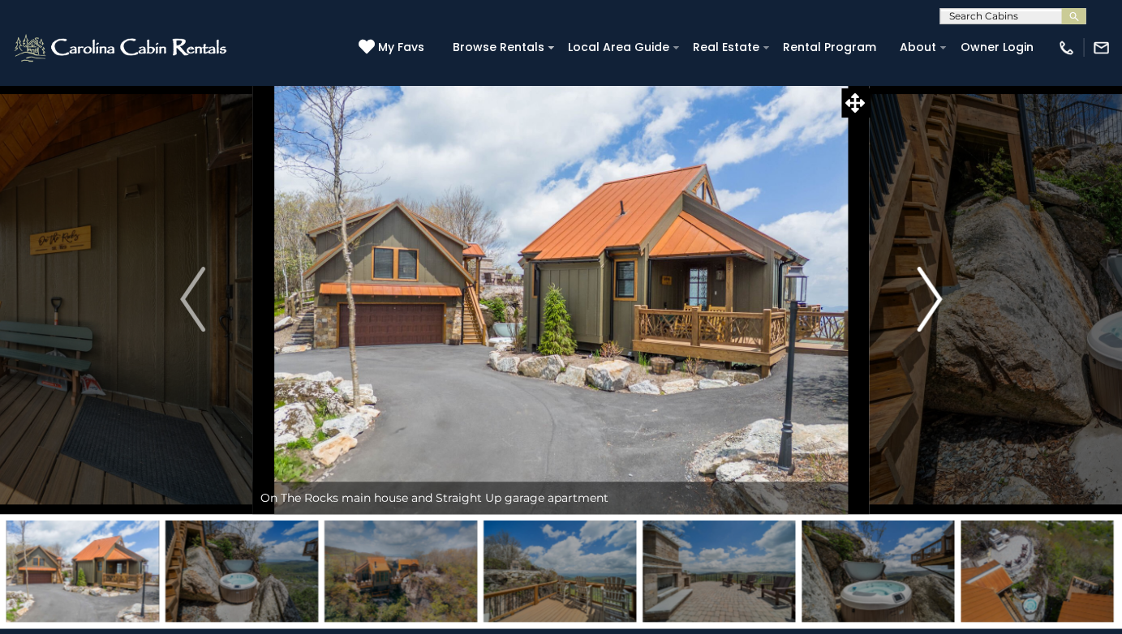
click at [934, 302] on img "Next" at bounding box center [929, 299] width 24 height 65
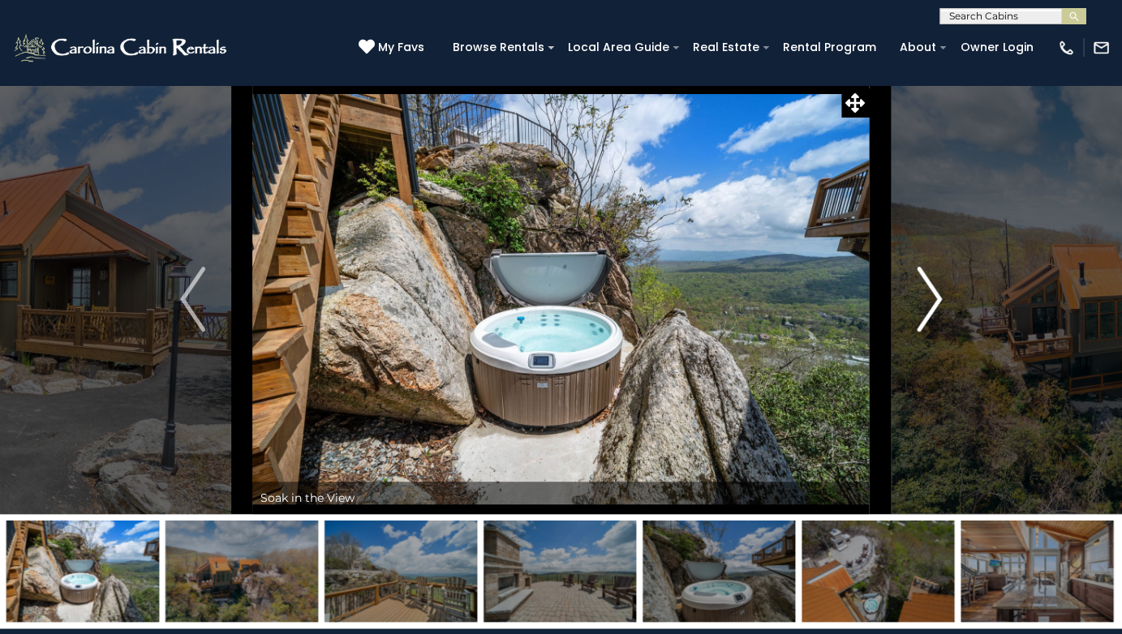
click at [934, 302] on img "Next" at bounding box center [929, 299] width 24 height 65
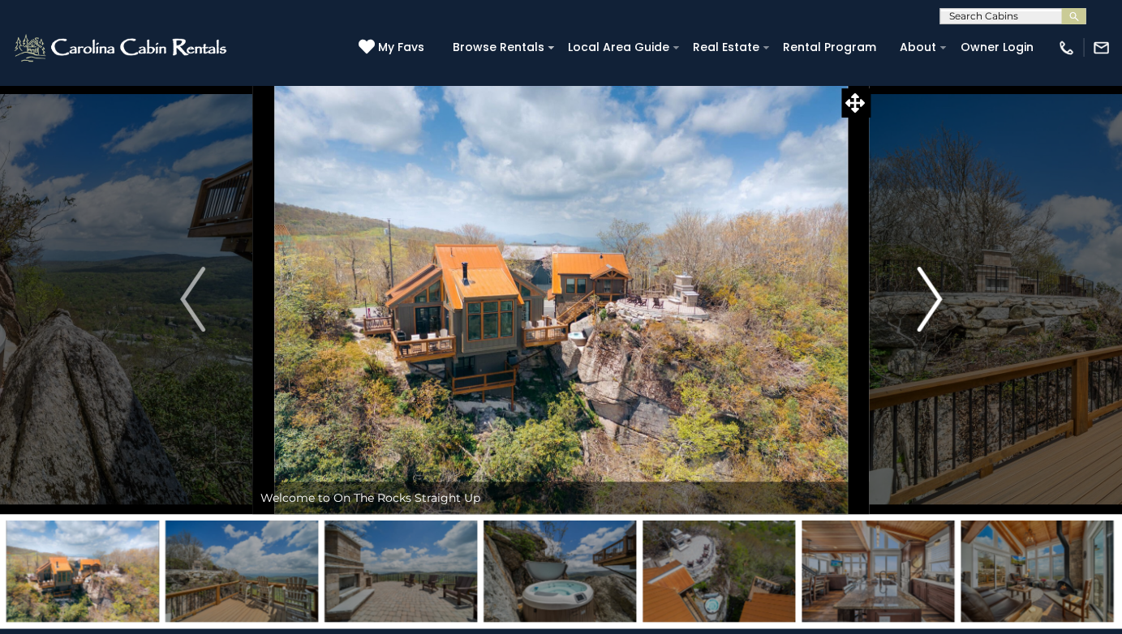
click at [941, 247] on button "Next" at bounding box center [929, 299] width 119 height 430
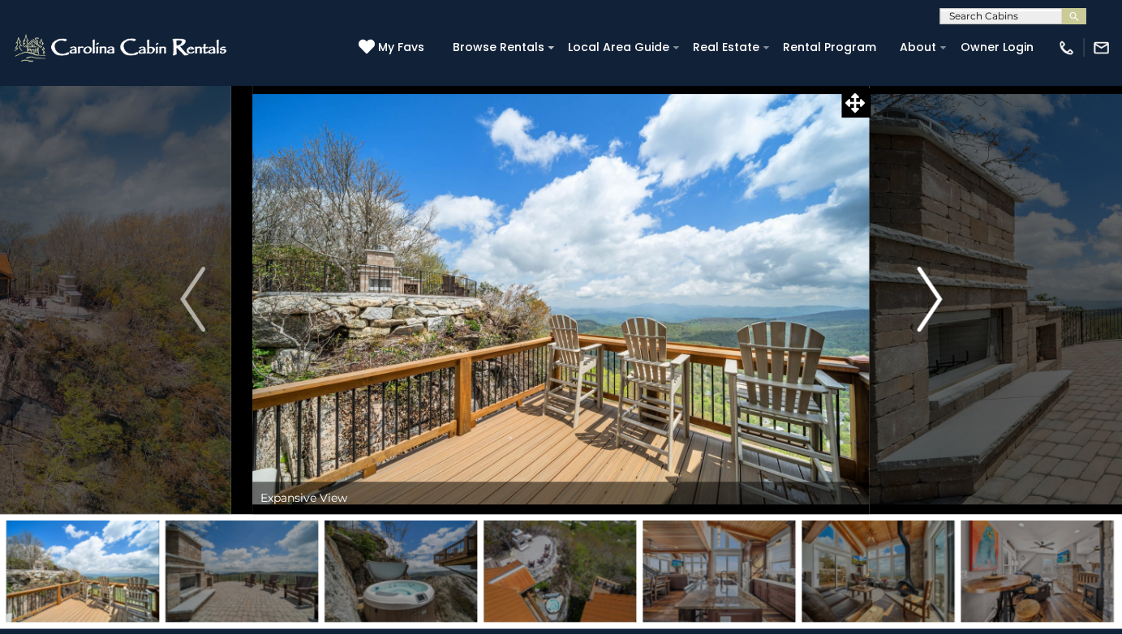
click at [927, 286] on img "Next" at bounding box center [929, 299] width 24 height 65
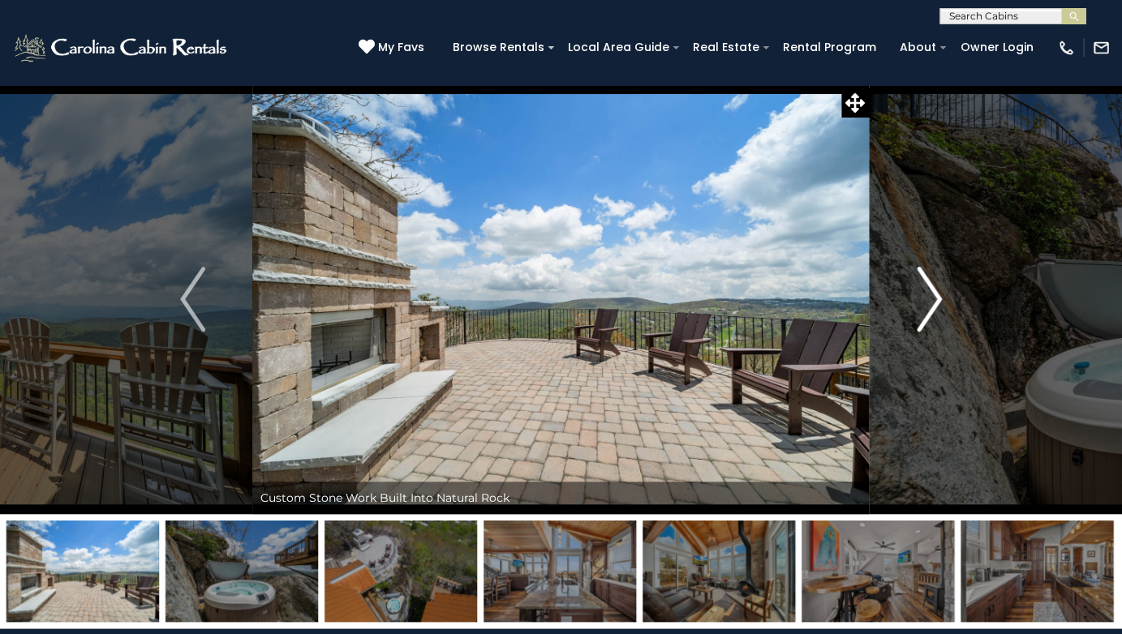
click at [927, 286] on img "Next" at bounding box center [929, 299] width 24 height 65
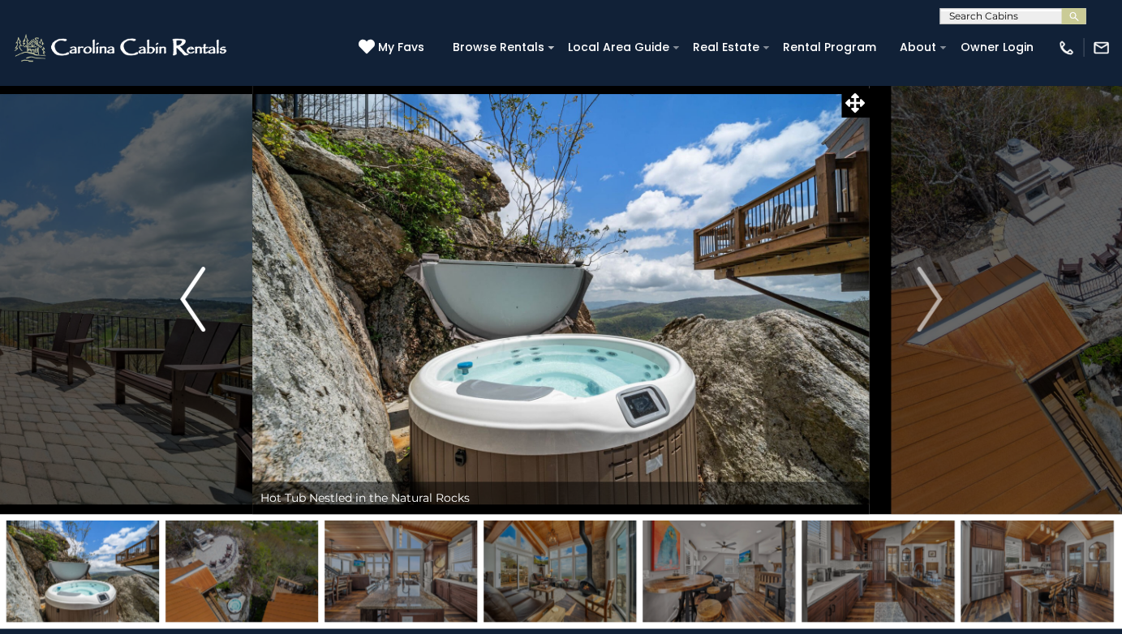
click at [190, 299] on img "Previous" at bounding box center [192, 299] width 24 height 65
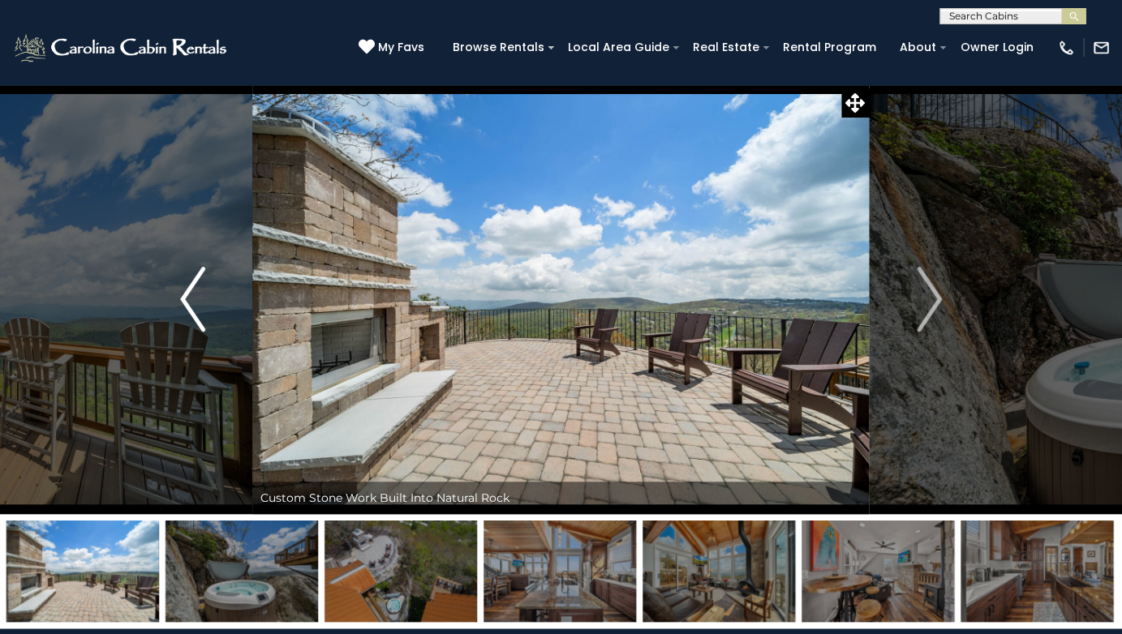
click at [190, 299] on img "Previous" at bounding box center [192, 299] width 24 height 65
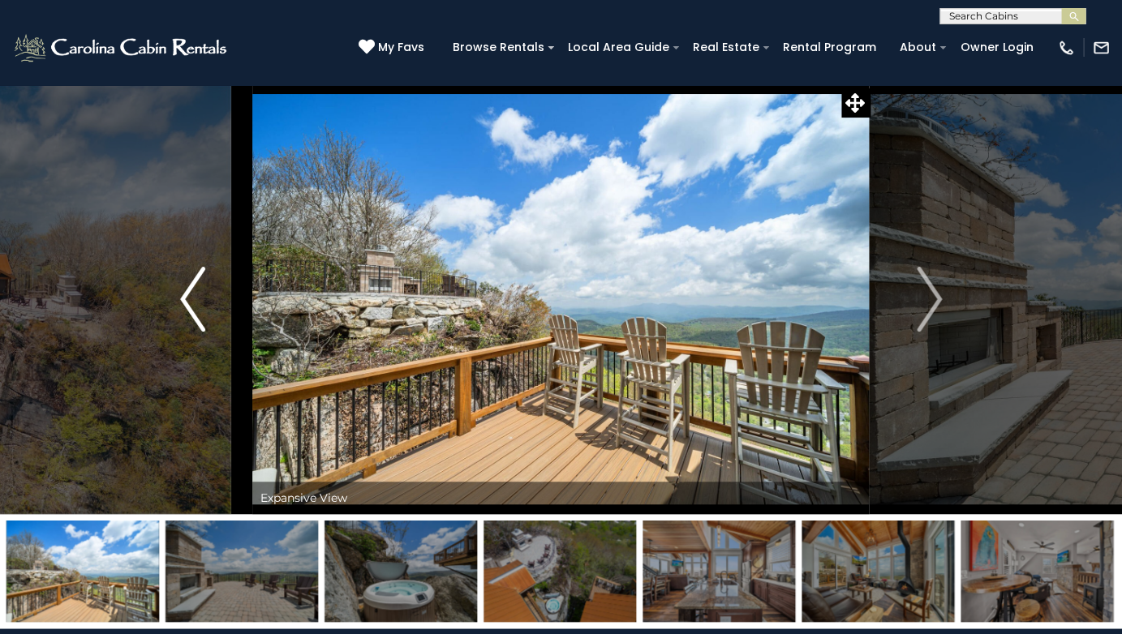
click at [190, 299] on img "Previous" at bounding box center [192, 299] width 24 height 65
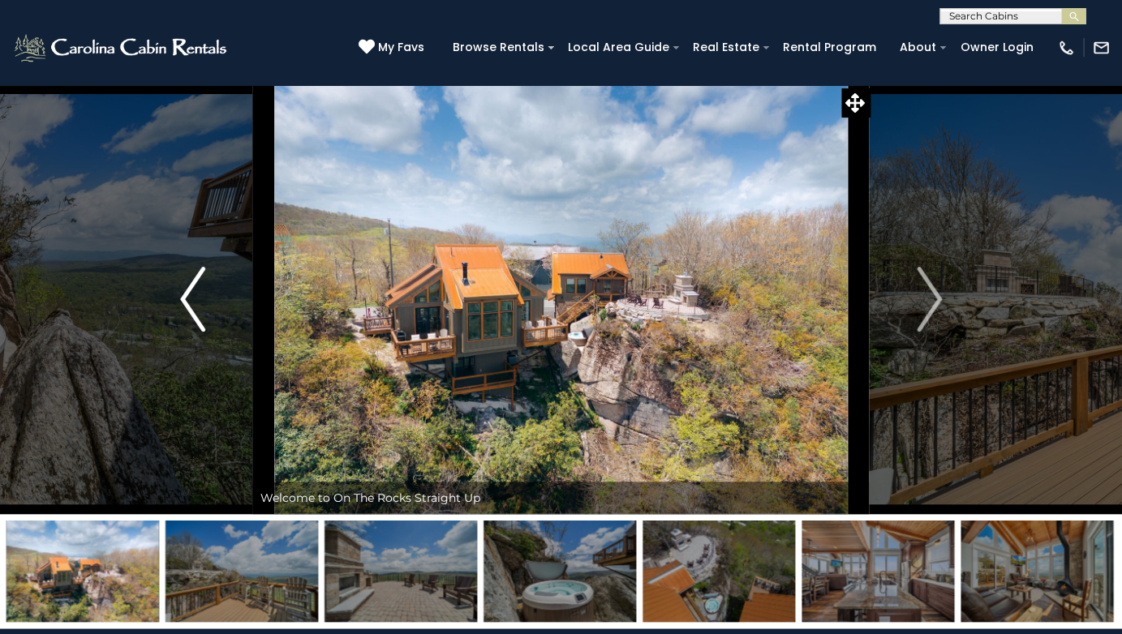
click at [190, 299] on img "Previous" at bounding box center [192, 299] width 24 height 65
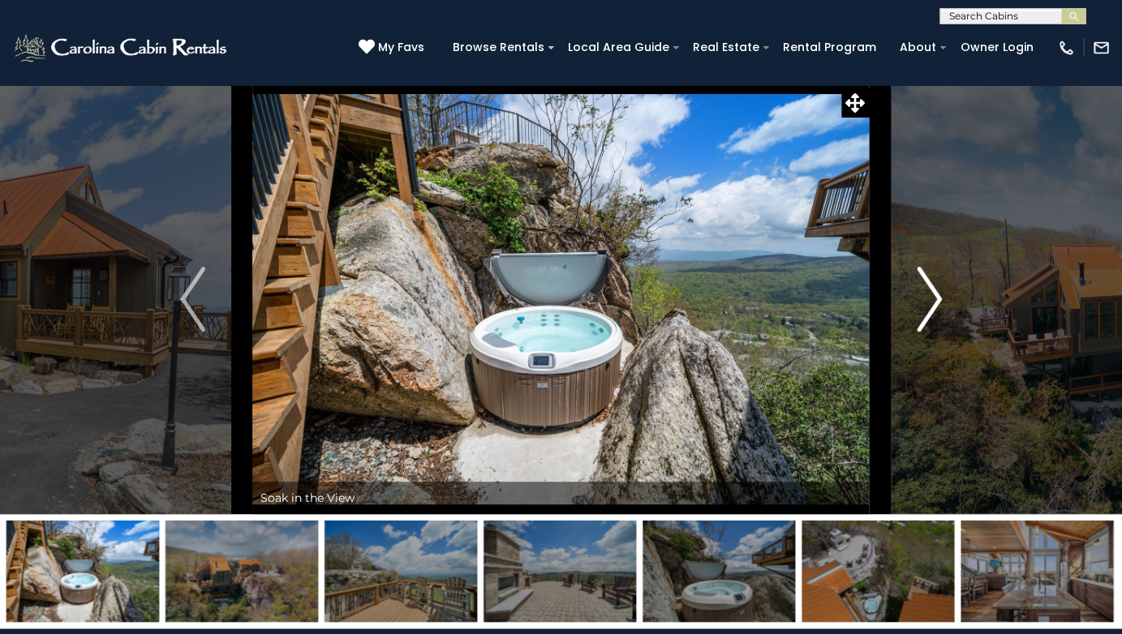
click at [931, 302] on img "Next" at bounding box center [929, 299] width 24 height 65
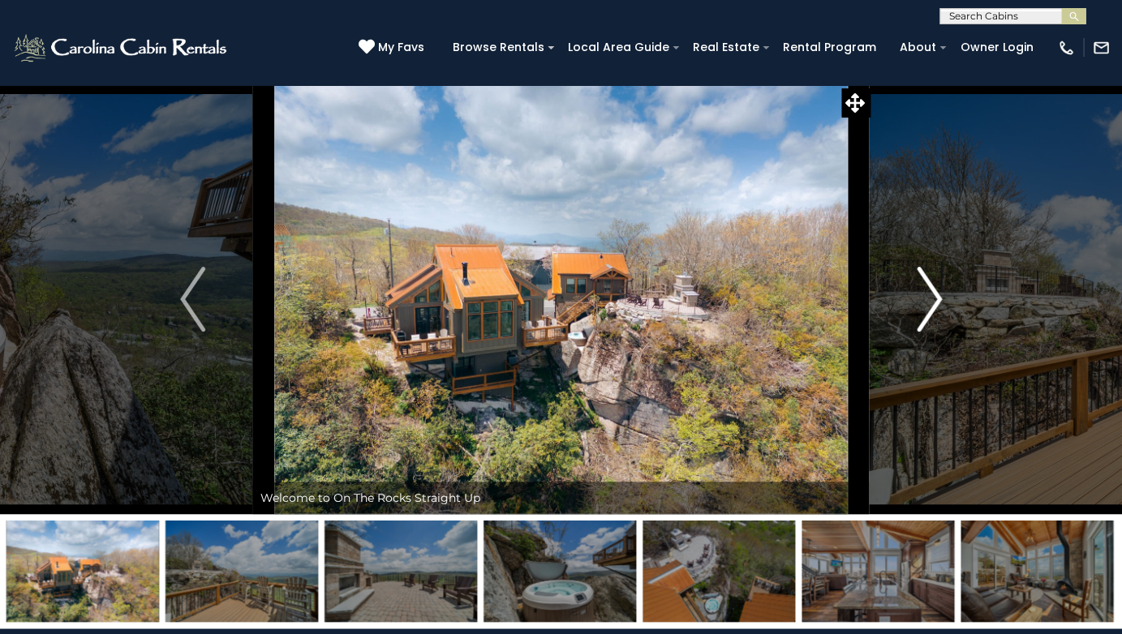
click at [938, 315] on img "Next" at bounding box center [929, 299] width 24 height 65
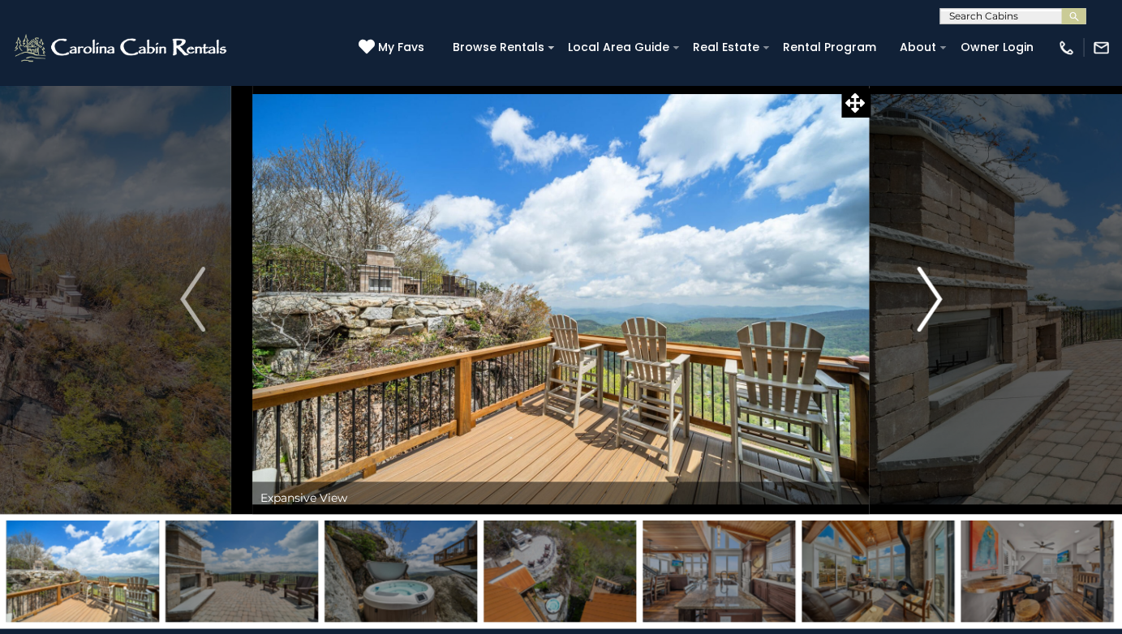
click at [938, 315] on img "Next" at bounding box center [929, 299] width 24 height 65
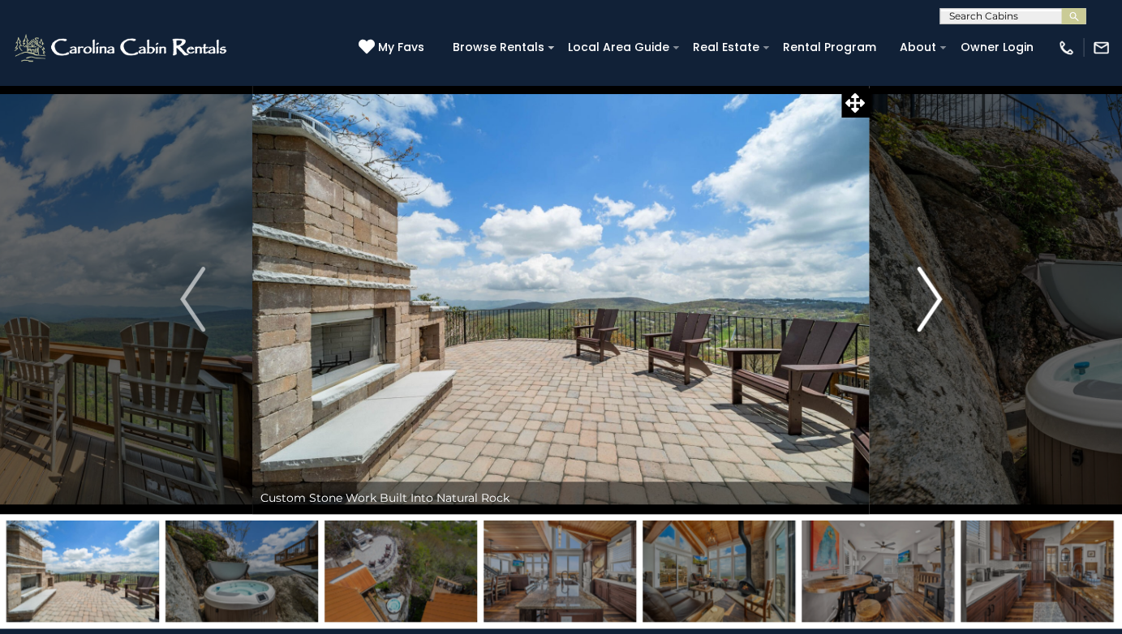
click at [938, 315] on img "Next" at bounding box center [929, 299] width 24 height 65
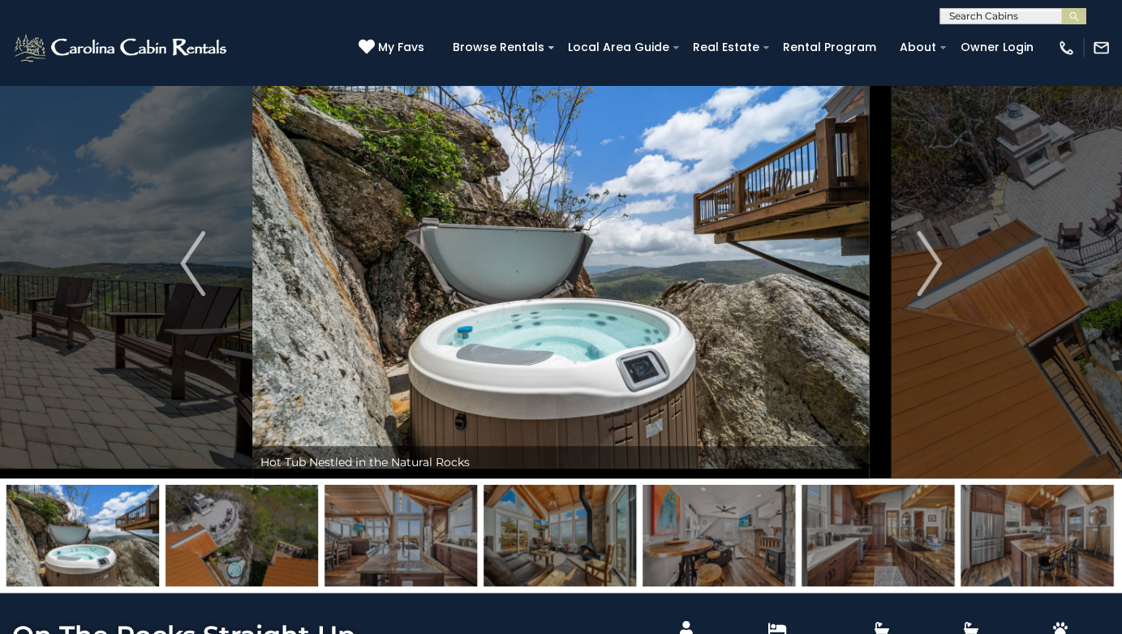
scroll to position [54, 0]
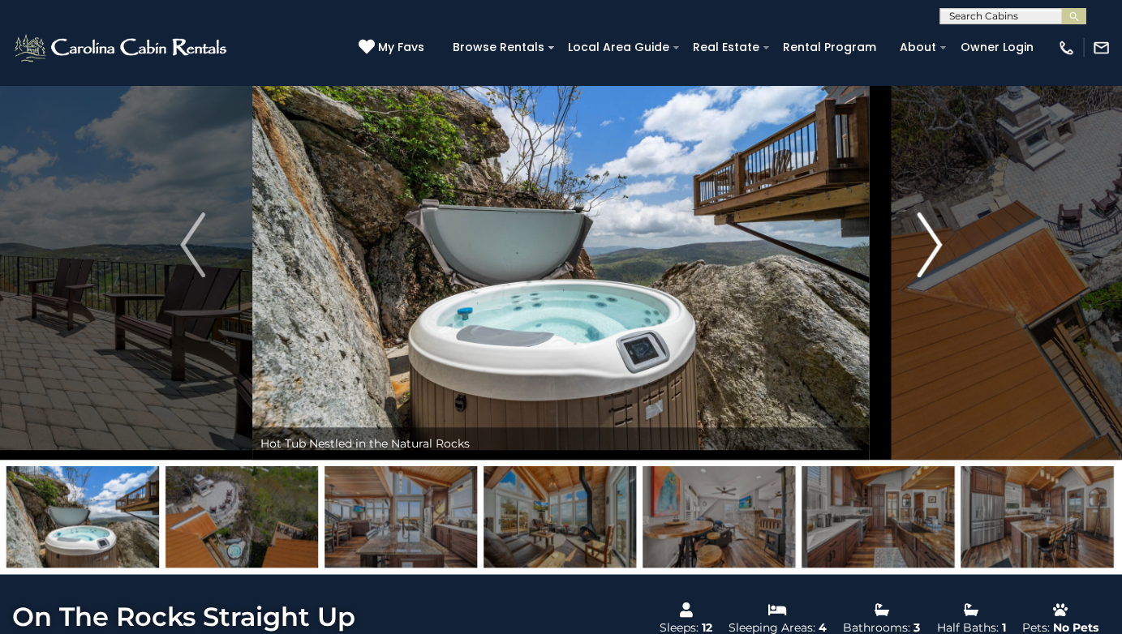
click at [935, 243] on img "Next" at bounding box center [929, 245] width 24 height 65
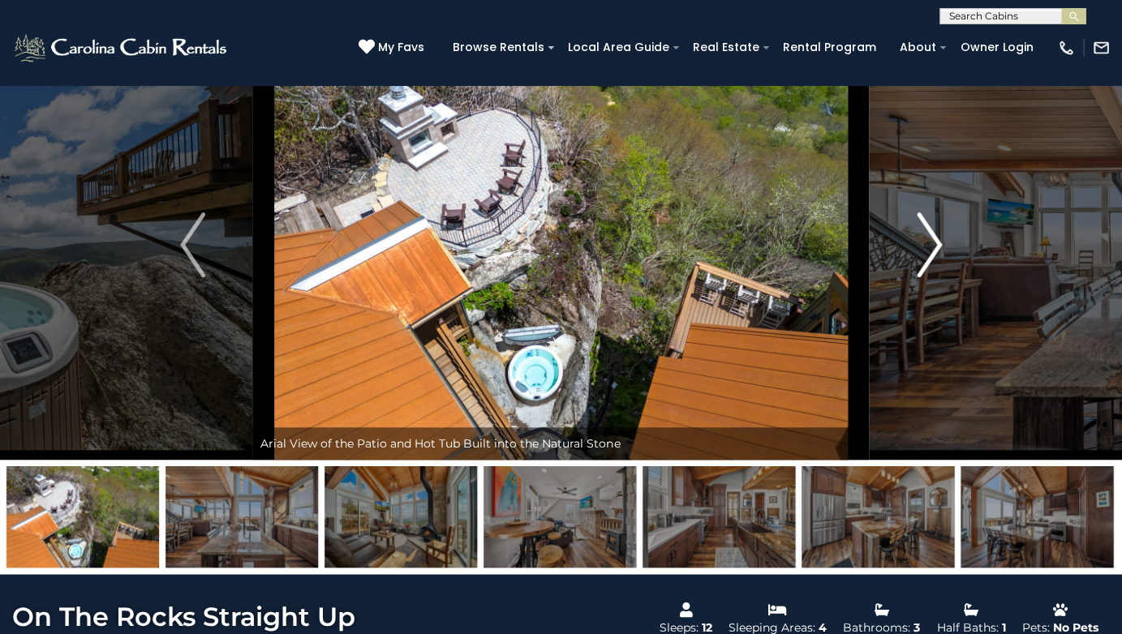
click at [933, 244] on img "Next" at bounding box center [929, 245] width 24 height 65
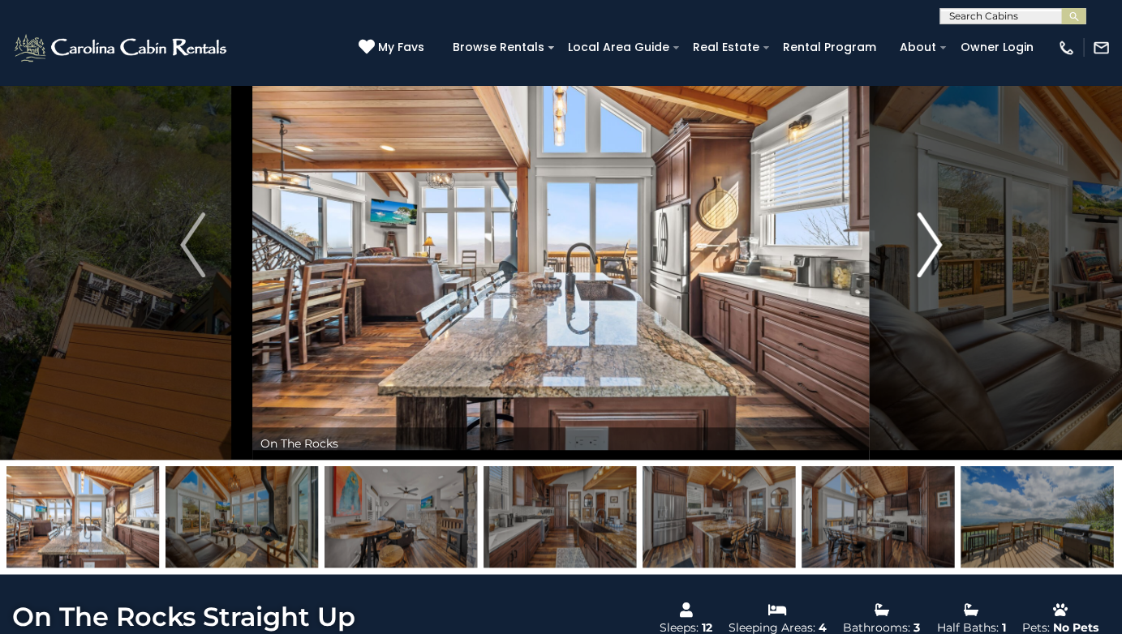
click at [933, 244] on img "Next" at bounding box center [929, 245] width 24 height 65
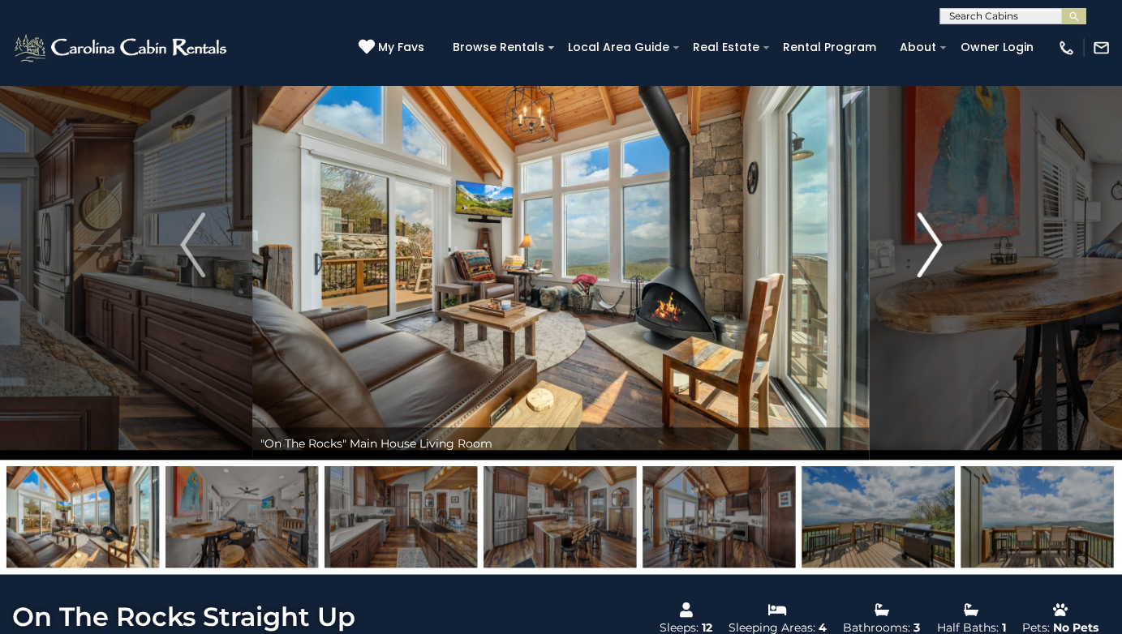
click at [933, 244] on img "Next" at bounding box center [929, 245] width 24 height 65
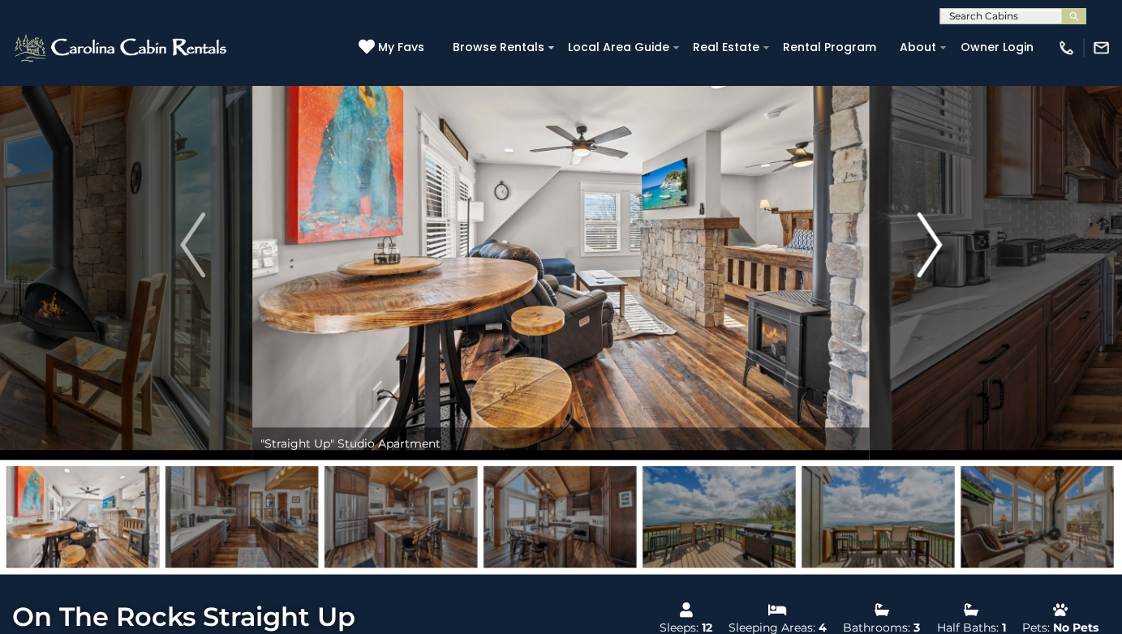
click at [933, 244] on img "Next" at bounding box center [929, 245] width 24 height 65
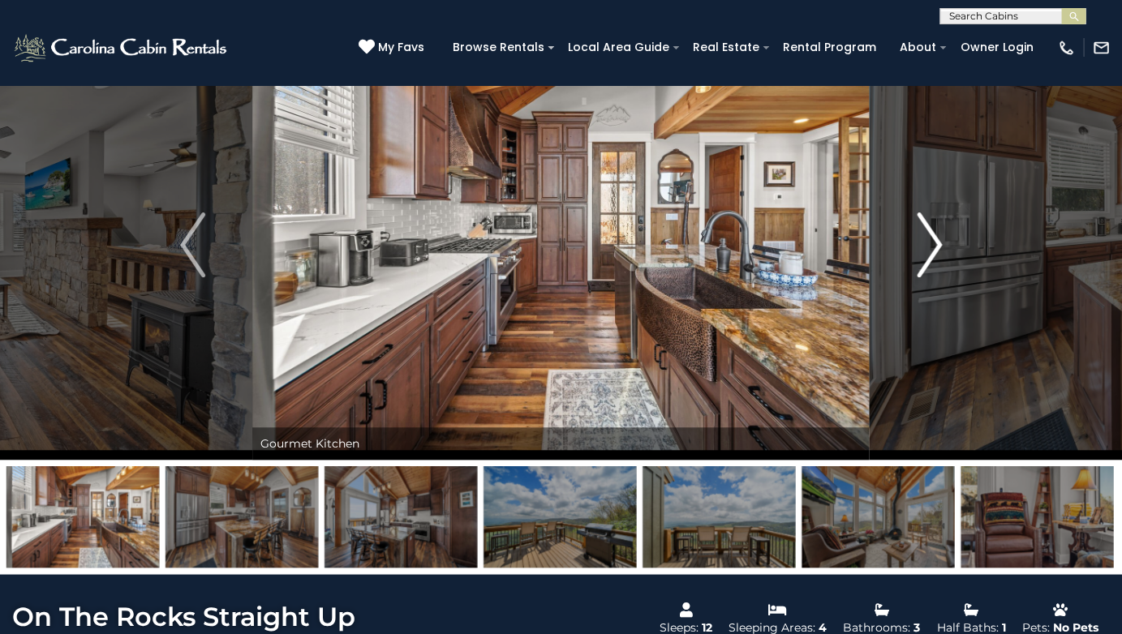
click at [933, 244] on img "Next" at bounding box center [929, 245] width 24 height 65
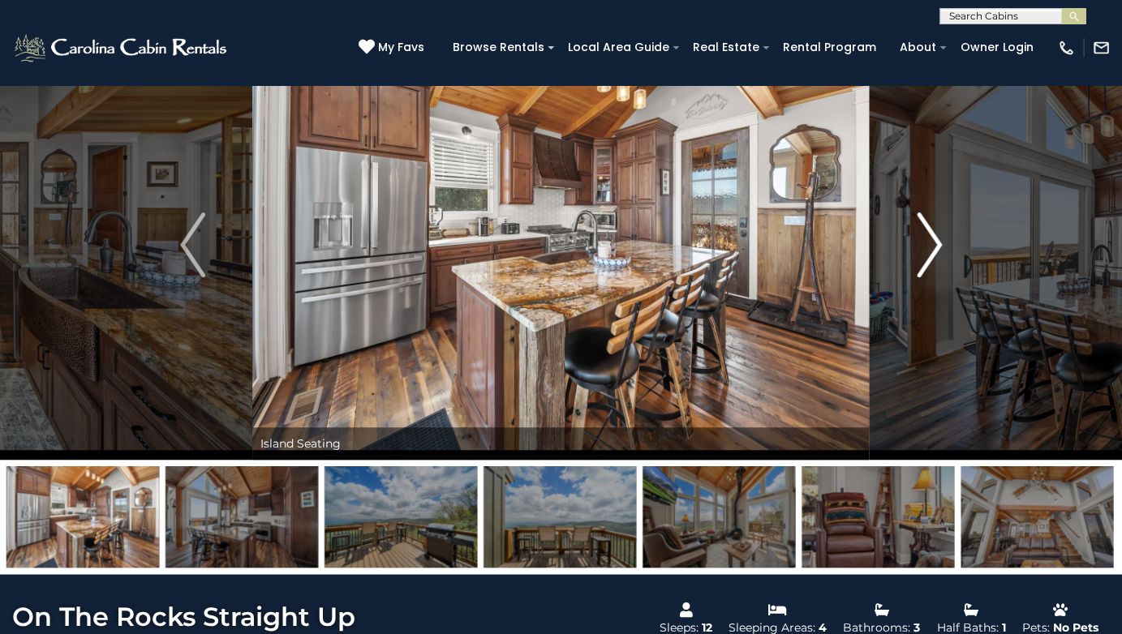
click at [933, 244] on img "Next" at bounding box center [929, 245] width 24 height 65
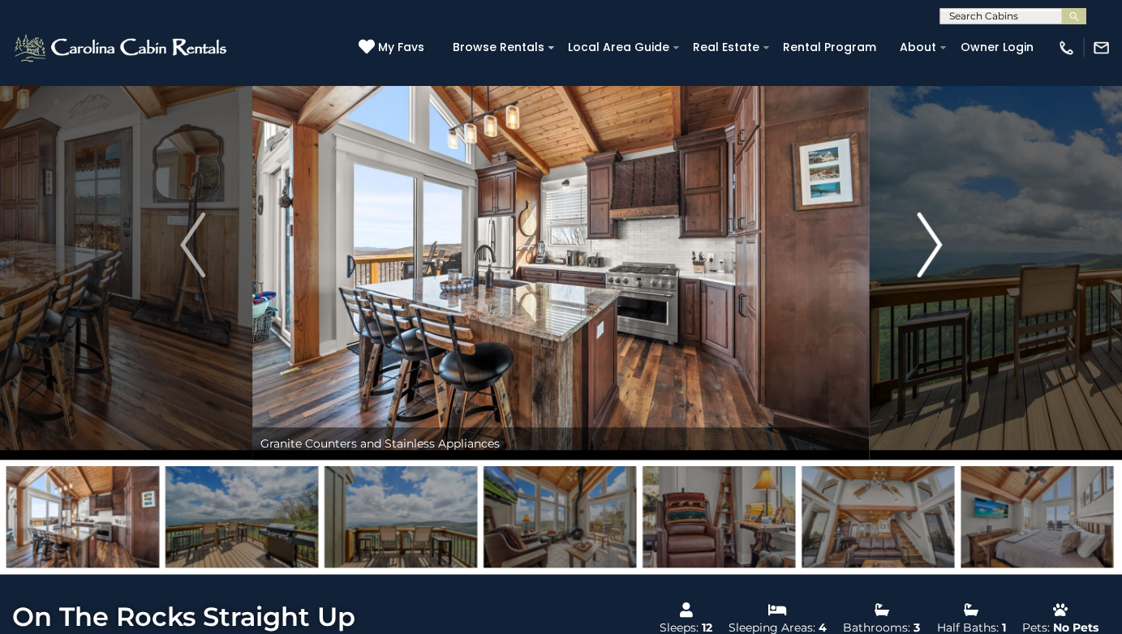
click at [933, 244] on img "Next" at bounding box center [929, 245] width 24 height 65
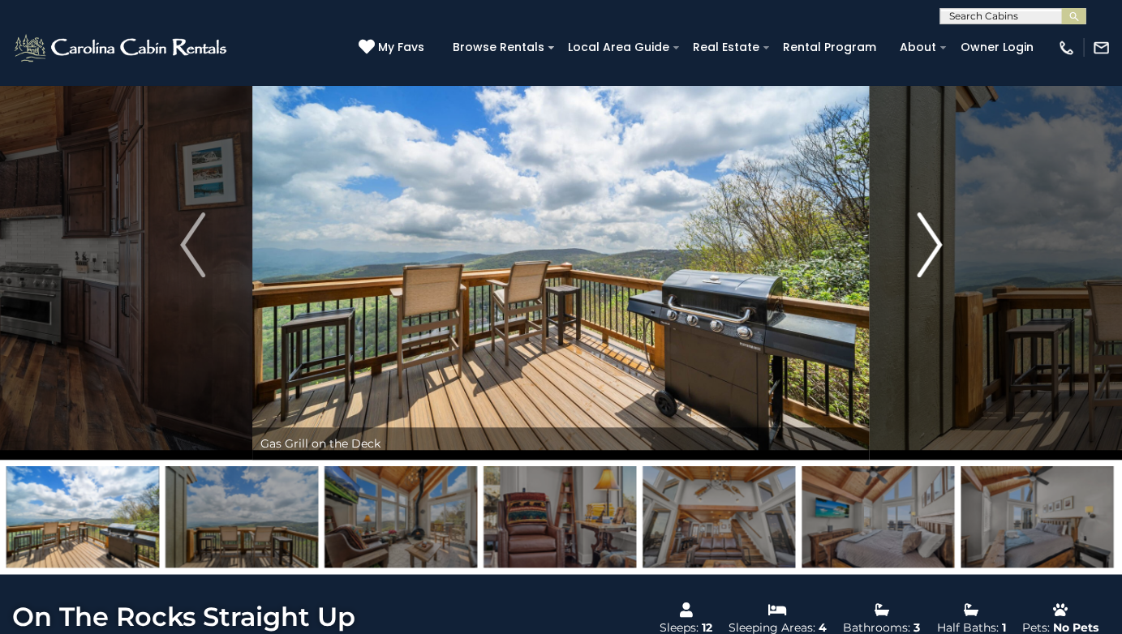
click at [933, 244] on img "Next" at bounding box center [929, 245] width 24 height 65
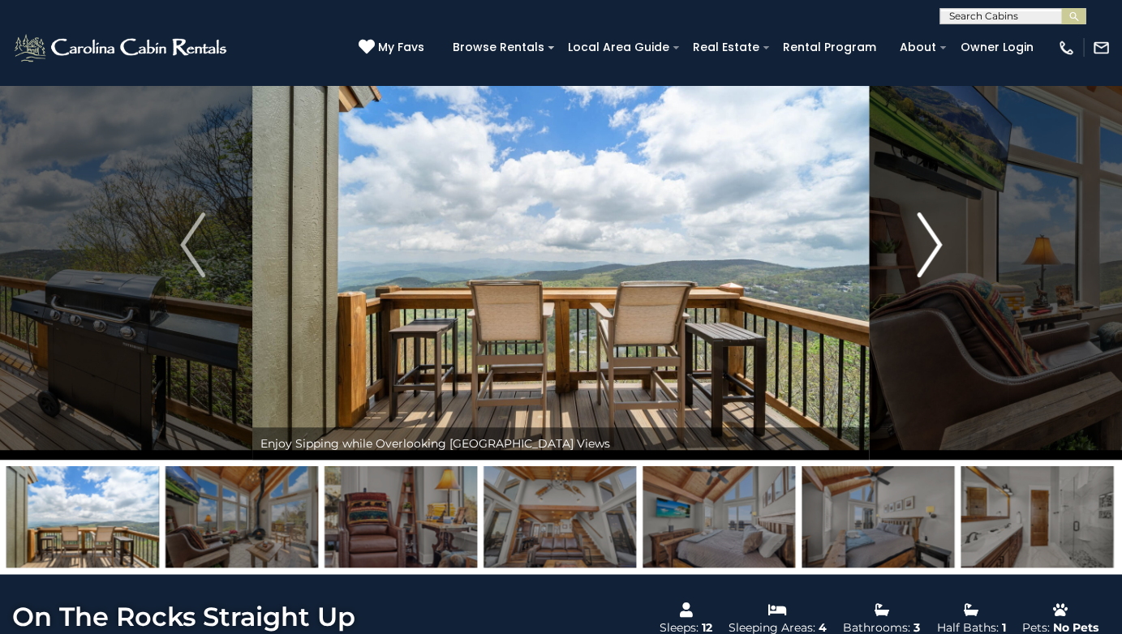
click at [933, 244] on img "Next" at bounding box center [929, 245] width 24 height 65
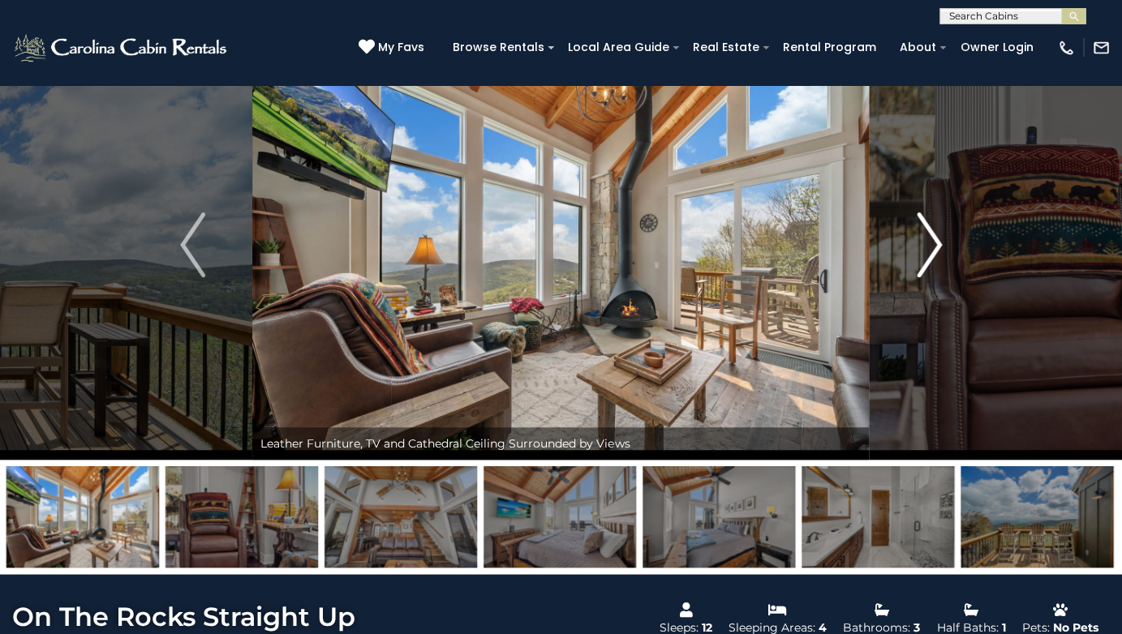
click at [933, 244] on img "Next" at bounding box center [929, 245] width 24 height 65
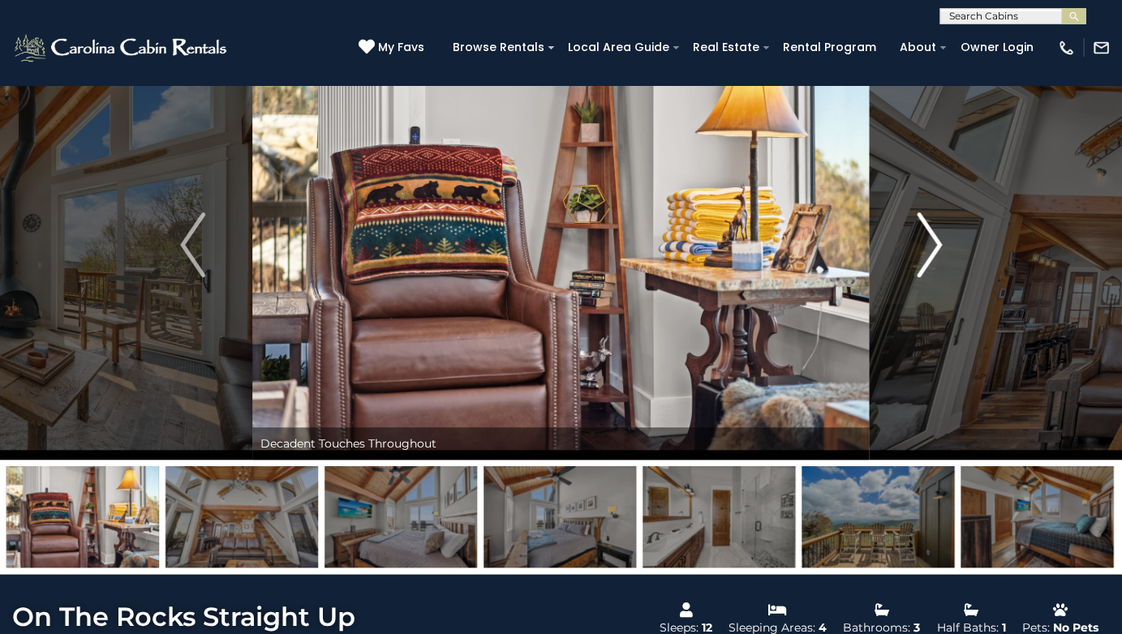
click at [933, 244] on img "Next" at bounding box center [929, 245] width 24 height 65
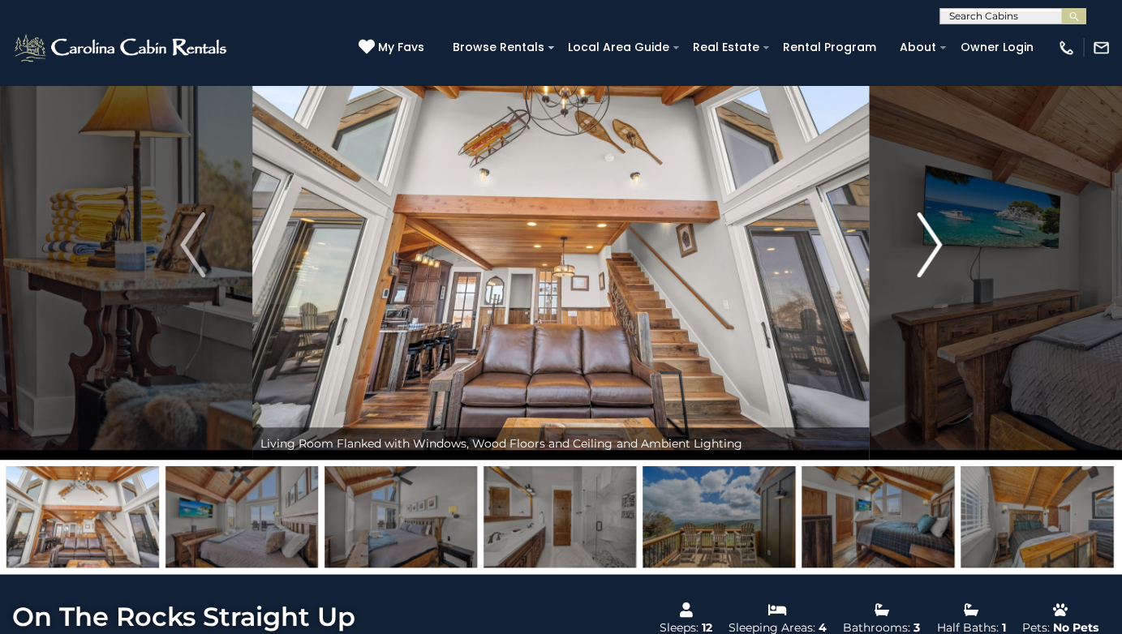
click at [933, 244] on img "Next" at bounding box center [929, 245] width 24 height 65
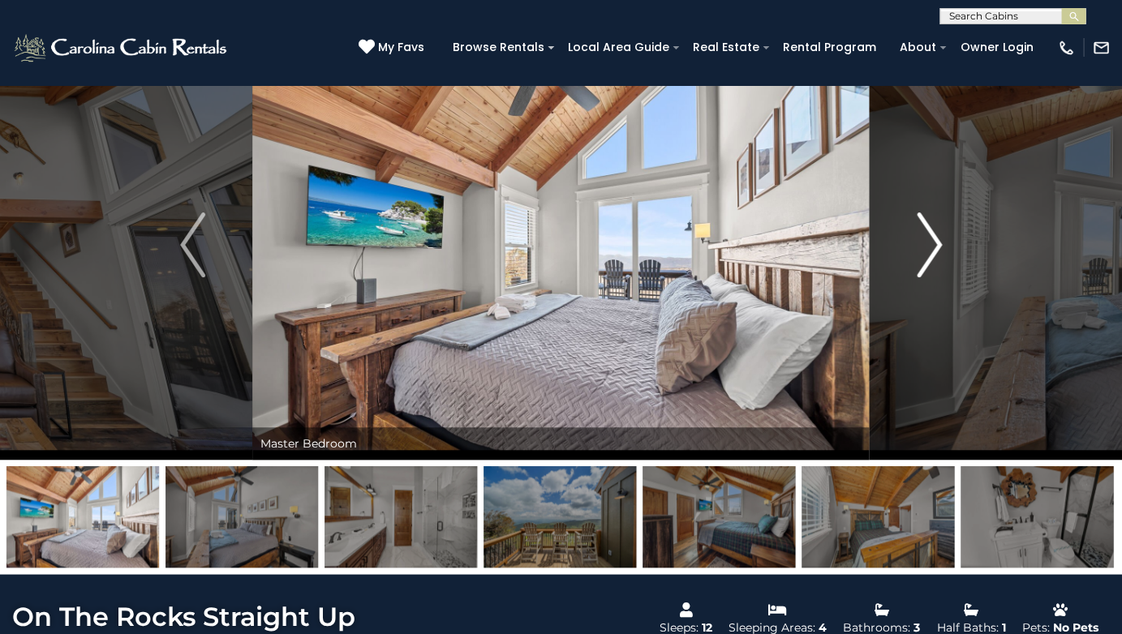
click at [933, 244] on img "Next" at bounding box center [929, 245] width 24 height 65
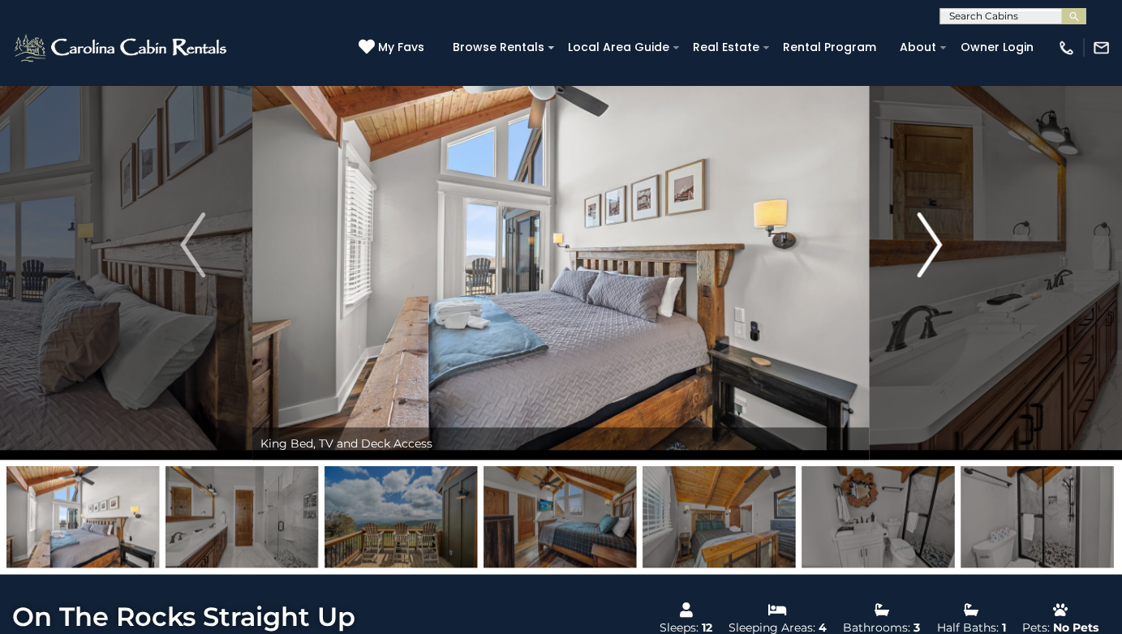
click at [933, 244] on img "Next" at bounding box center [929, 245] width 24 height 65
